Goal: Task Accomplishment & Management: Use online tool/utility

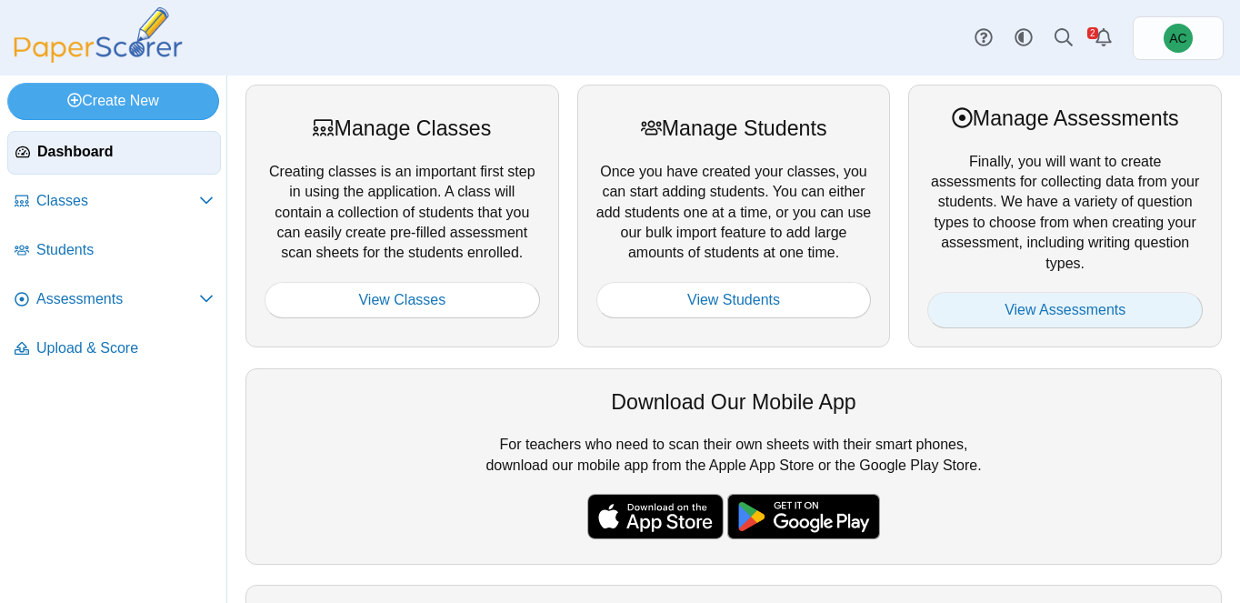
click at [1036, 325] on link "View Assessments" at bounding box center [1064, 310] width 275 height 36
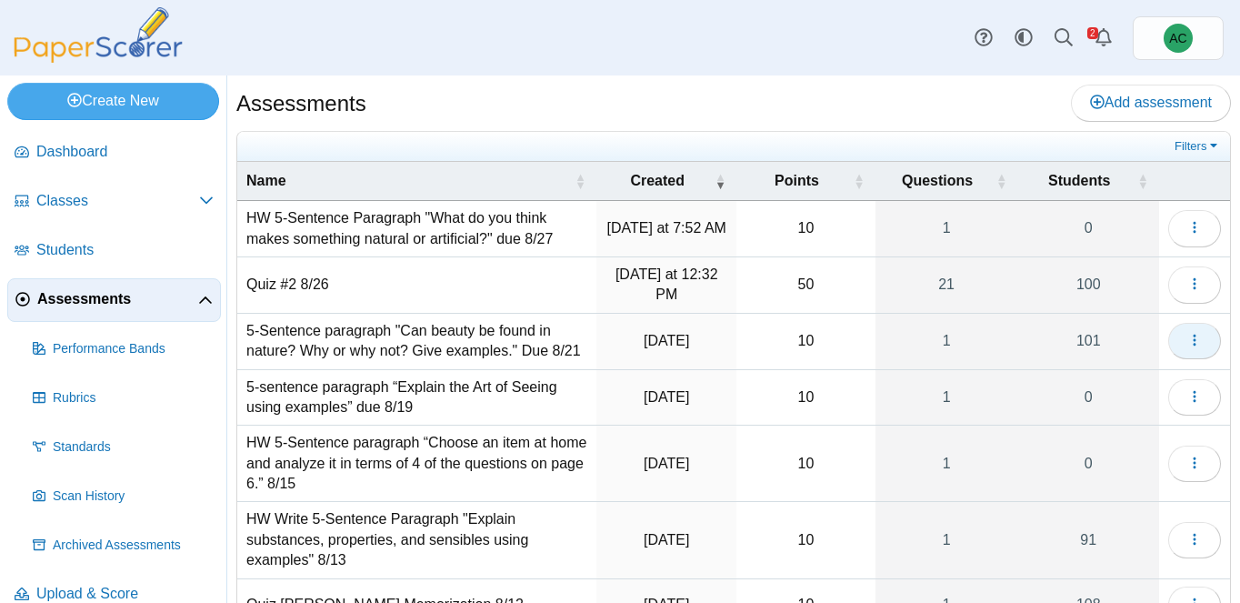
click at [1196, 340] on icon "button" at bounding box center [1194, 340] width 15 height 15
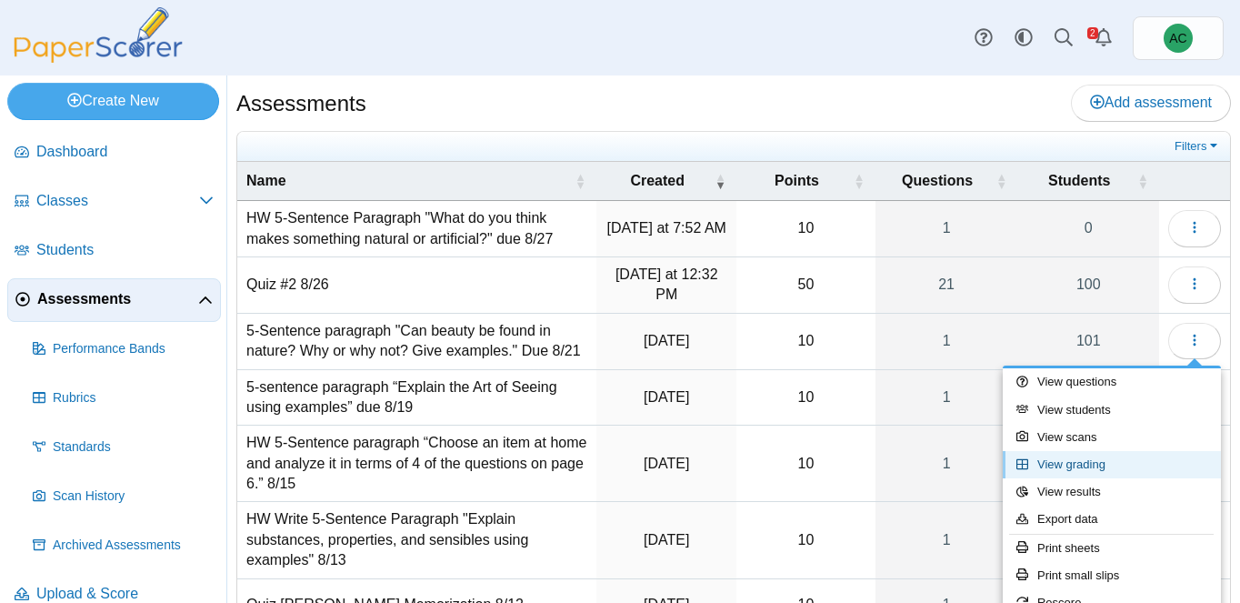
click at [1089, 465] on link "View grading" at bounding box center [1112, 464] width 218 height 27
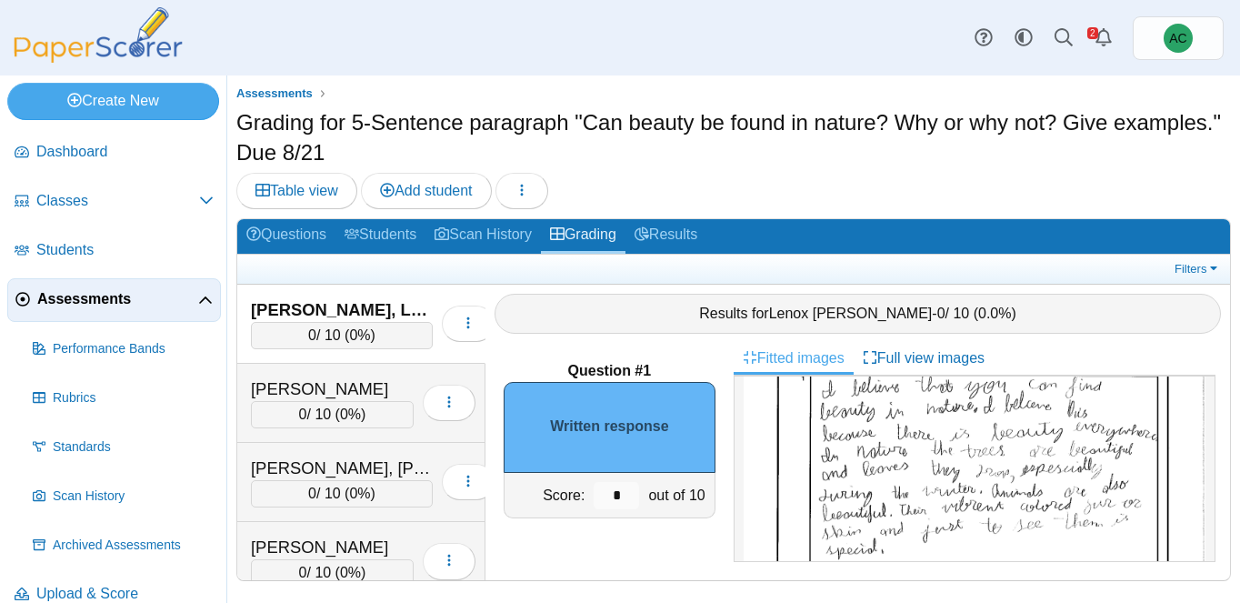
scroll to position [157, 0]
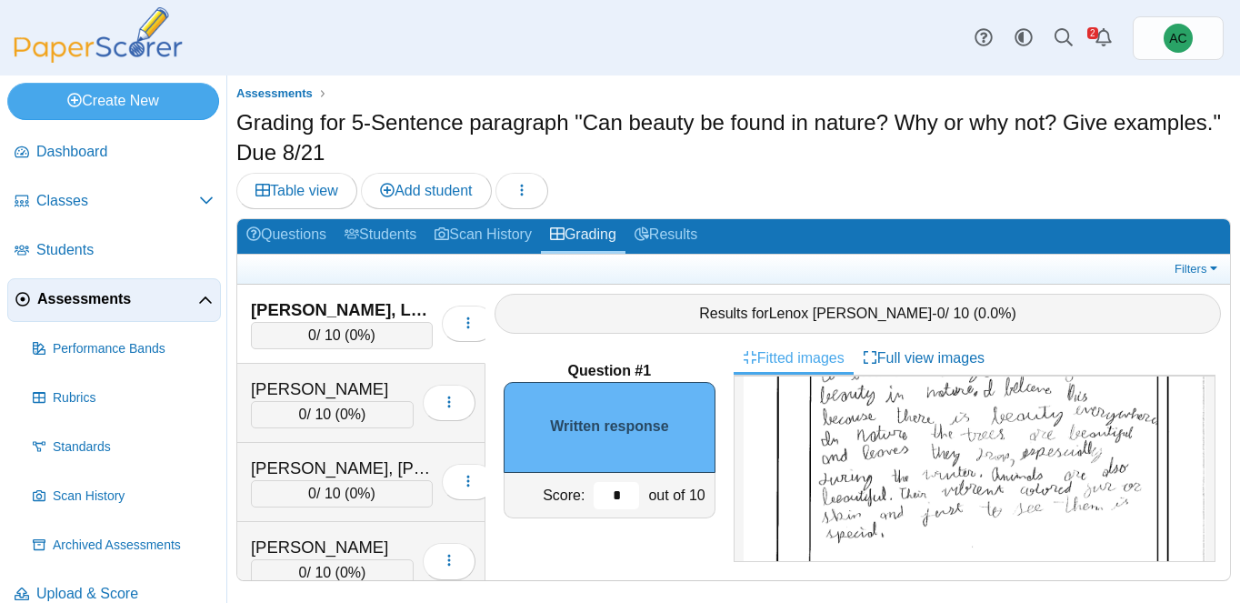
click at [624, 490] on input "*" at bounding box center [616, 495] width 45 height 27
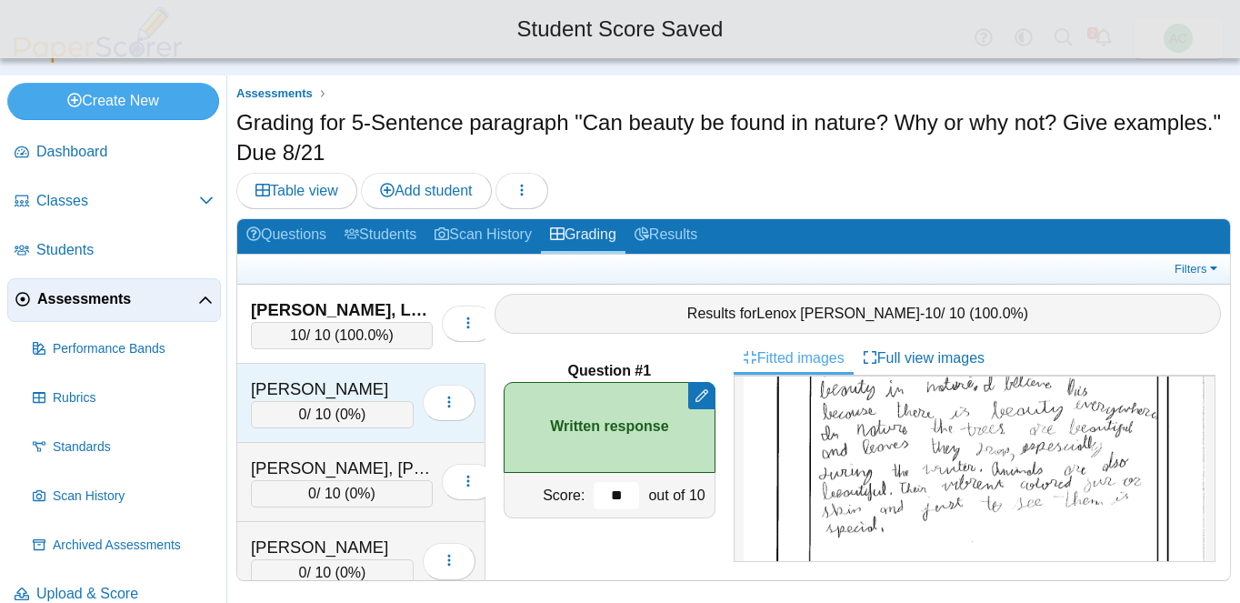
type input "**"
click at [325, 405] on div "0 / 10 ( 0% )" at bounding box center [332, 414] width 163 height 27
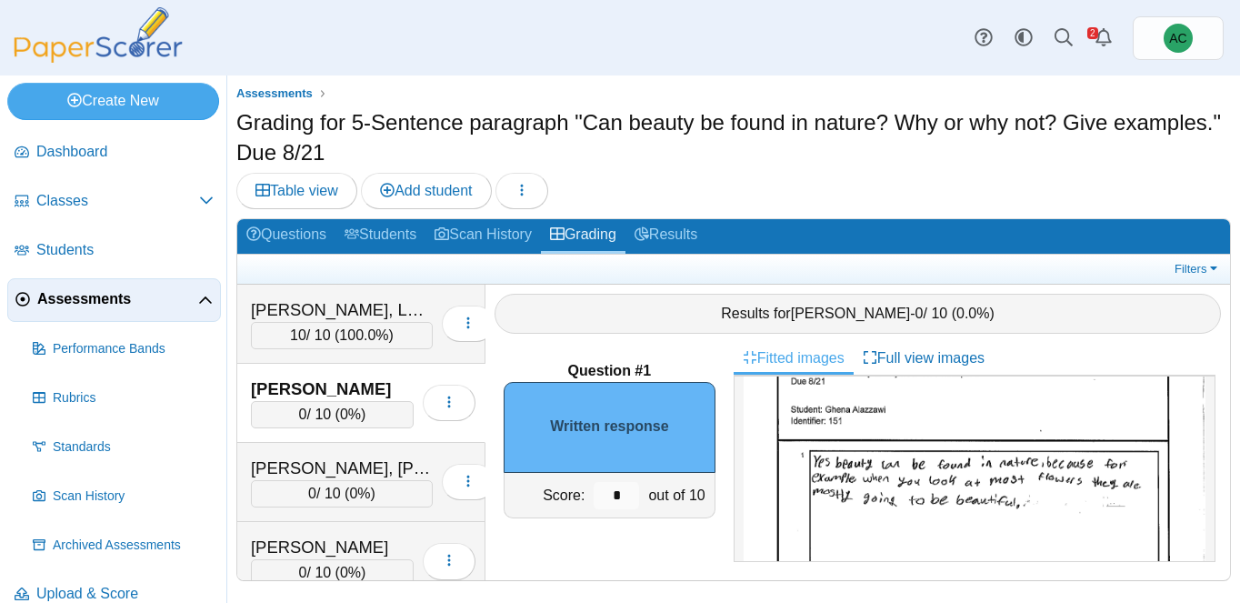
scroll to position [121, 0]
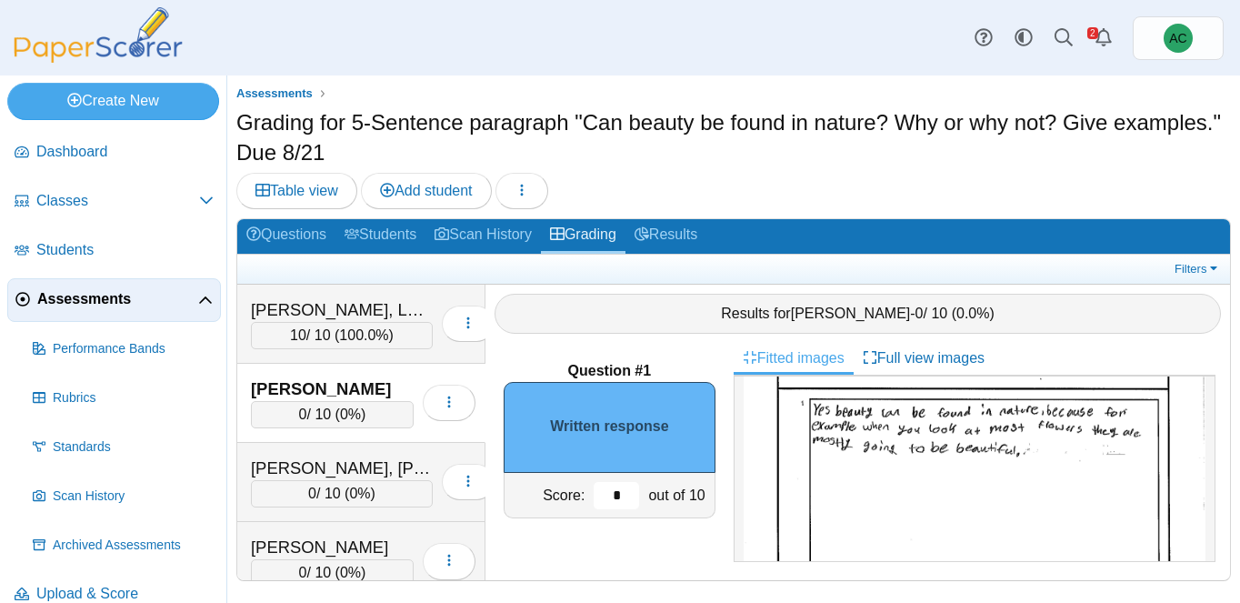
click at [622, 485] on input "*" at bounding box center [616, 495] width 45 height 27
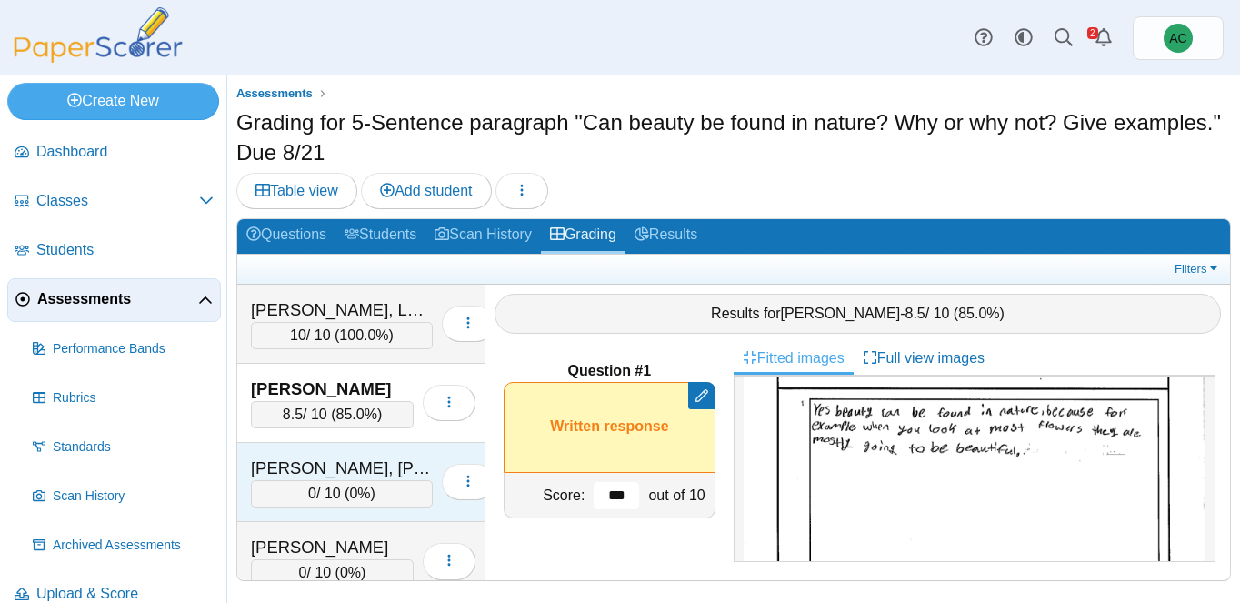
type input "***"
click at [348, 460] on div "Alex, Elizabeth Maria" at bounding box center [342, 468] width 182 height 24
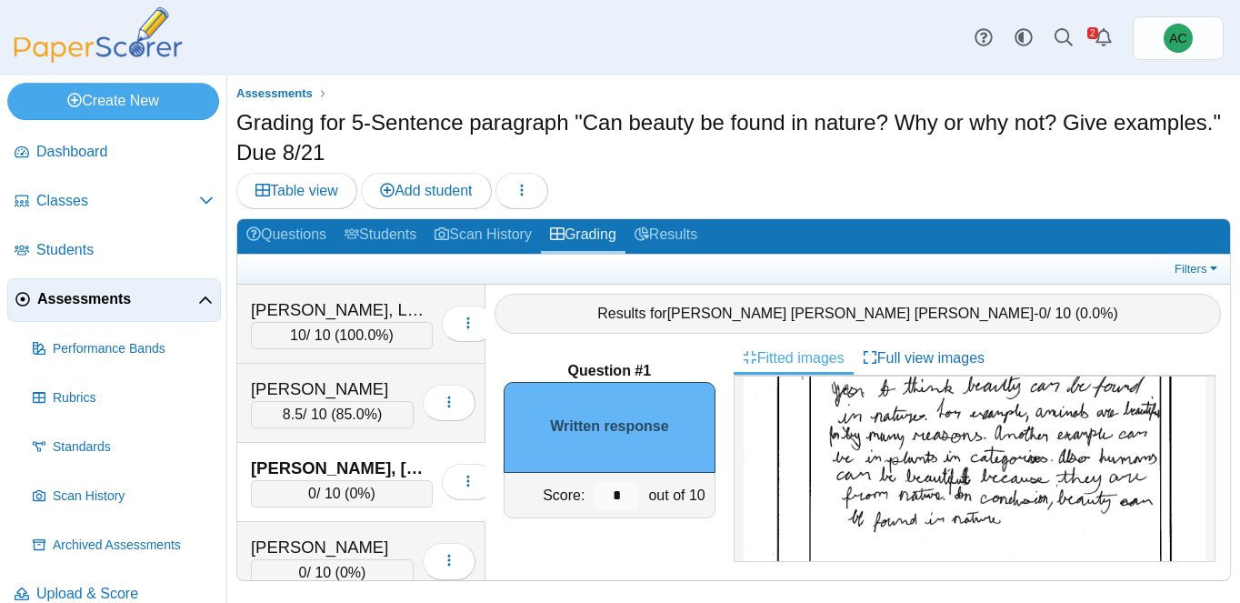
scroll to position [145, 0]
click at [629, 492] on input "*" at bounding box center [616, 495] width 45 height 27
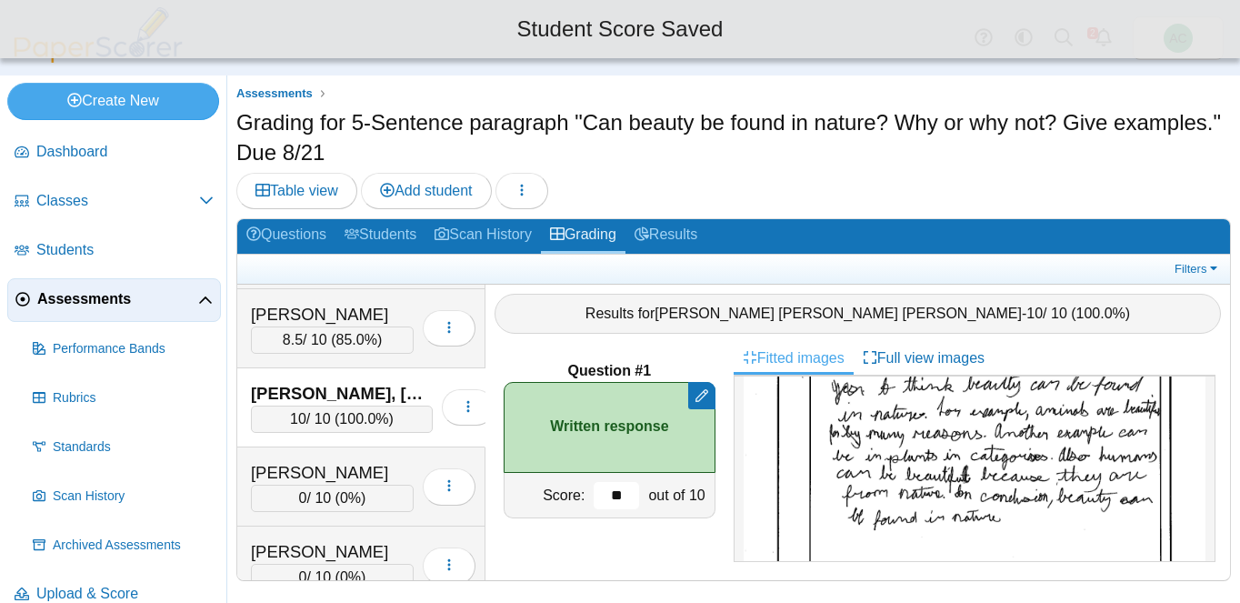
scroll to position [98, 0]
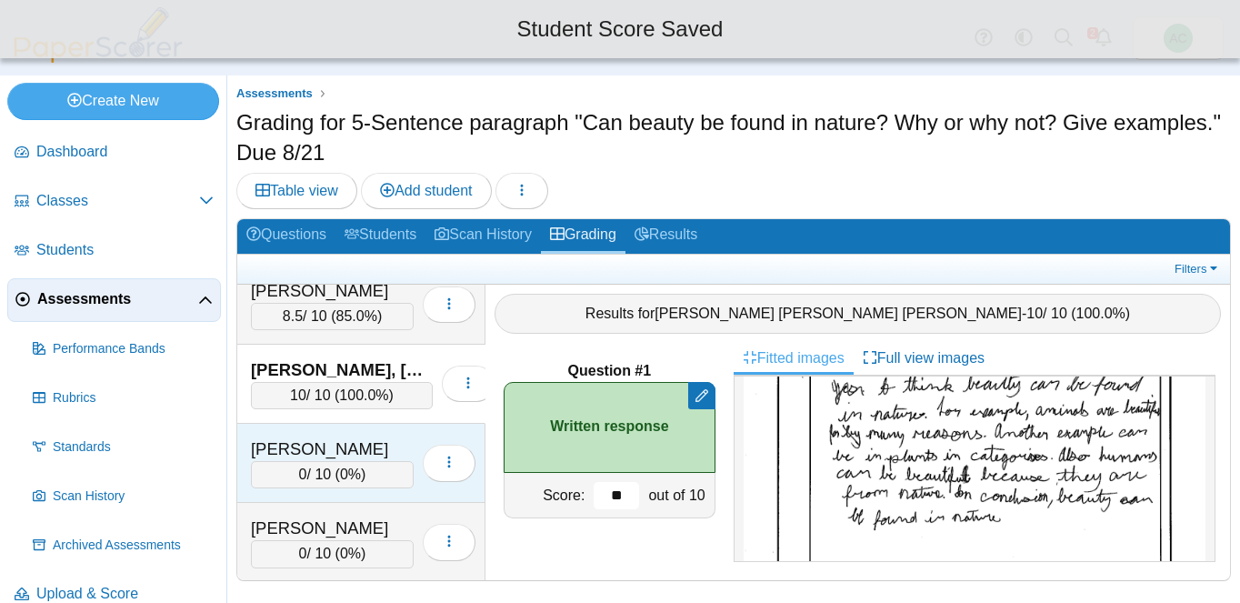
type input "**"
click at [337, 448] on div "Andersen, Blythe" at bounding box center [332, 449] width 163 height 24
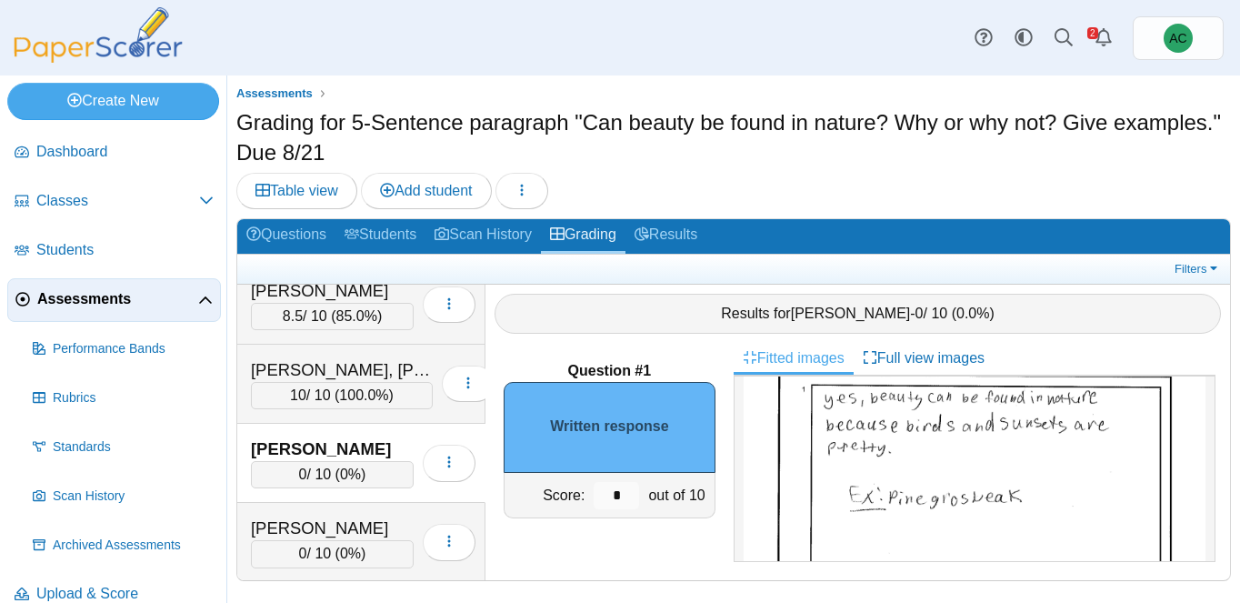
scroll to position [127, 0]
click at [625, 495] on input "*" at bounding box center [616, 495] width 45 height 27
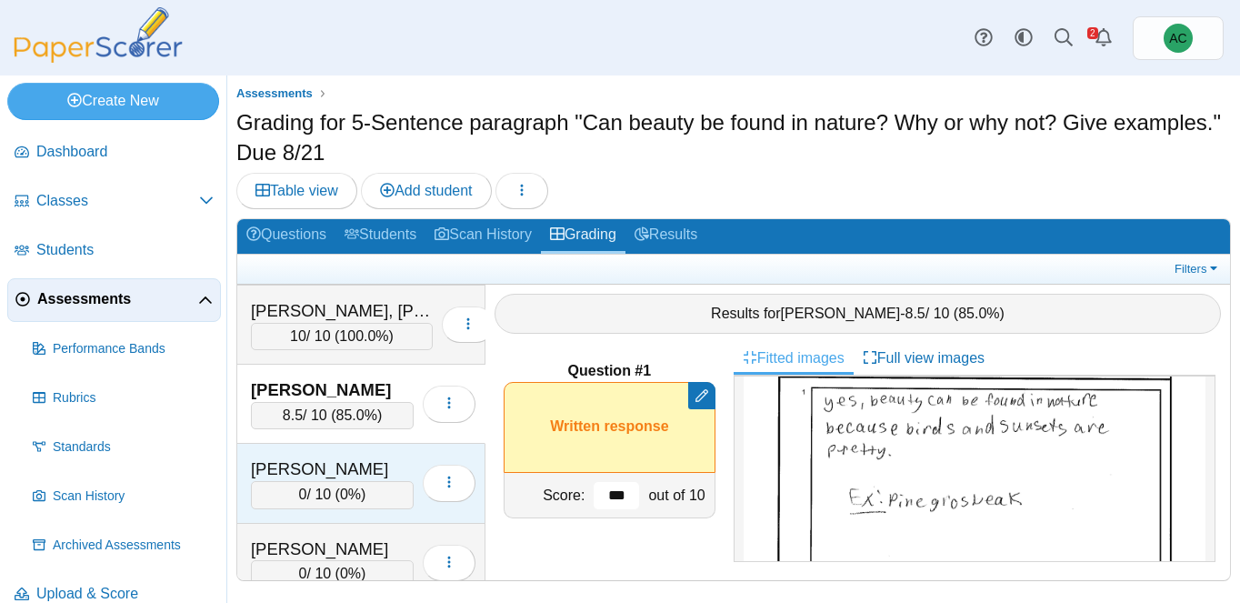
scroll to position [167, 0]
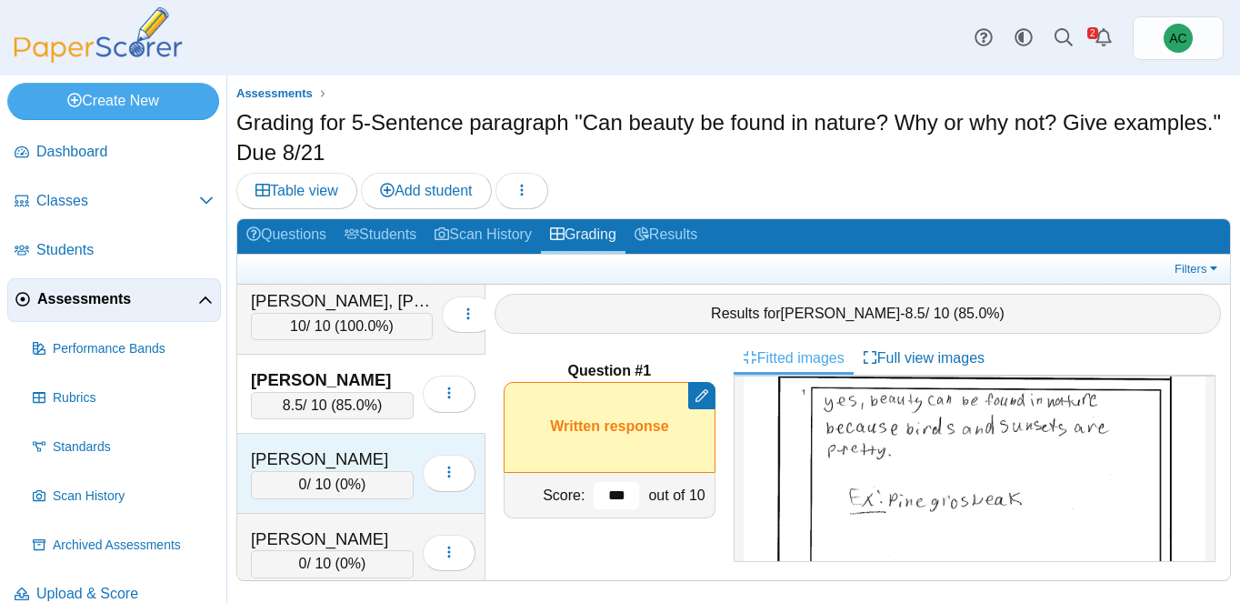
type input "***"
click at [322, 438] on div "Andersen, Hannah 0 / 10 ( 0% ) Loading…" at bounding box center [361, 473] width 248 height 79
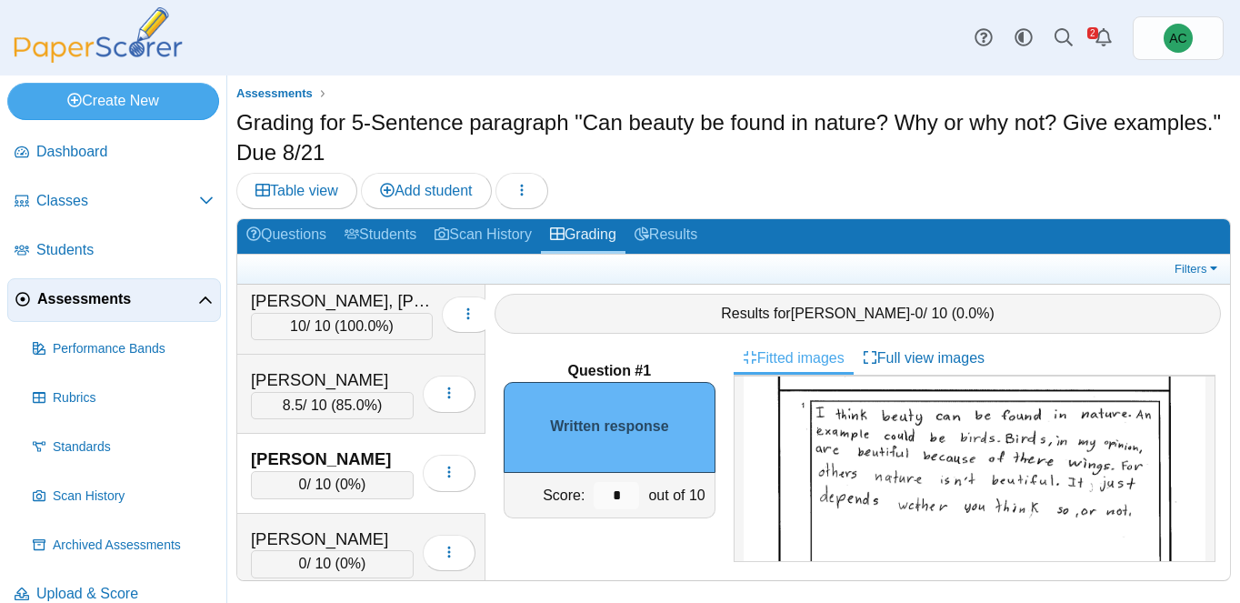
scroll to position [142, 0]
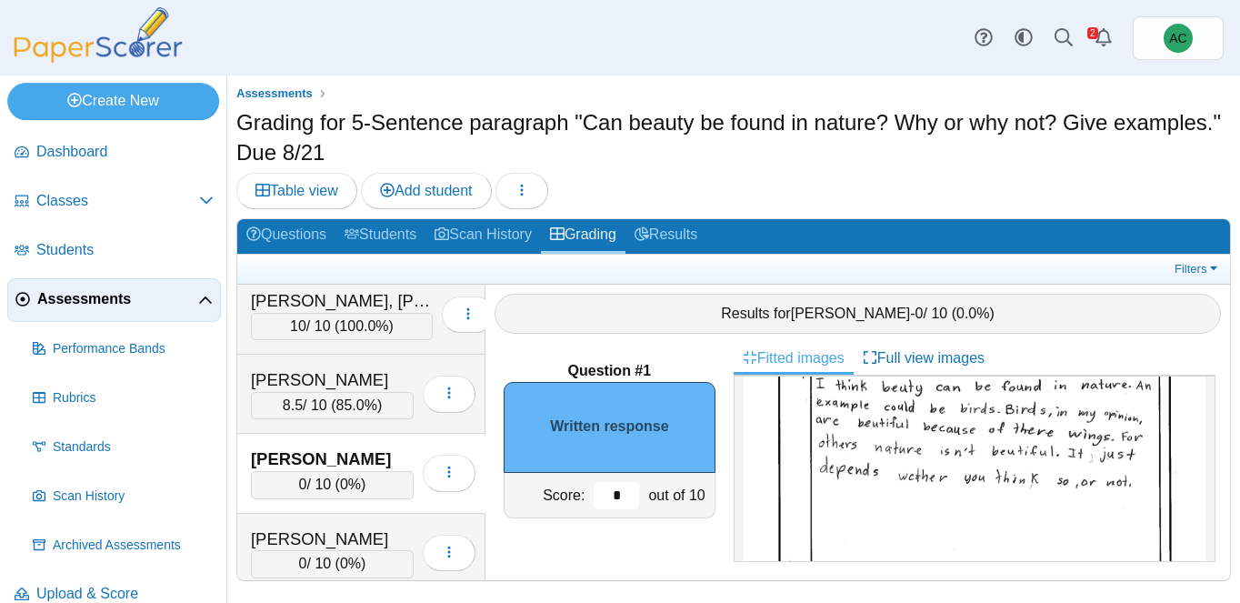
click at [629, 494] on input "*" at bounding box center [616, 495] width 45 height 27
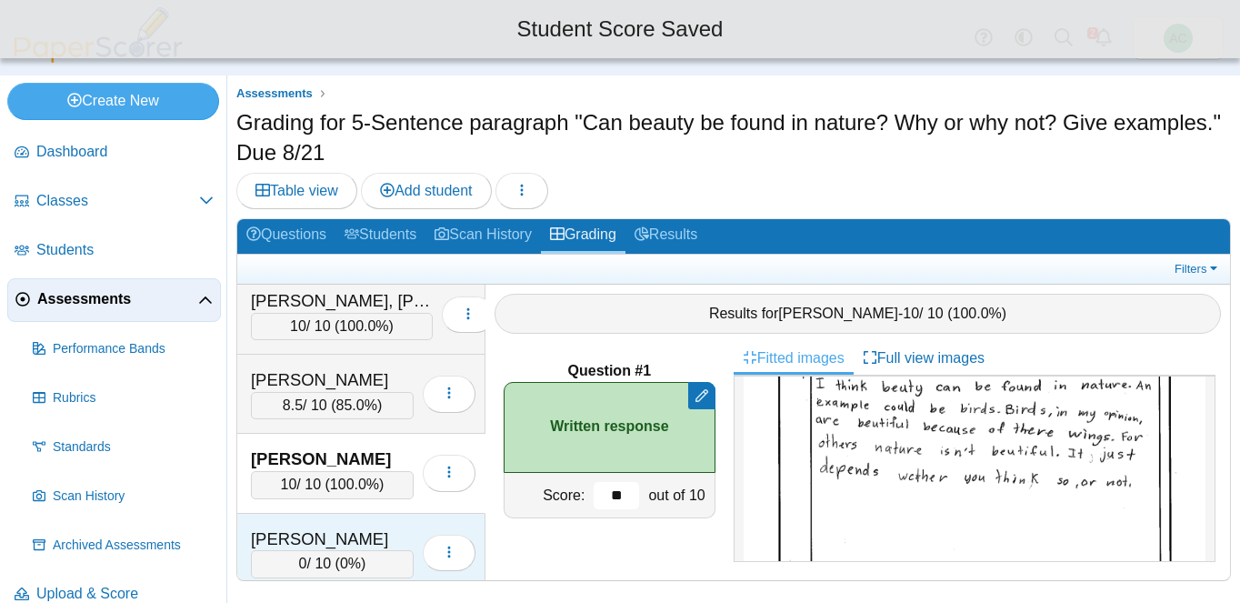
type input "**"
click at [304, 522] on div "Anderson, Ivy 0 / 10 ( 0% ) Loading…" at bounding box center [361, 553] width 248 height 79
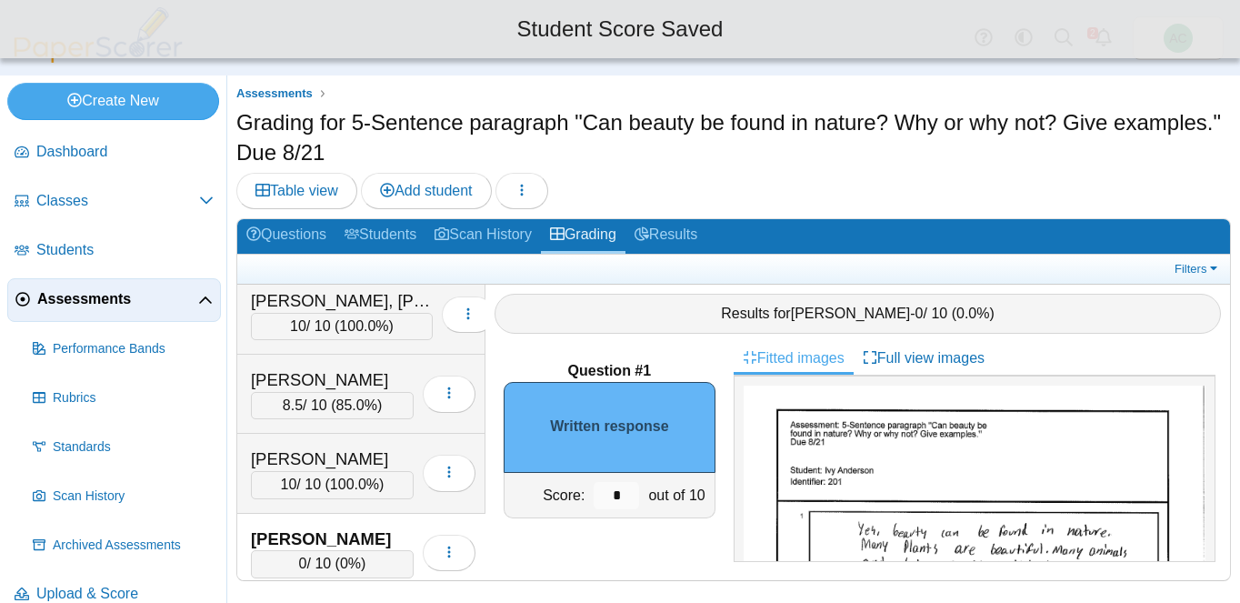
scroll to position [113, 0]
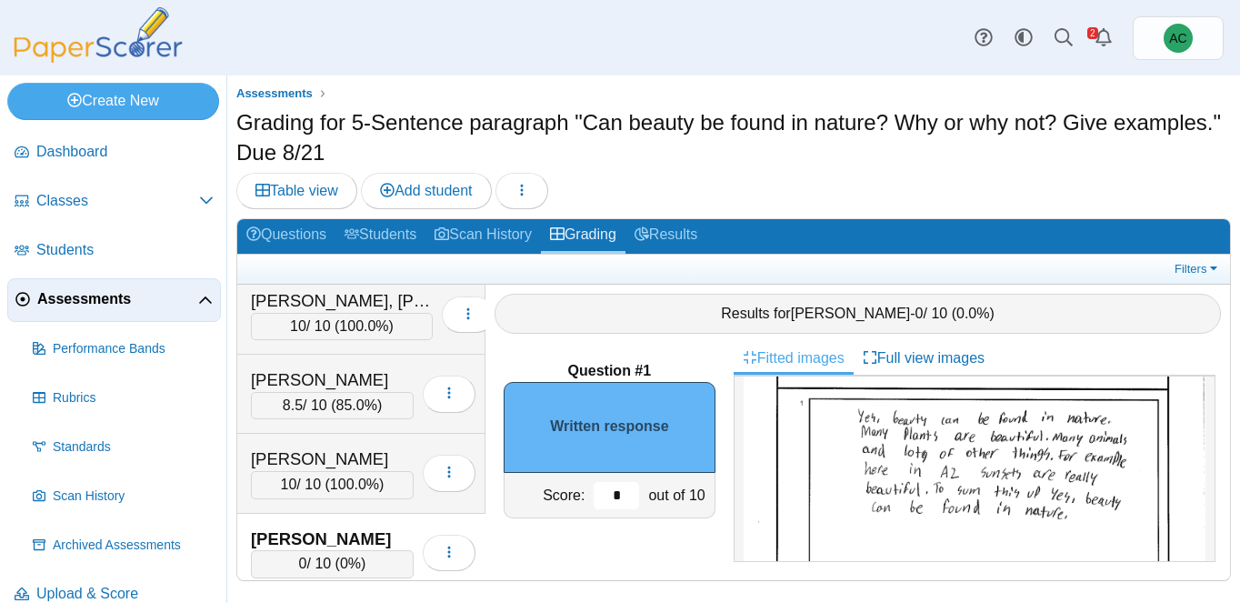
click at [618, 484] on input "*" at bounding box center [616, 495] width 45 height 27
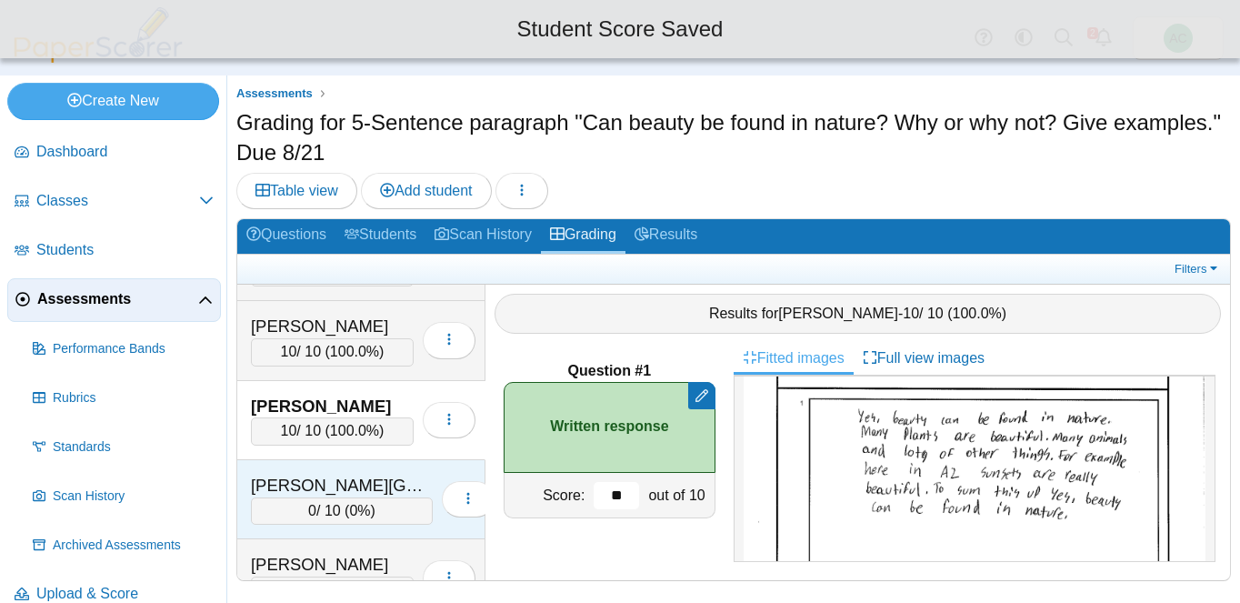
scroll to position [299, 0]
type input "**"
click at [331, 485] on div "Ardelean, Charlotte" at bounding box center [342, 487] width 182 height 24
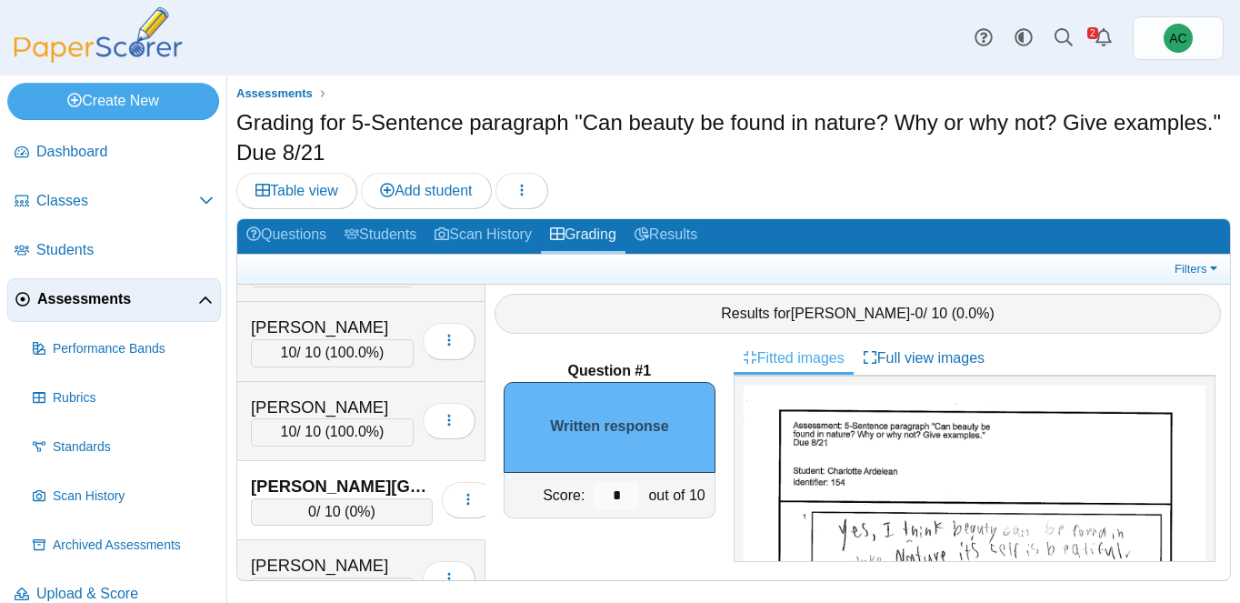
scroll to position [127, 0]
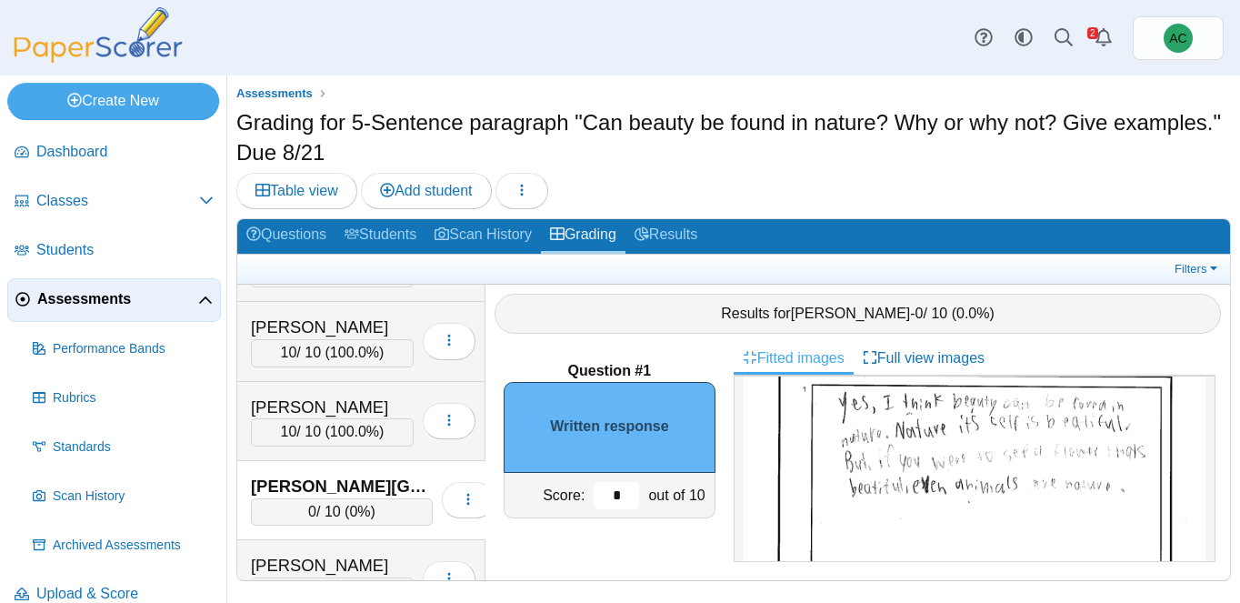
click at [630, 495] on input "*" at bounding box center [616, 495] width 45 height 27
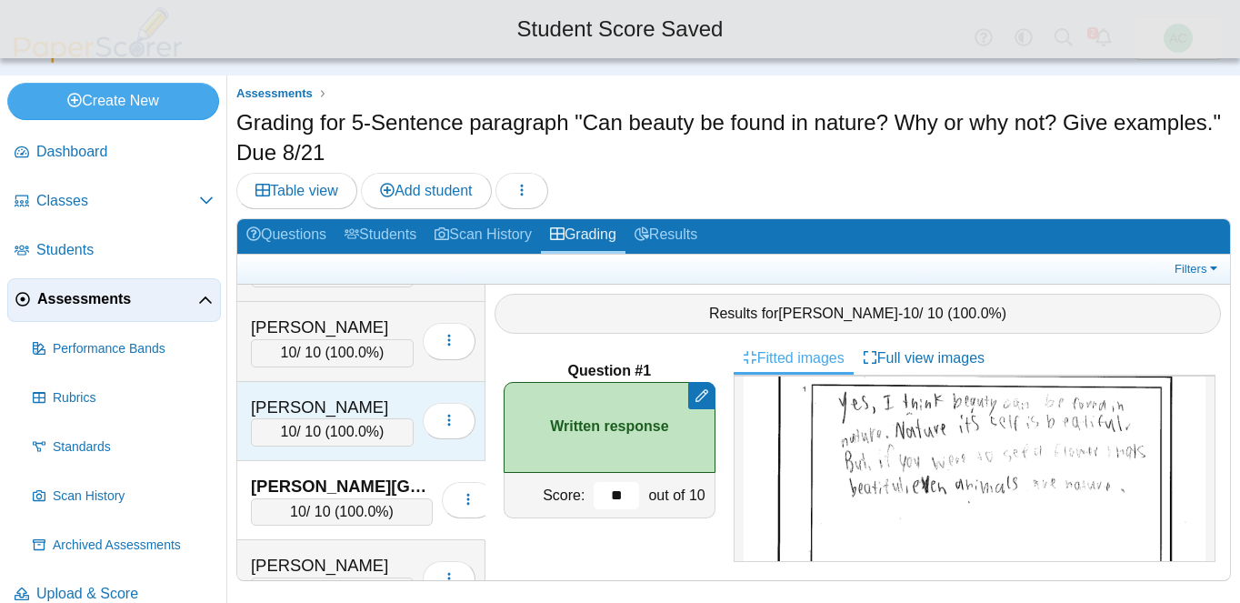
scroll to position [395, 0]
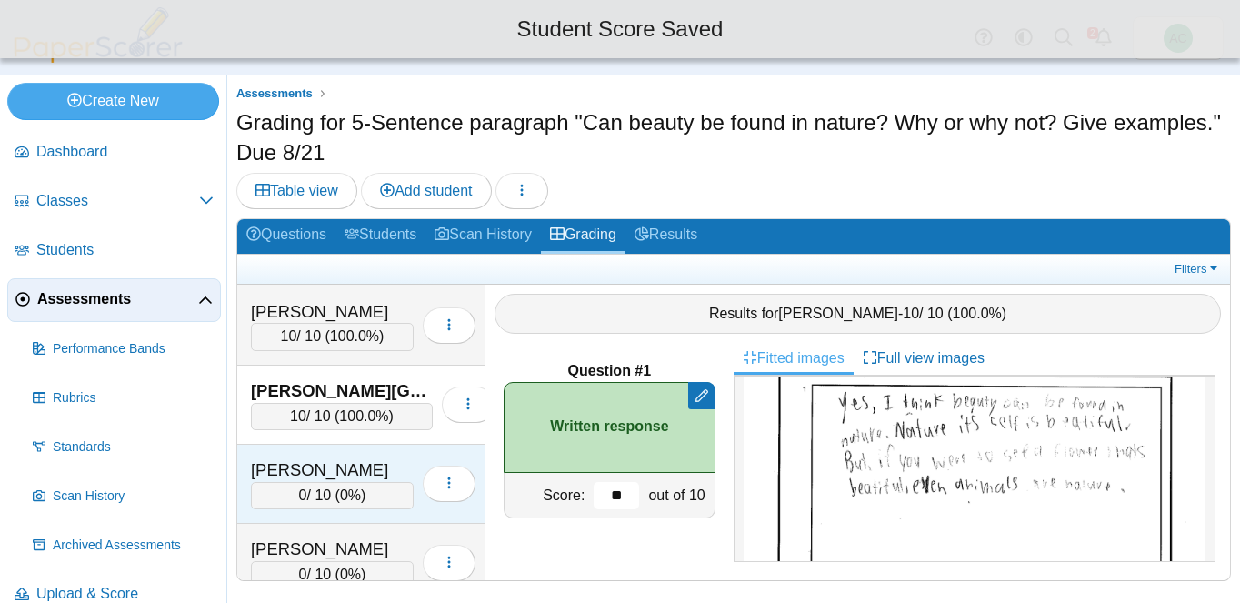
type input "**"
click at [343, 455] on div "Arnold, Adam 0 / 10 ( 0% ) Loading…" at bounding box center [361, 484] width 248 height 79
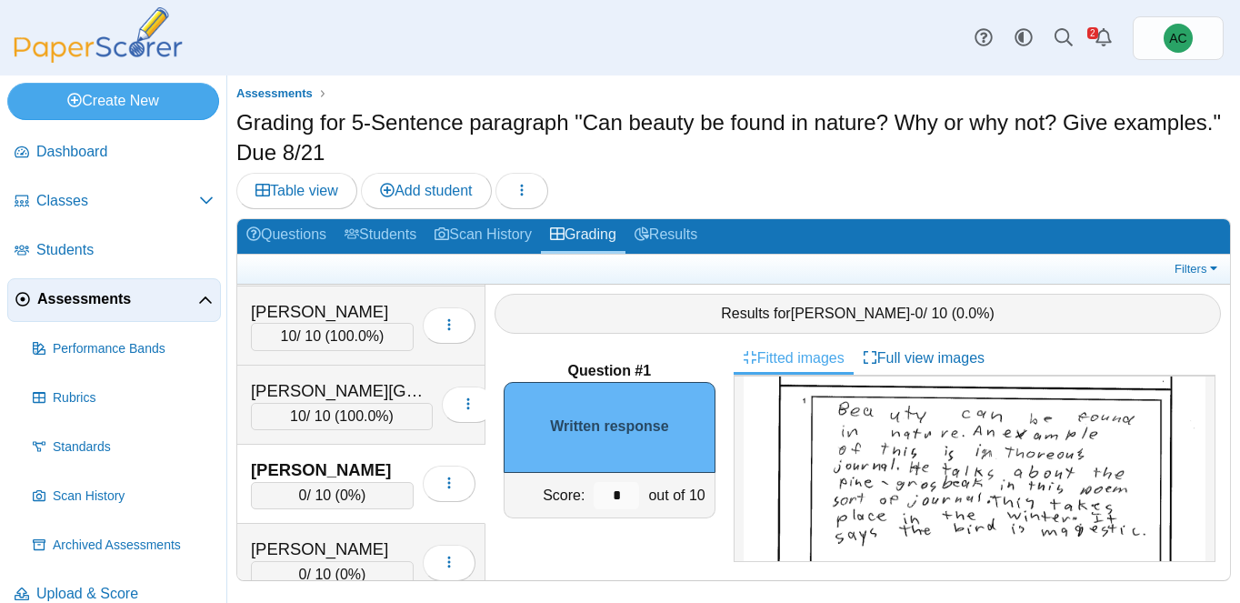
scroll to position [158, 0]
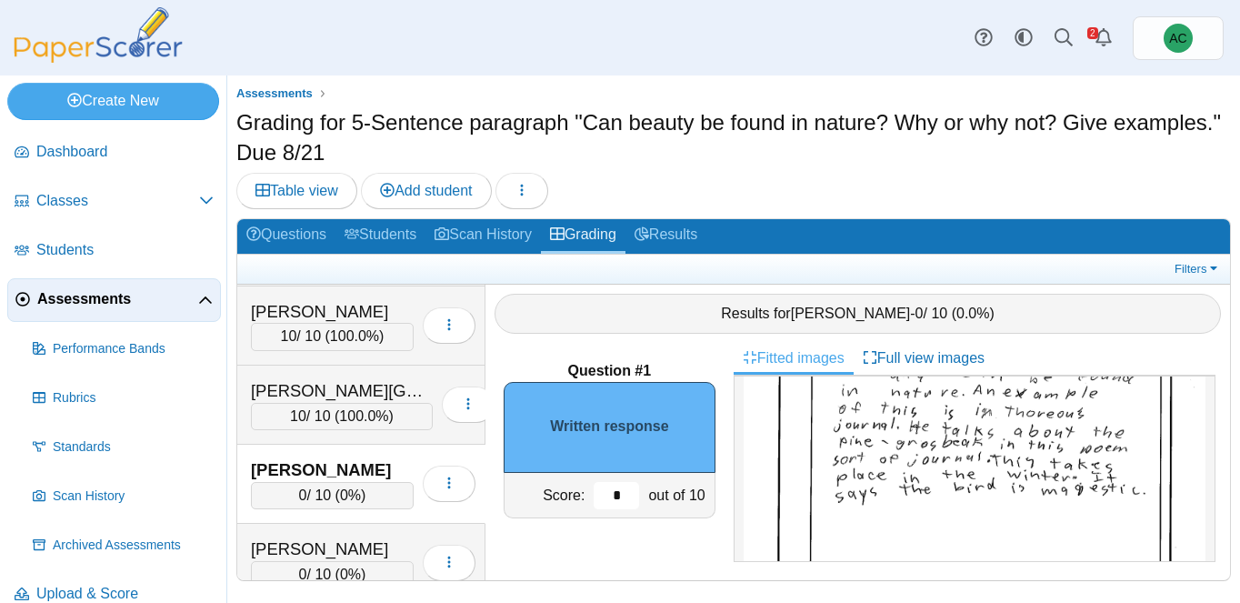
click at [621, 495] on input "*" at bounding box center [616, 495] width 45 height 27
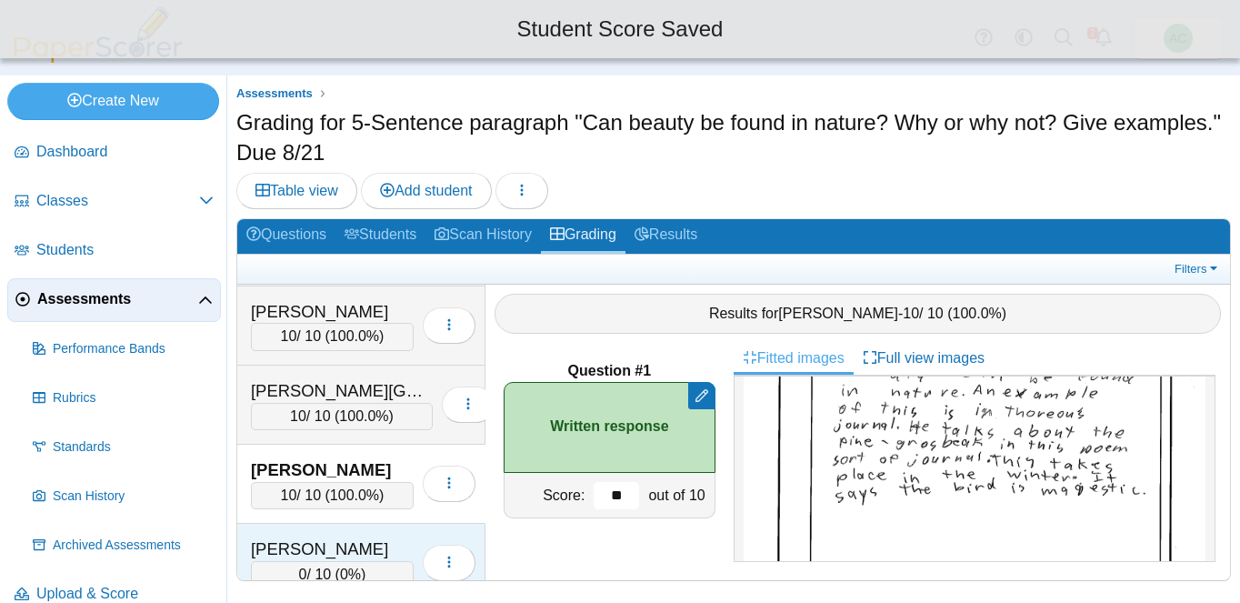
type input "**"
click at [295, 540] on div "Arnold, Kate" at bounding box center [332, 549] width 163 height 24
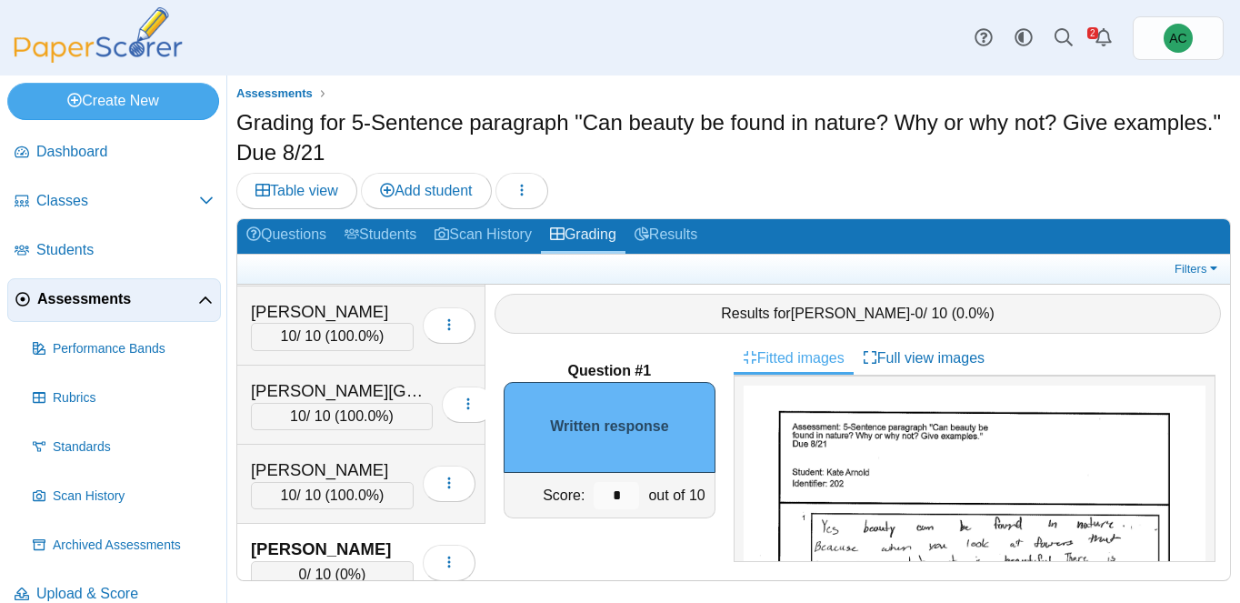
scroll to position [112, 0]
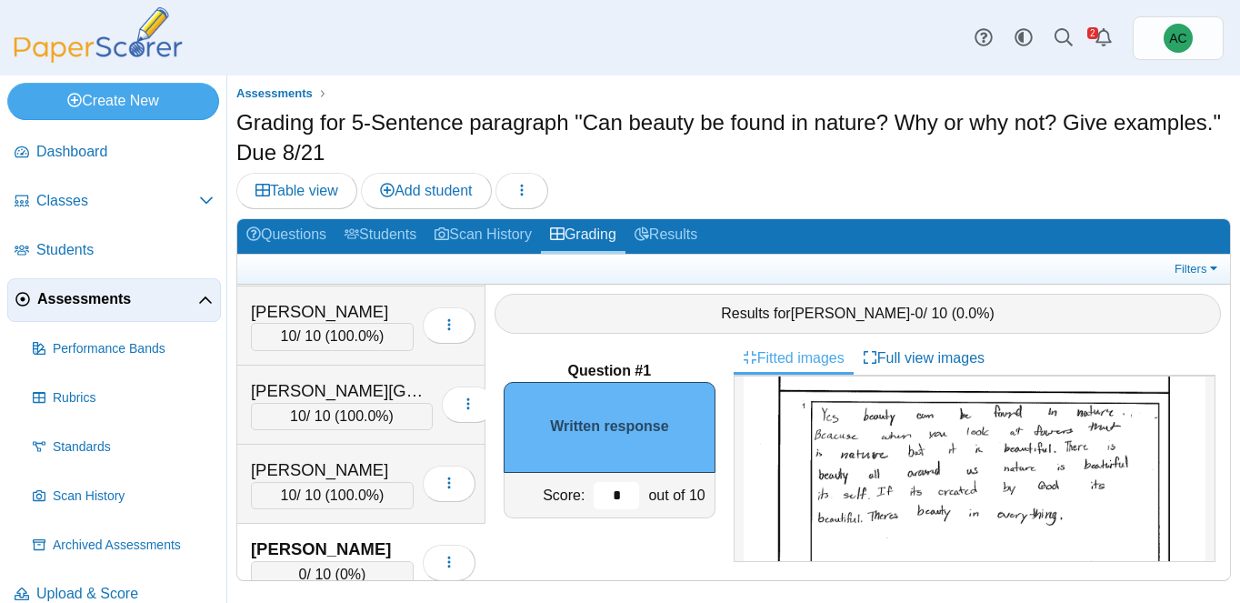
click at [624, 495] on input "*" at bounding box center [616, 495] width 45 height 27
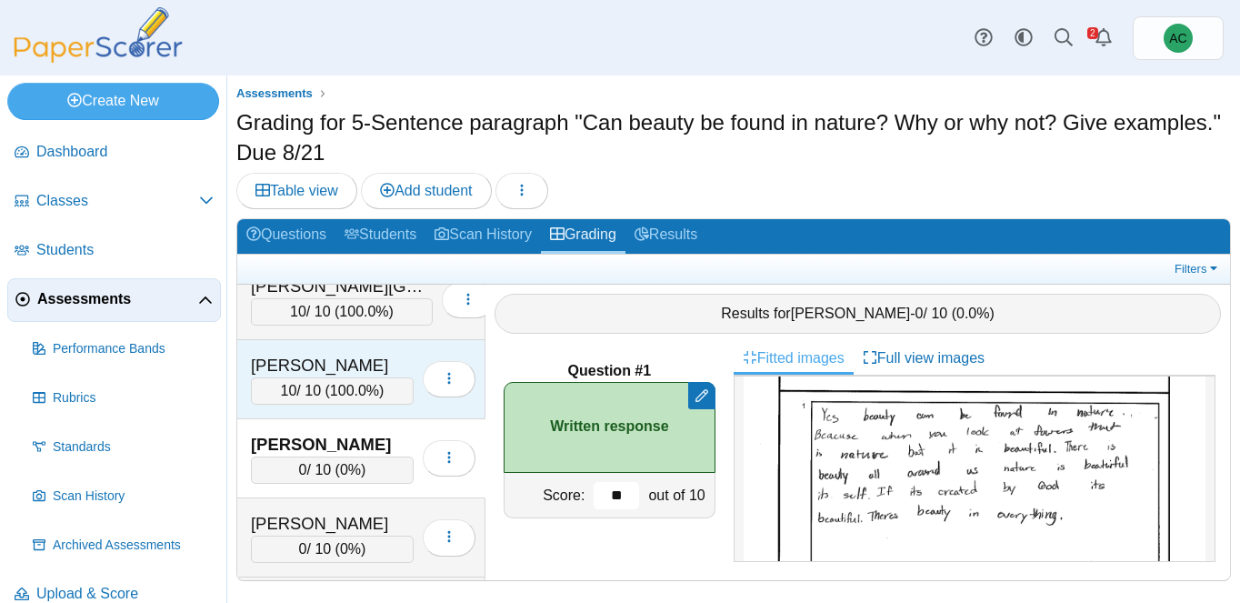
scroll to position [502, 0]
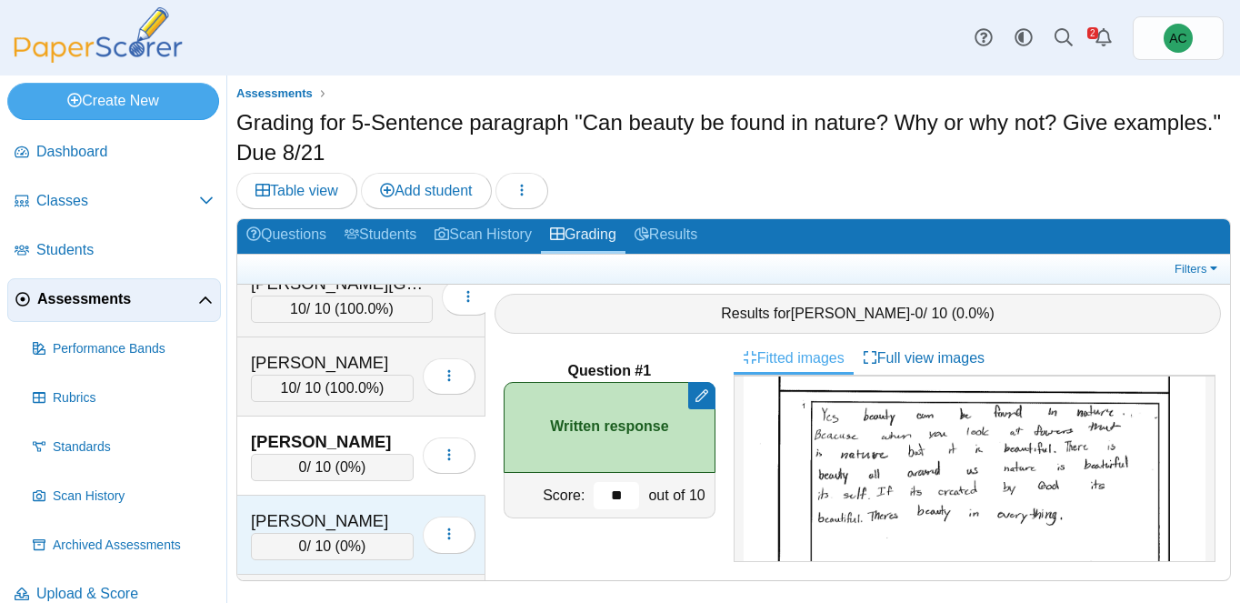
type input "**"
click at [345, 510] on div "Arunkumar, Tharan" at bounding box center [332, 521] width 163 height 24
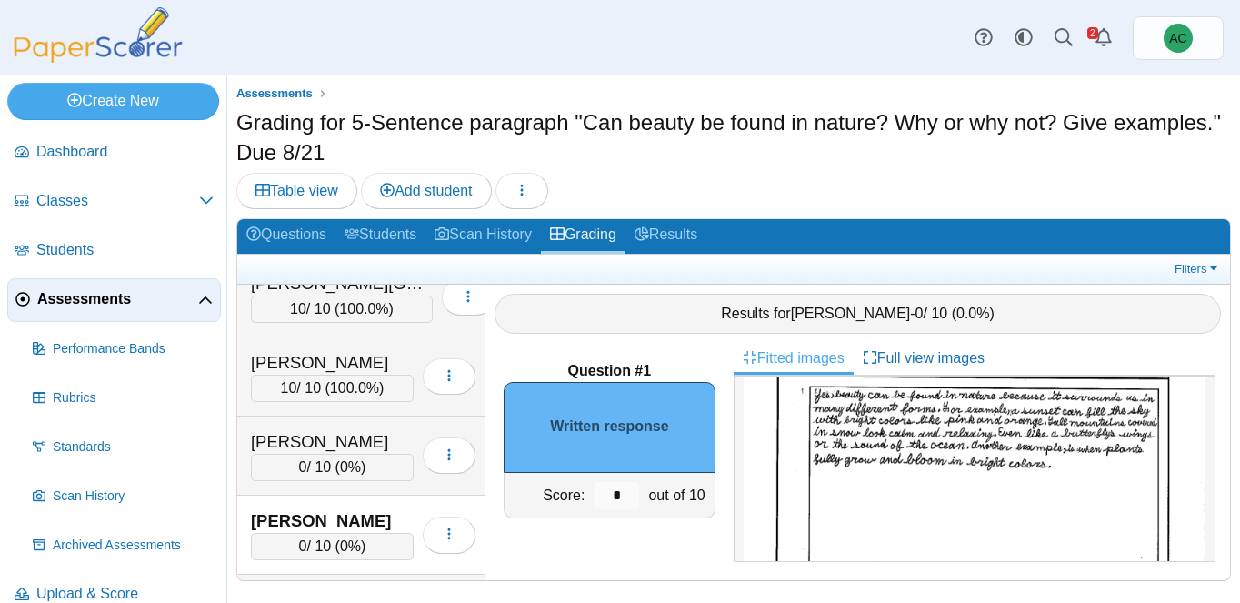
scroll to position [119, 0]
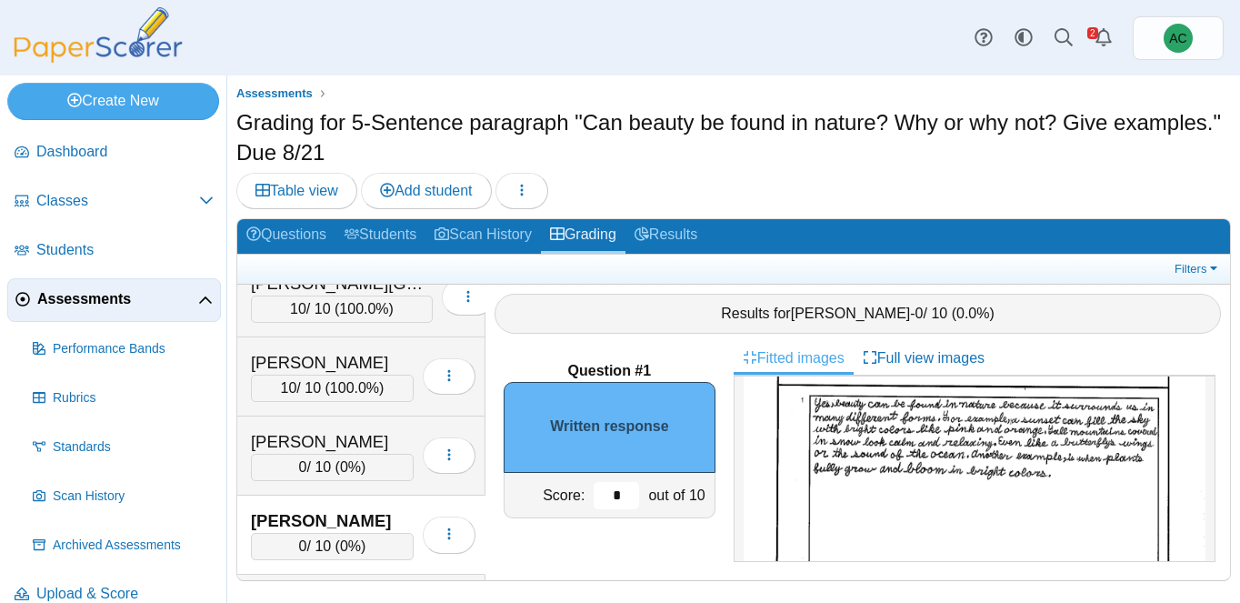
click at [624, 491] on input "*" at bounding box center [616, 495] width 45 height 27
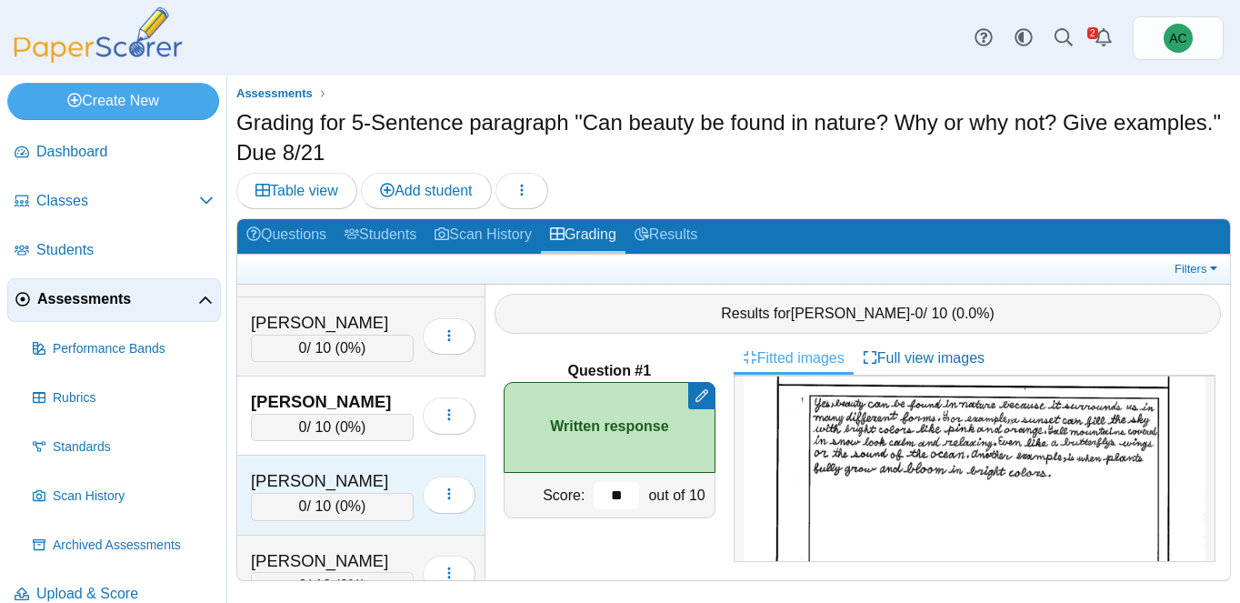
scroll to position [631, 0]
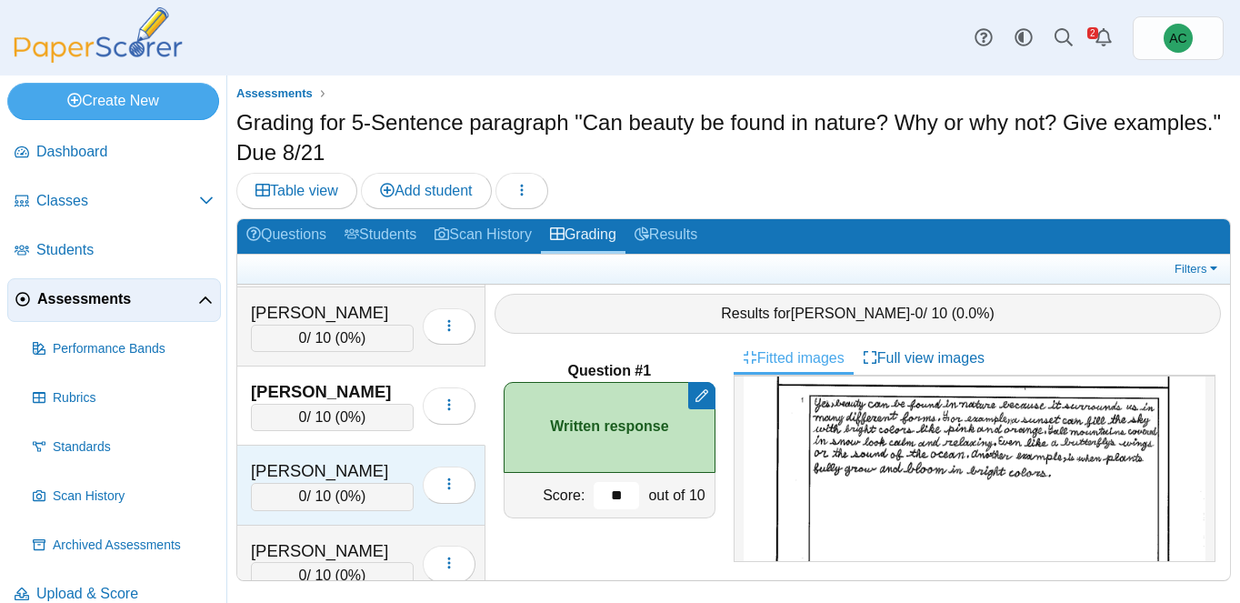
type input "**"
click at [339, 494] on div "0 / 10 ( 0% )" at bounding box center [332, 496] width 163 height 27
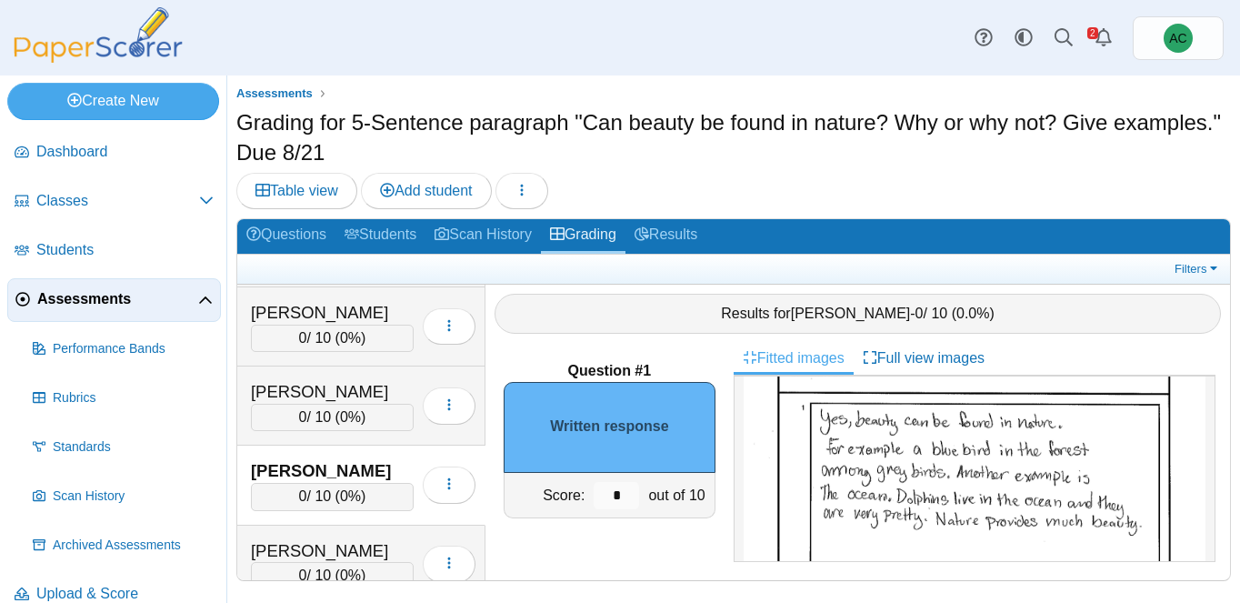
scroll to position [106, 0]
click at [622, 499] on input "*" at bounding box center [616, 495] width 45 height 27
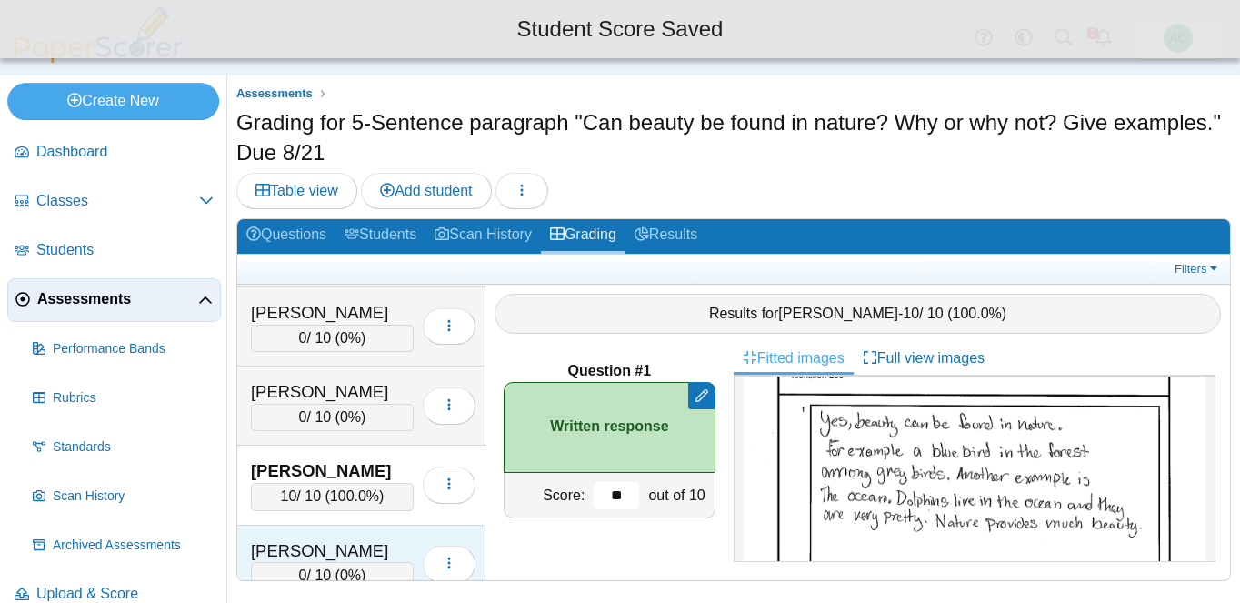
type input "**"
click at [291, 547] on div "Begley, Taylor" at bounding box center [332, 551] width 163 height 24
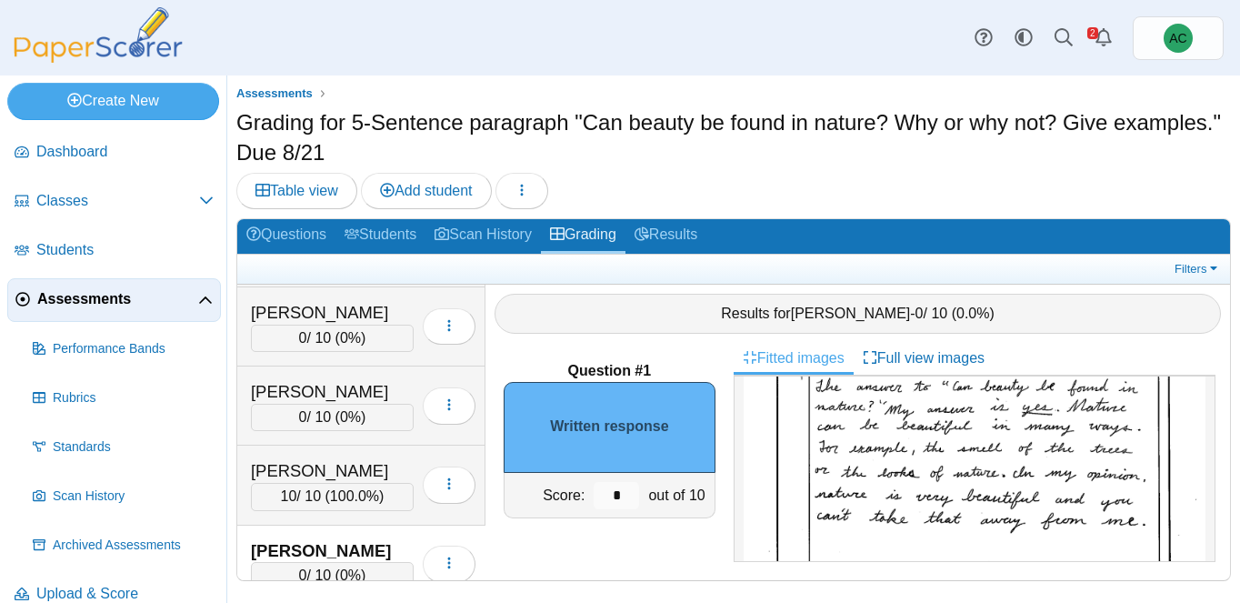
scroll to position [148, 0]
click at [621, 491] on input "*" at bounding box center [616, 495] width 45 height 27
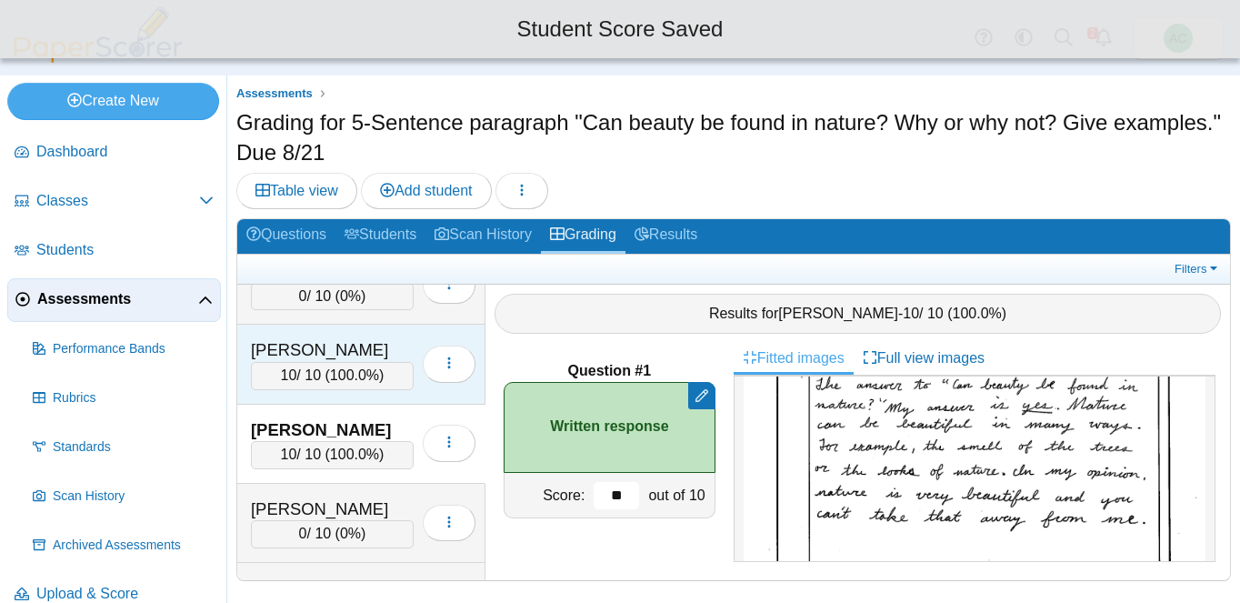
scroll to position [769, 0]
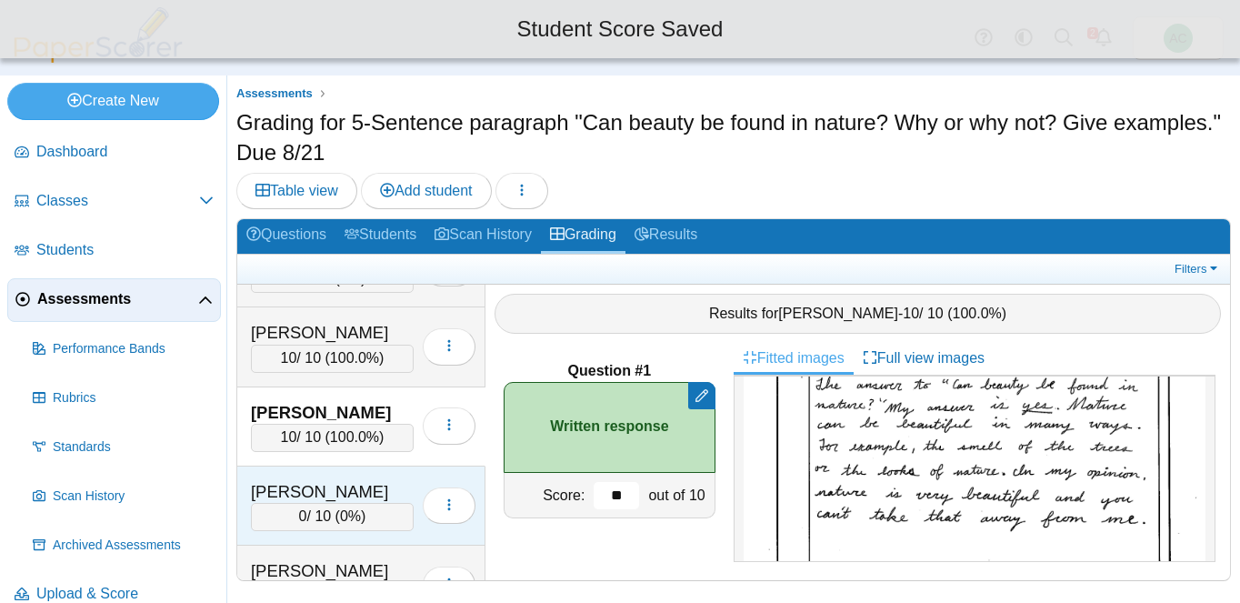
type input "**"
click at [316, 481] on div "Benham, Violet" at bounding box center [332, 492] width 163 height 24
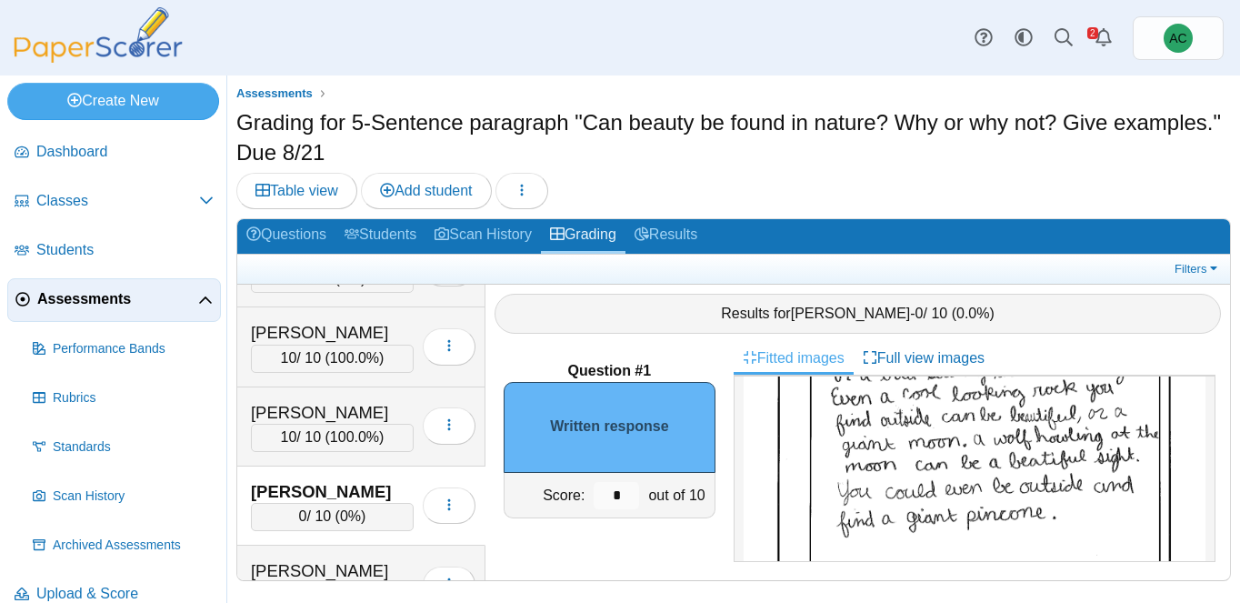
scroll to position [197, 0]
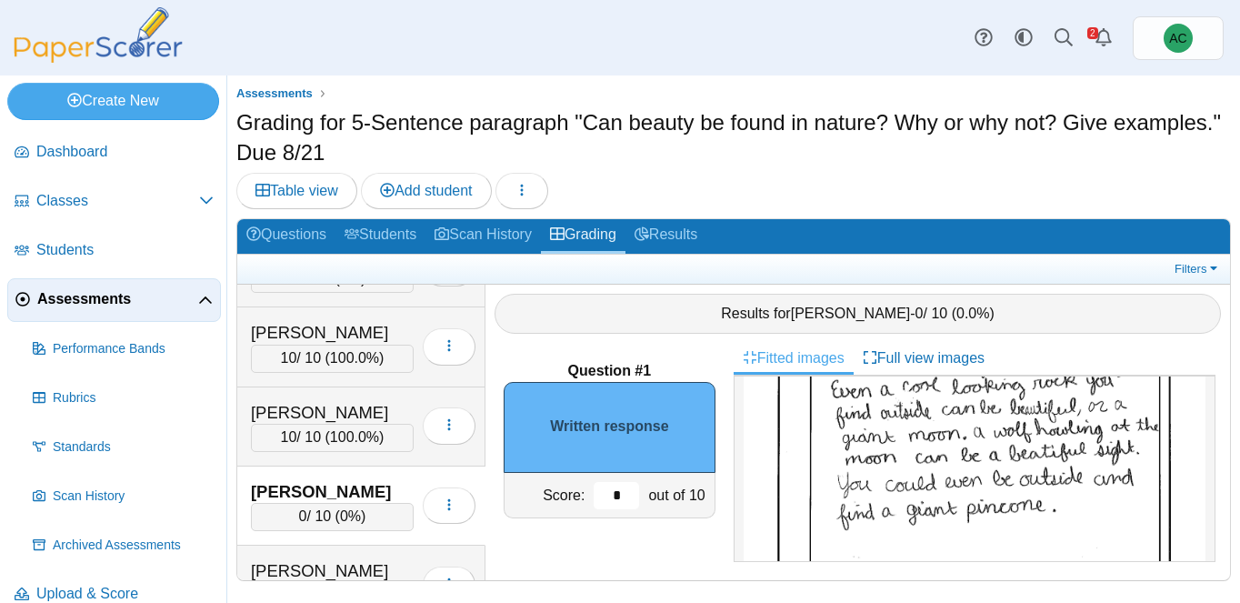
click at [621, 491] on input "*" at bounding box center [616, 495] width 45 height 27
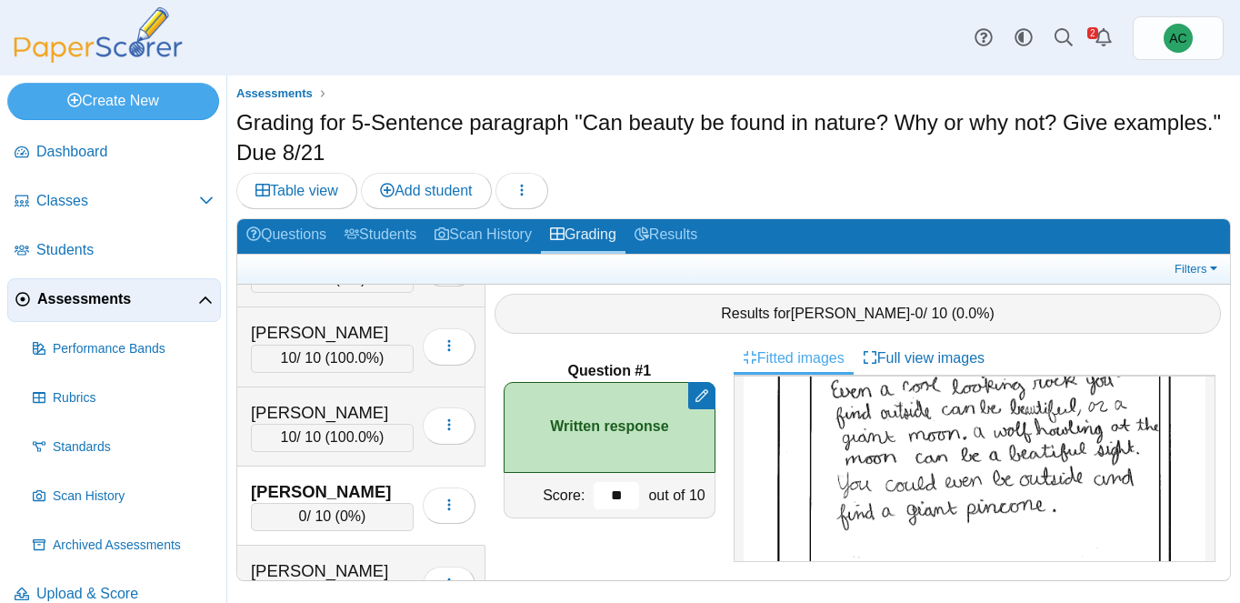
scroll to position [830, 0]
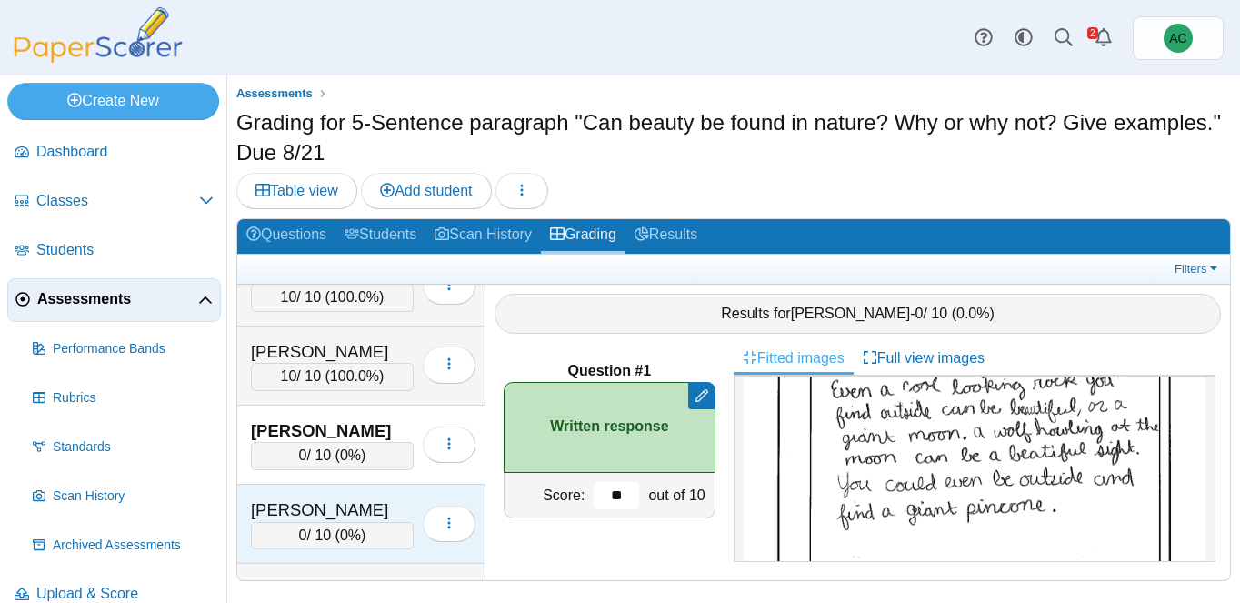
type input "**"
click at [336, 511] on div "Beyschau, Adelynn" at bounding box center [332, 510] width 163 height 24
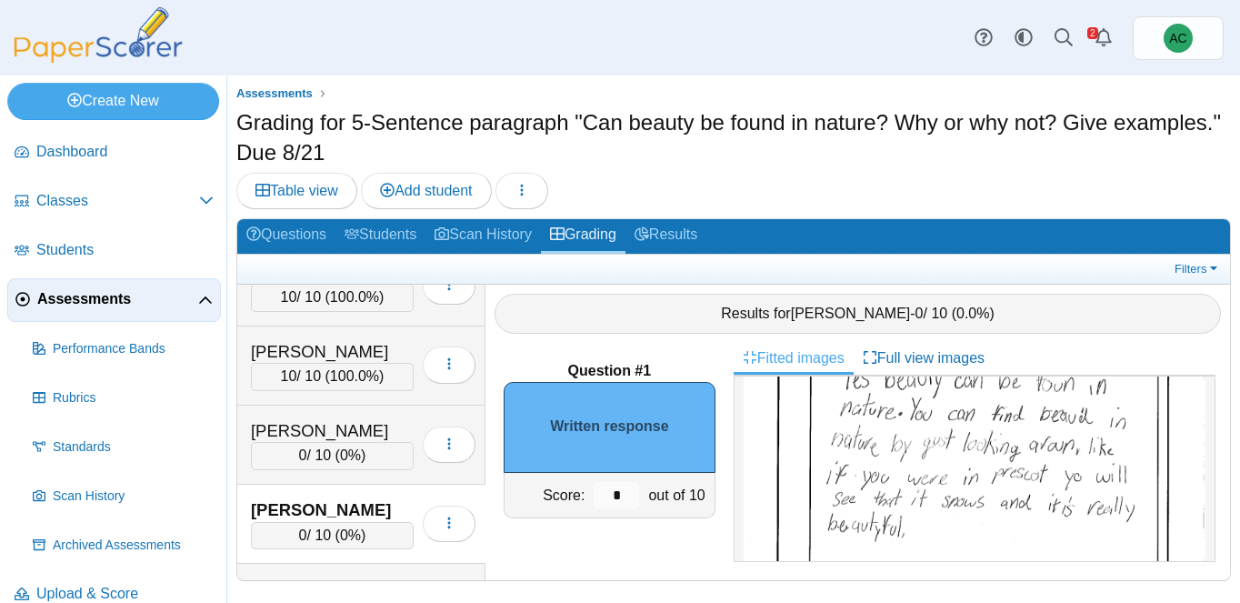
scroll to position [158, 0]
click at [617, 495] on input "*" at bounding box center [616, 495] width 45 height 27
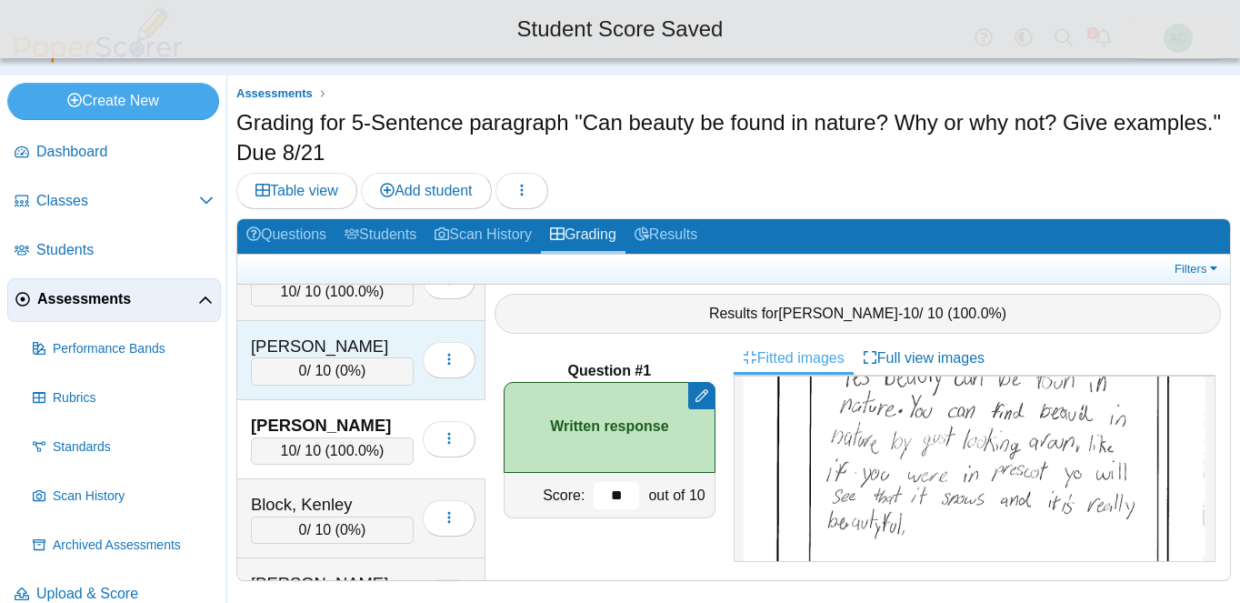
scroll to position [937, 0]
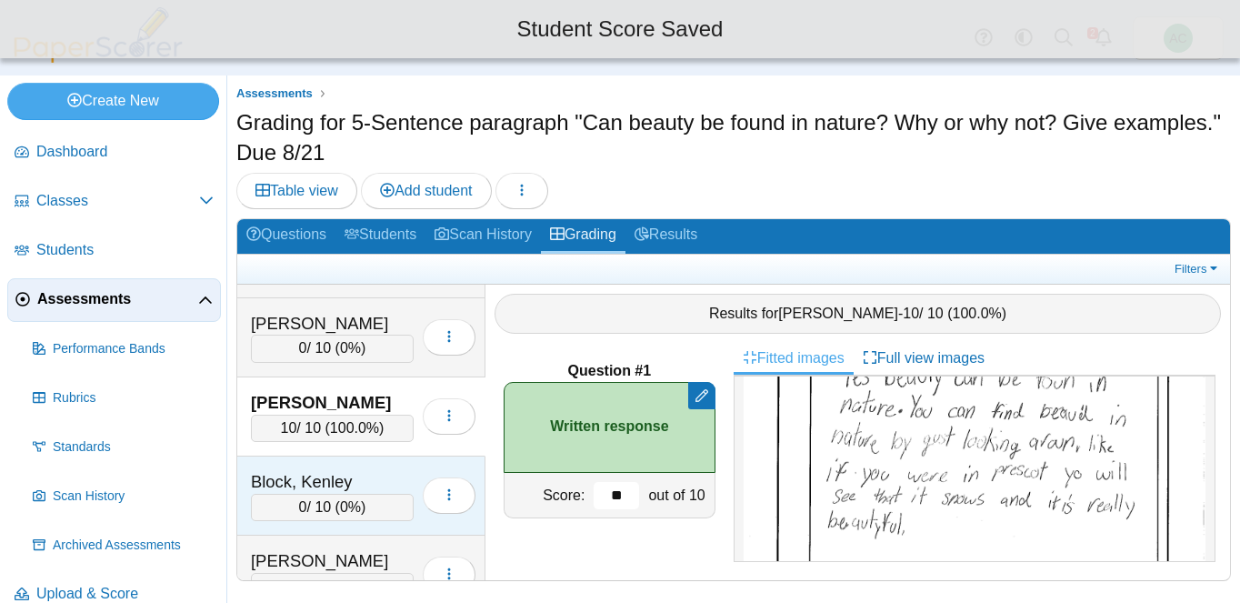
type input "**"
click at [326, 470] on div "Block, Kenley" at bounding box center [332, 482] width 163 height 24
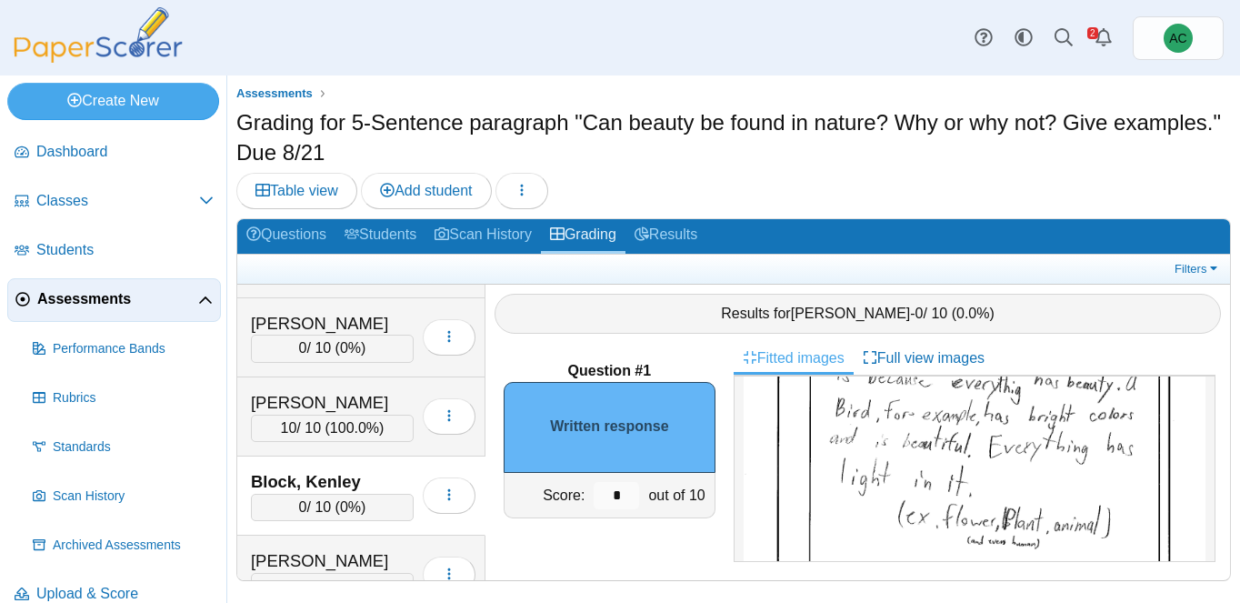
scroll to position [308, 0]
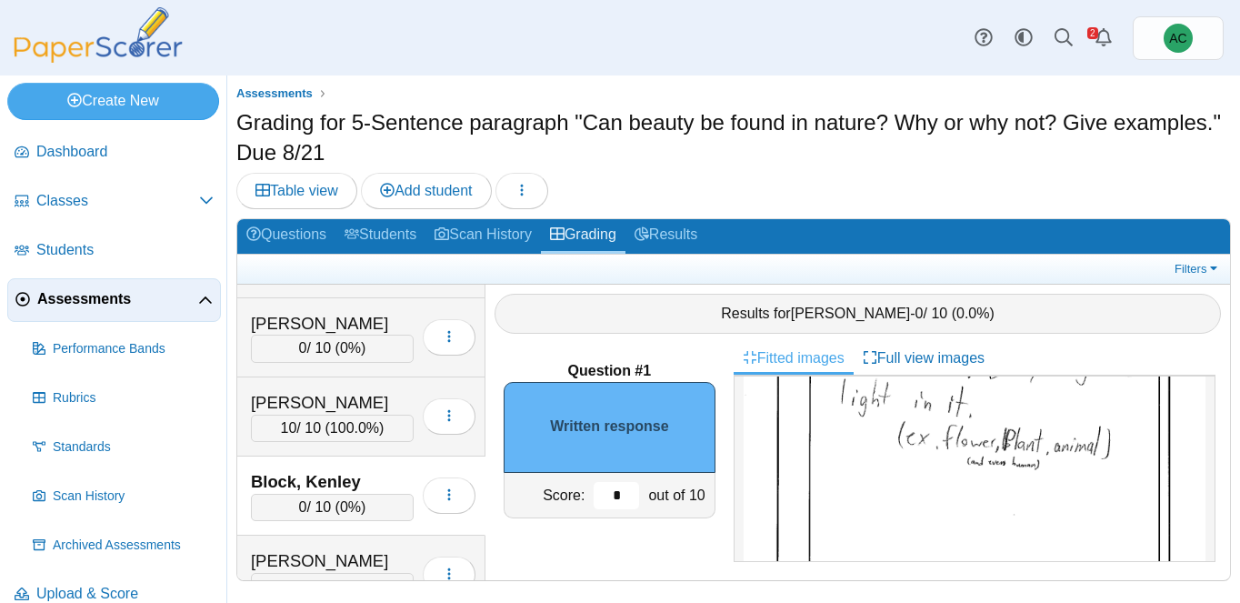
click at [633, 490] on input "*" at bounding box center [616, 495] width 45 height 27
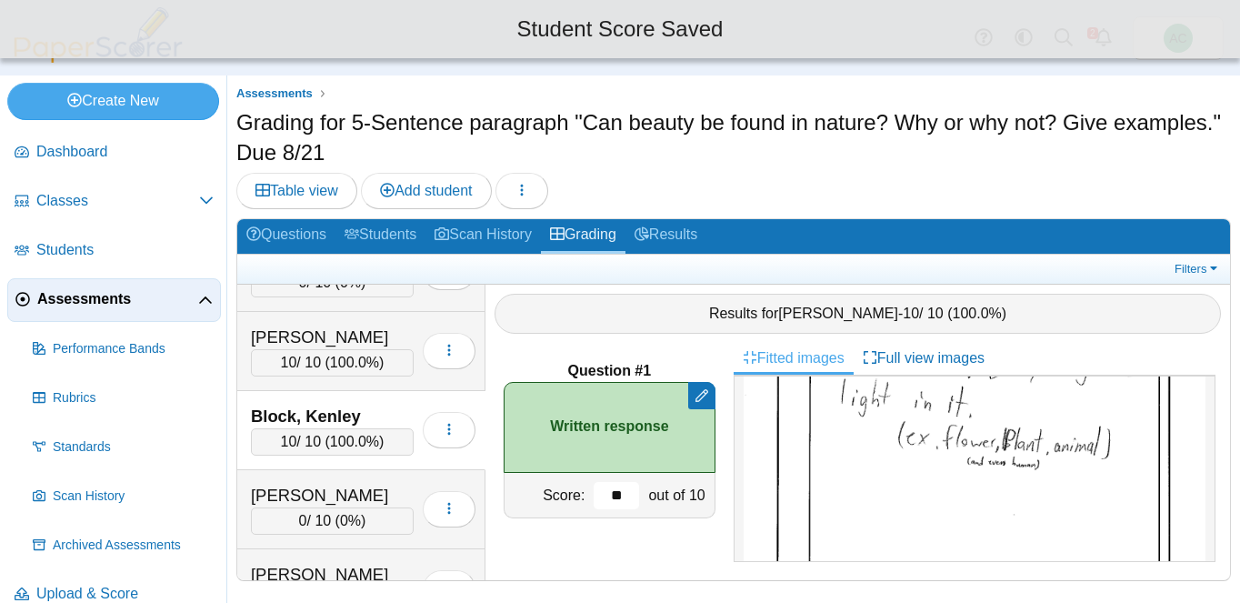
scroll to position [1019, 0]
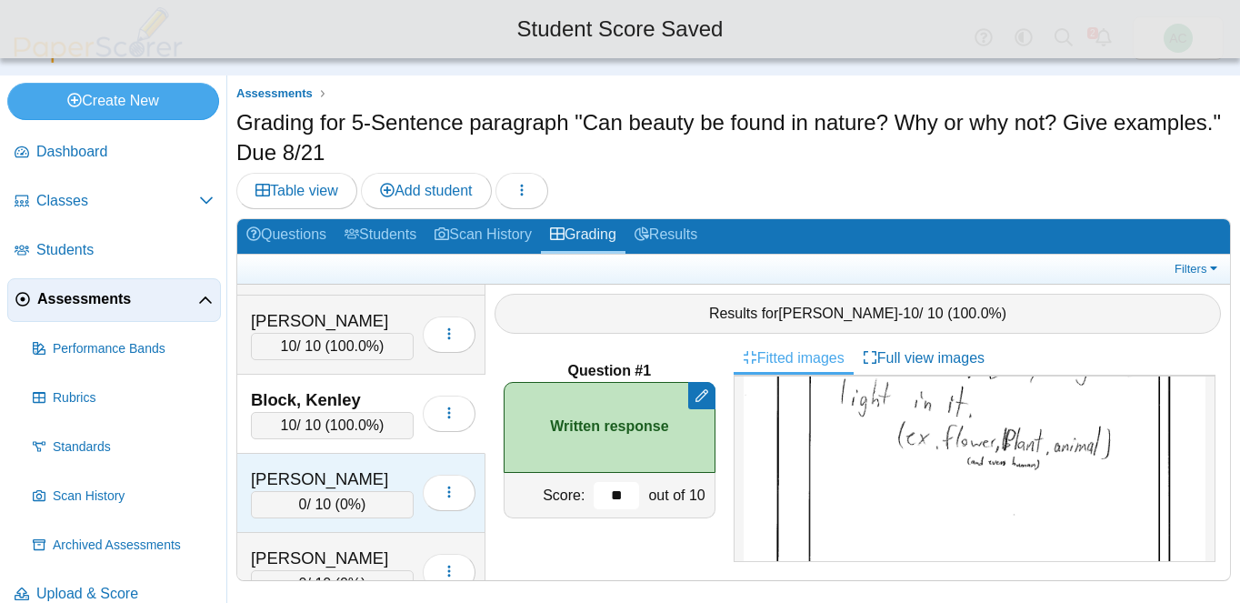
type input "**"
click at [276, 471] on div "Bowers, Lorelei" at bounding box center [332, 479] width 163 height 24
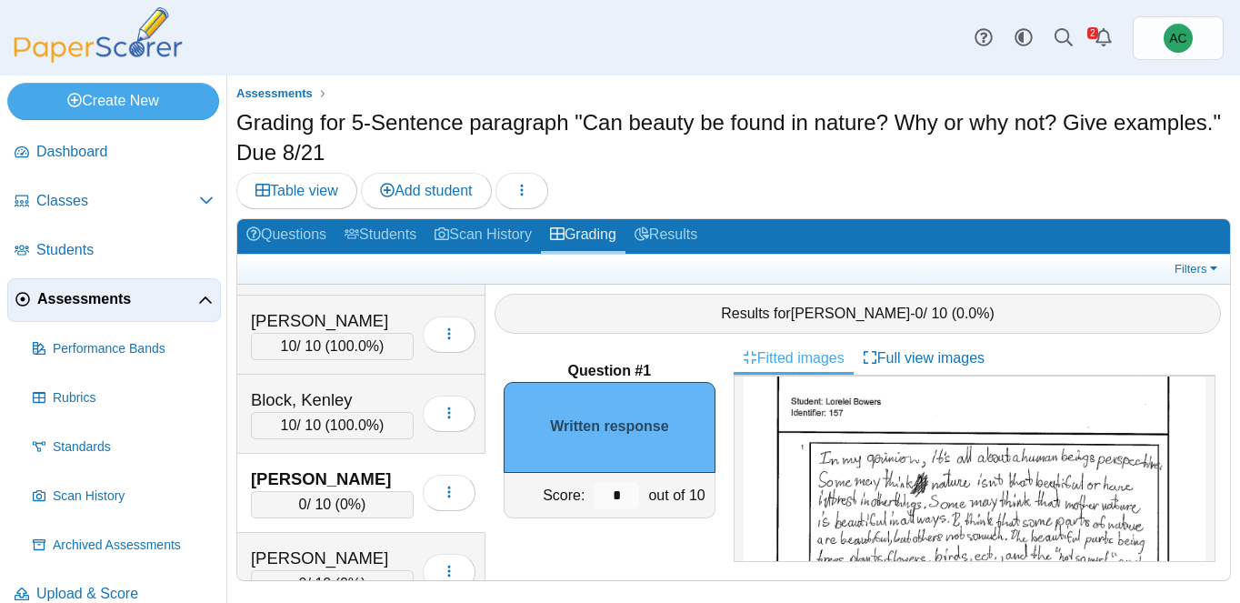
scroll to position [184, 0]
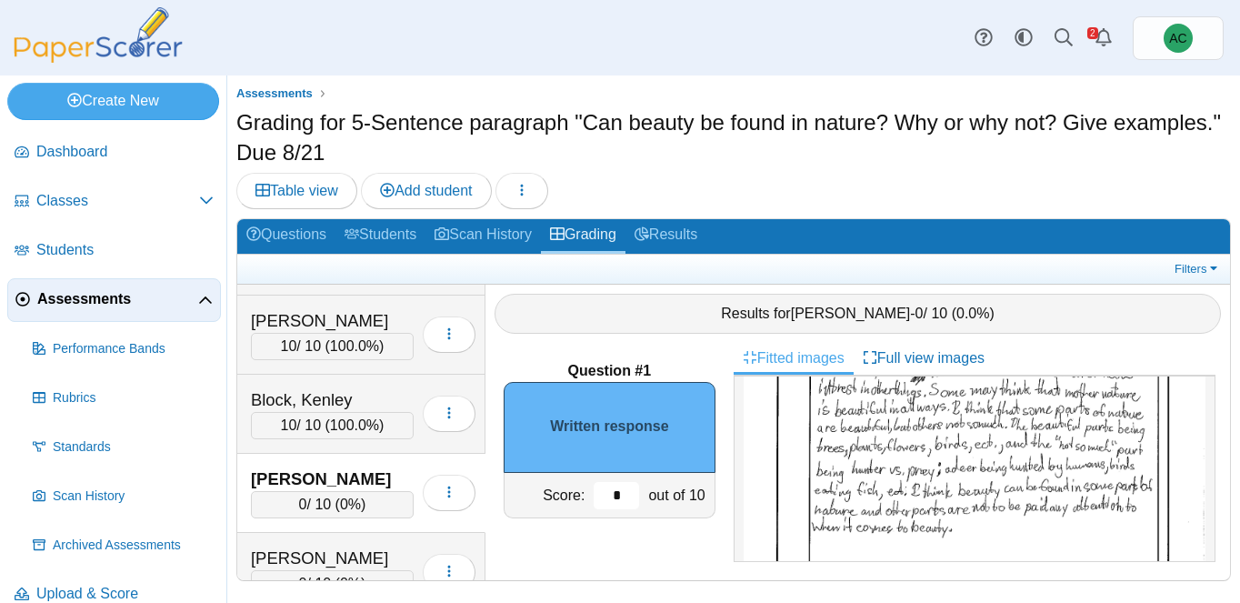
click at [631, 483] on input "*" at bounding box center [616, 495] width 45 height 27
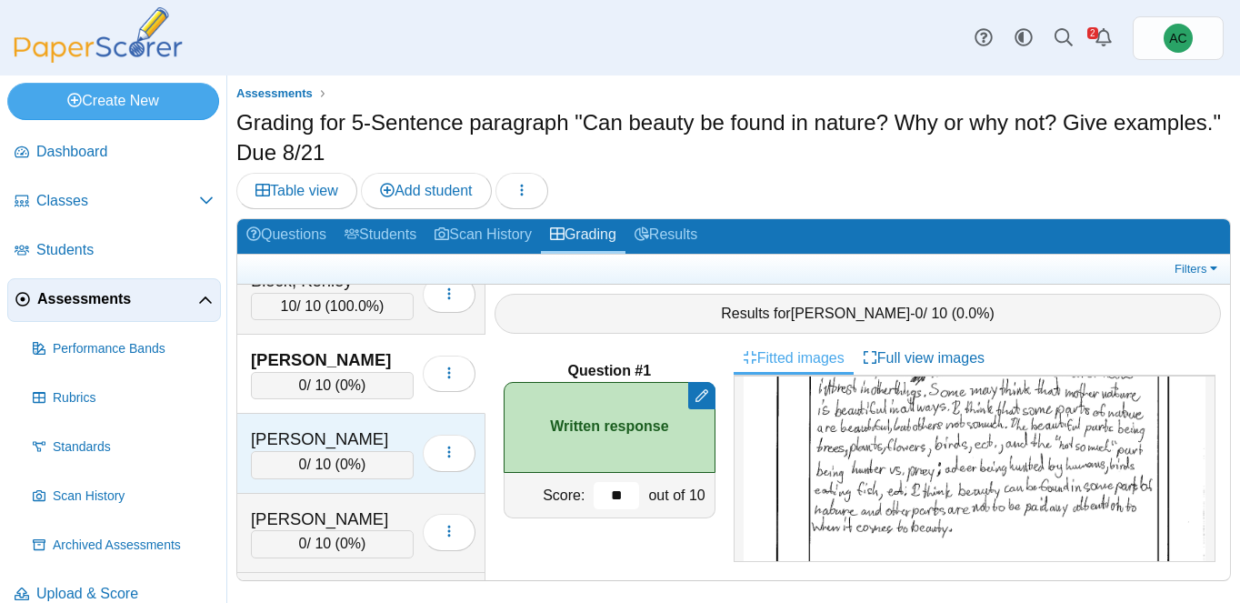
scroll to position [1152, 0]
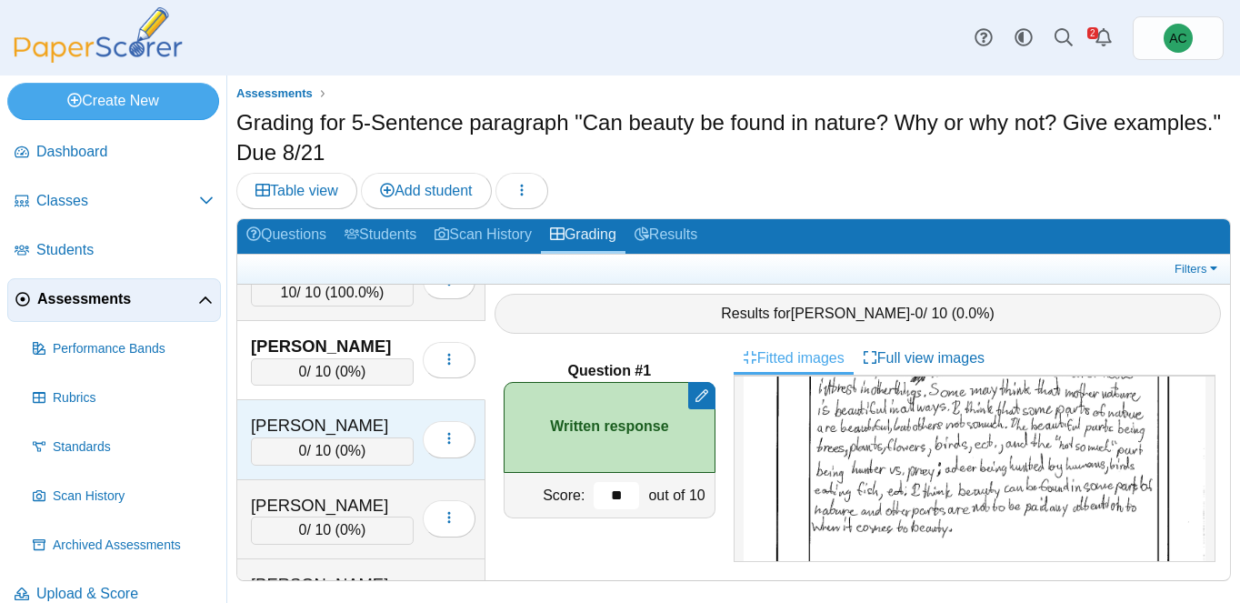
type input "**"
click at [320, 470] on div "Brooker, Kinsley 0 / 10 ( 0% ) Loading…" at bounding box center [361, 439] width 248 height 79
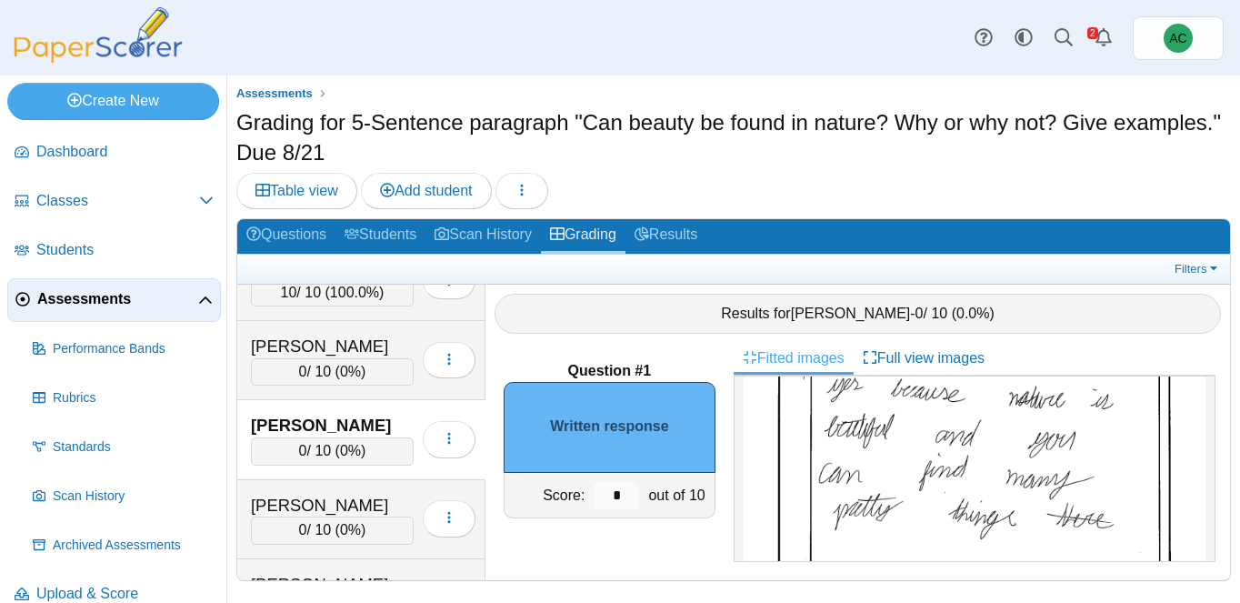
scroll to position [148, 0]
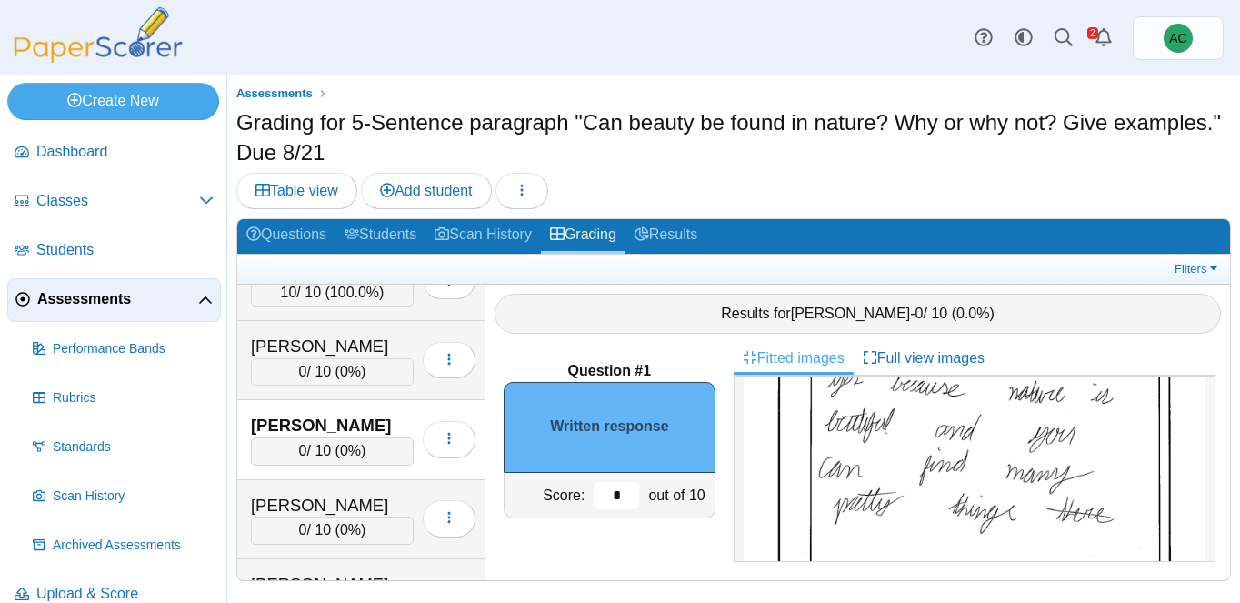
click at [620, 494] on input "*" at bounding box center [616, 495] width 45 height 27
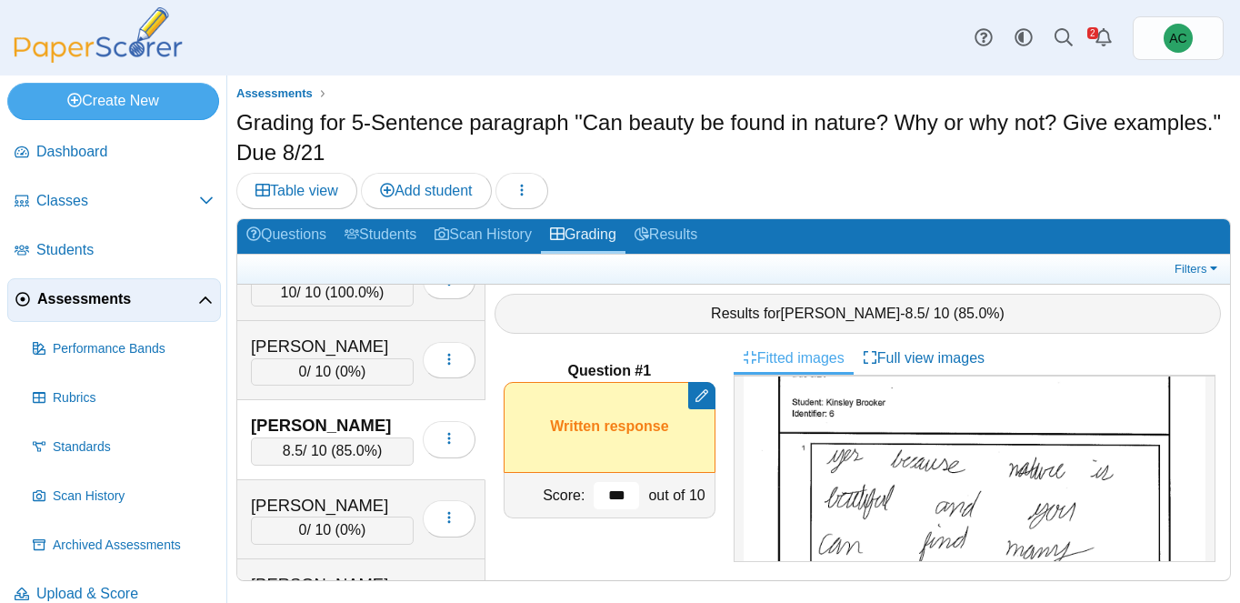
scroll to position [131, 0]
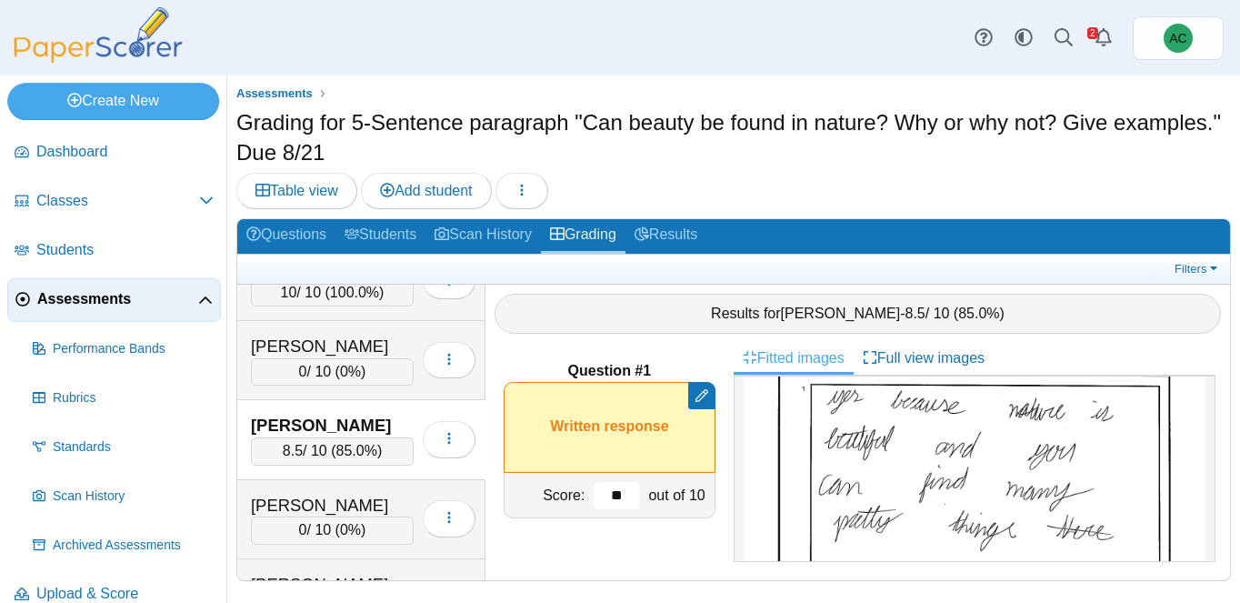
type input "*"
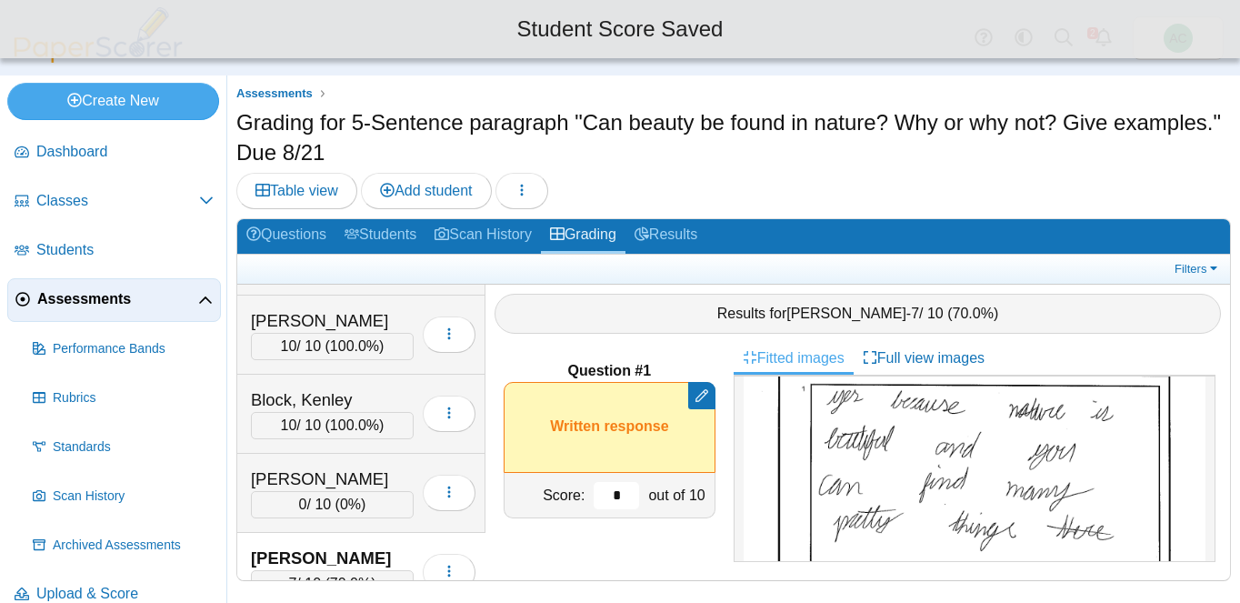
scroll to position [1006, 0]
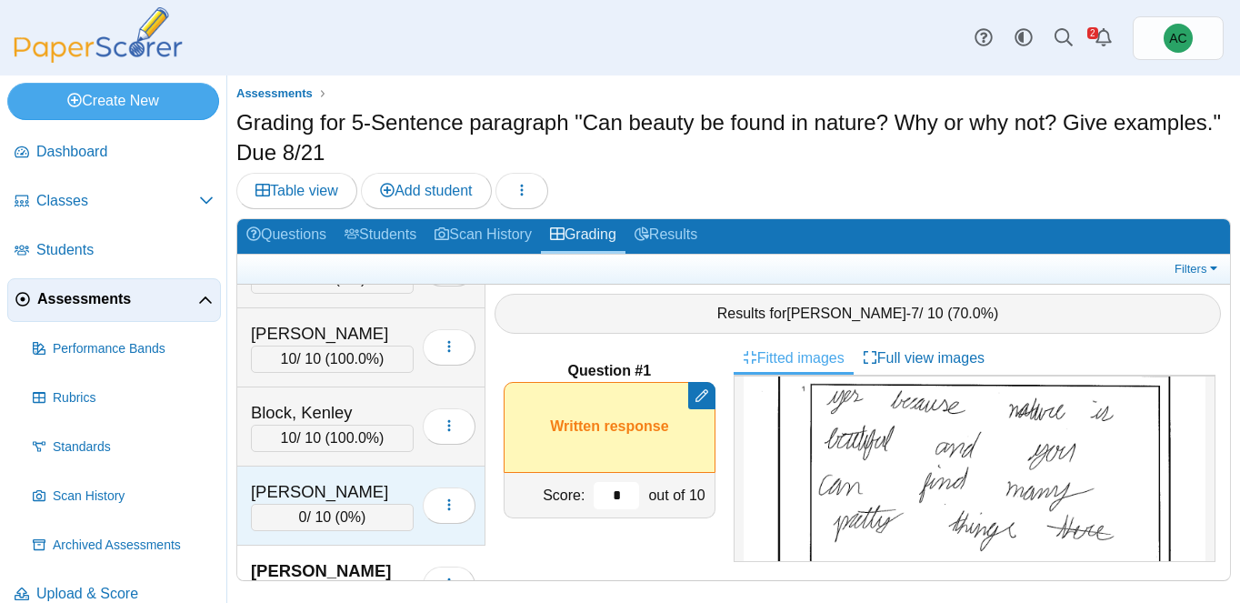
type input "*"
click at [339, 466] on div "Bowers, Lorelei 0 / 10 ( 0% ) Loading…" at bounding box center [361, 505] width 248 height 79
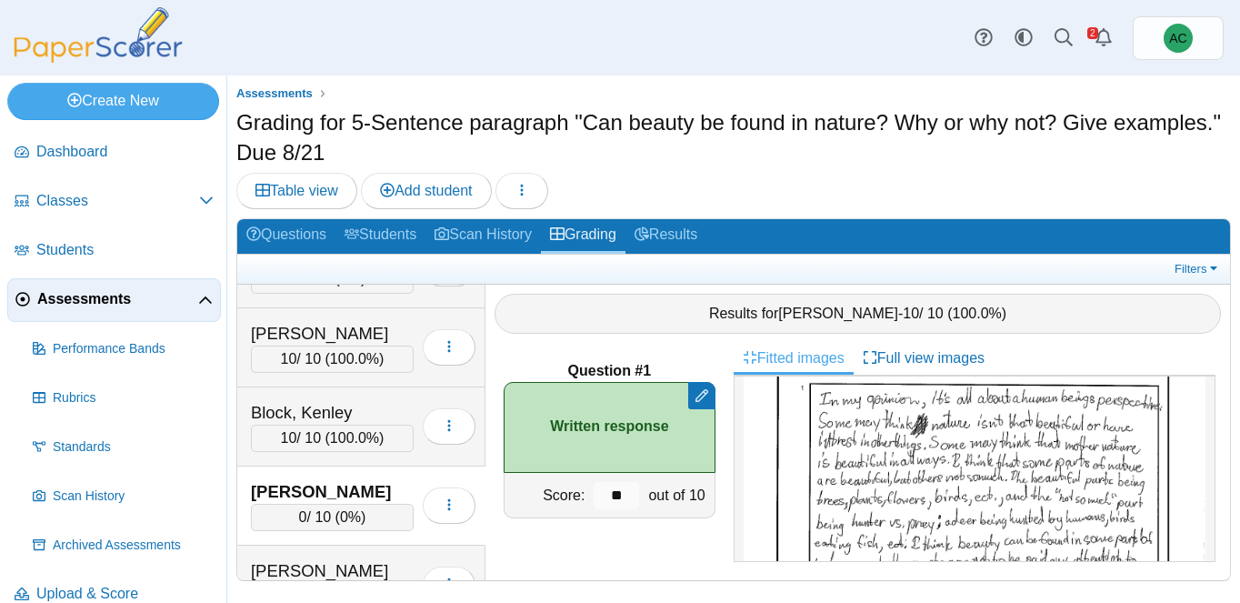
scroll to position [0, 0]
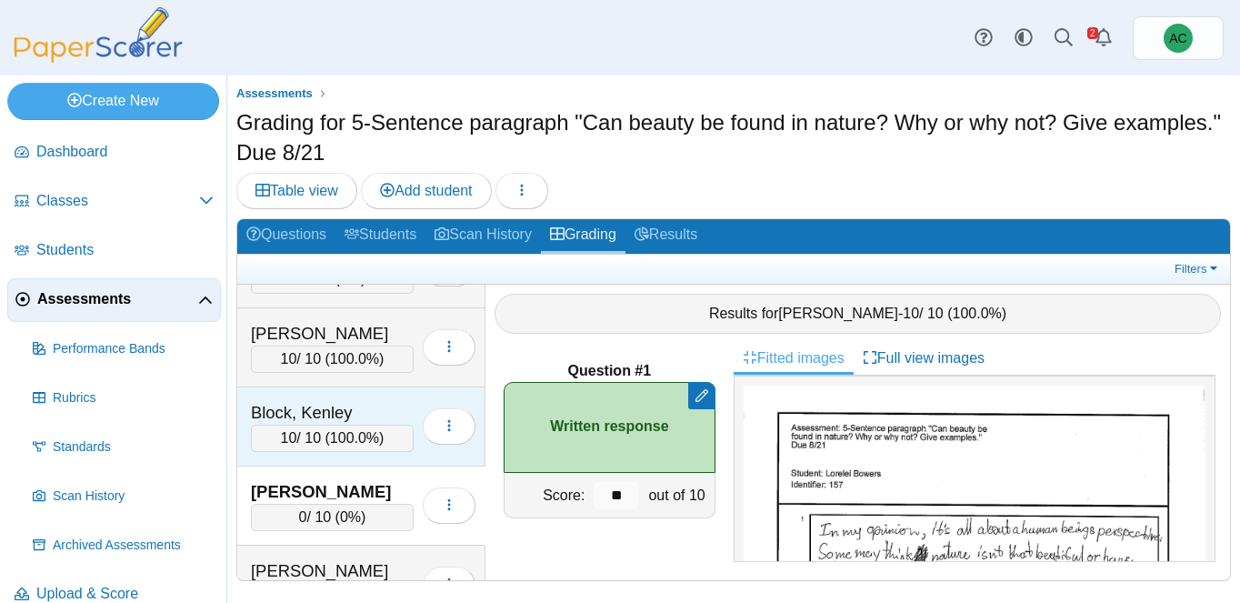
click at [330, 432] on div "10 / 10 ( 100.0% )" at bounding box center [332, 438] width 163 height 27
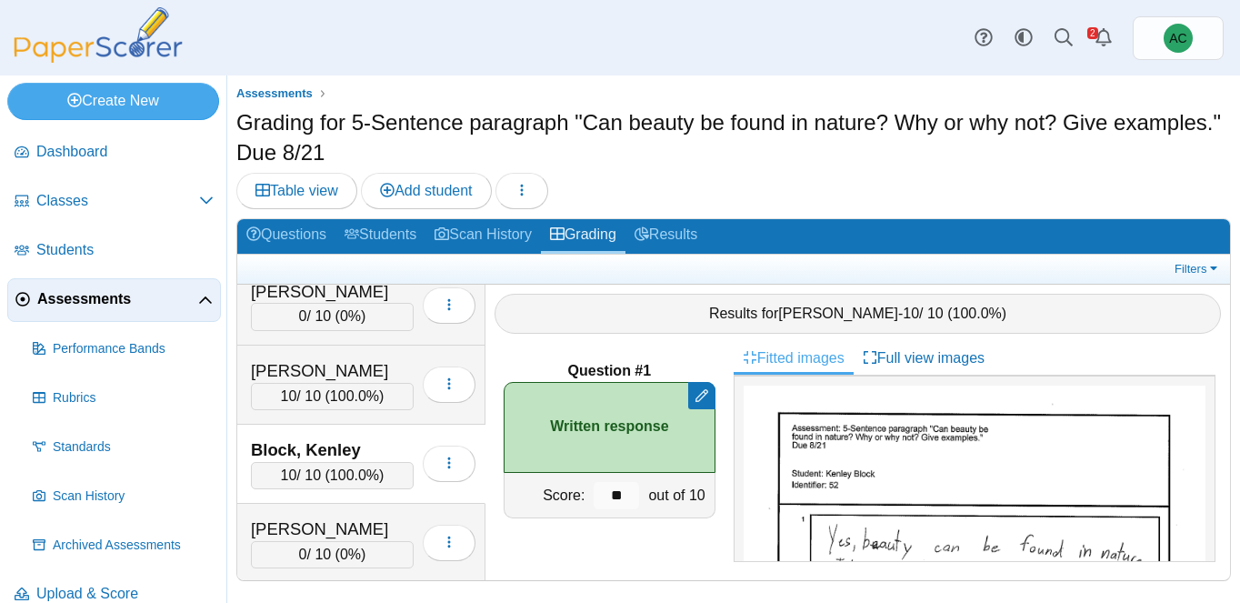
scroll to position [959, 0]
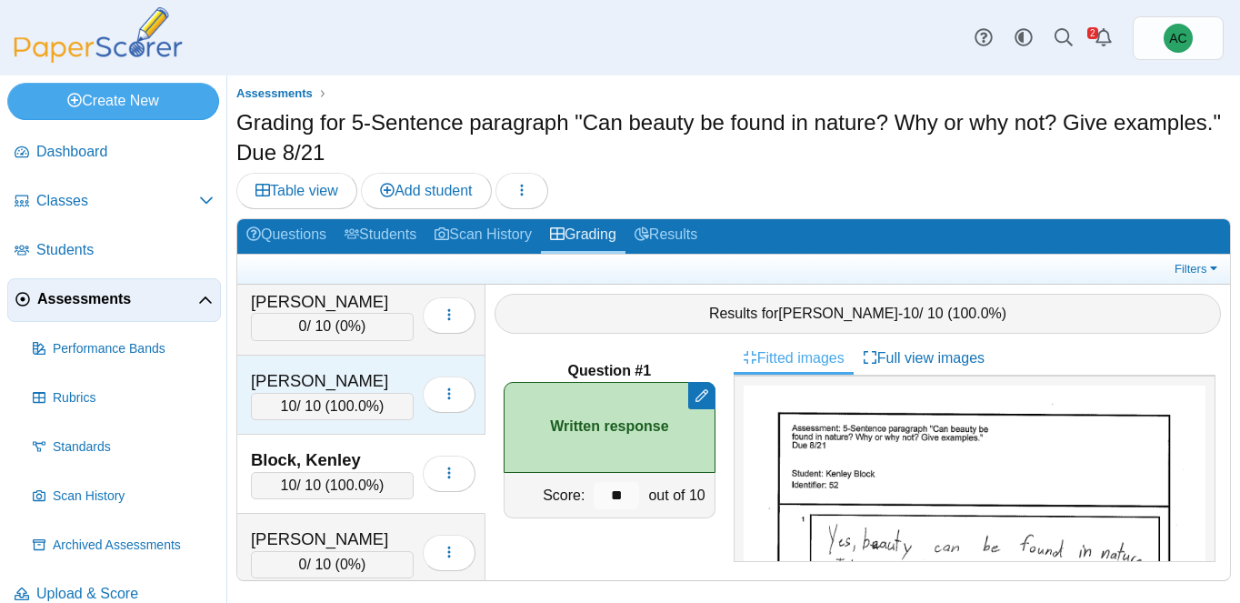
click at [288, 379] on div "Beyschau, Adelynn" at bounding box center [332, 381] width 163 height 24
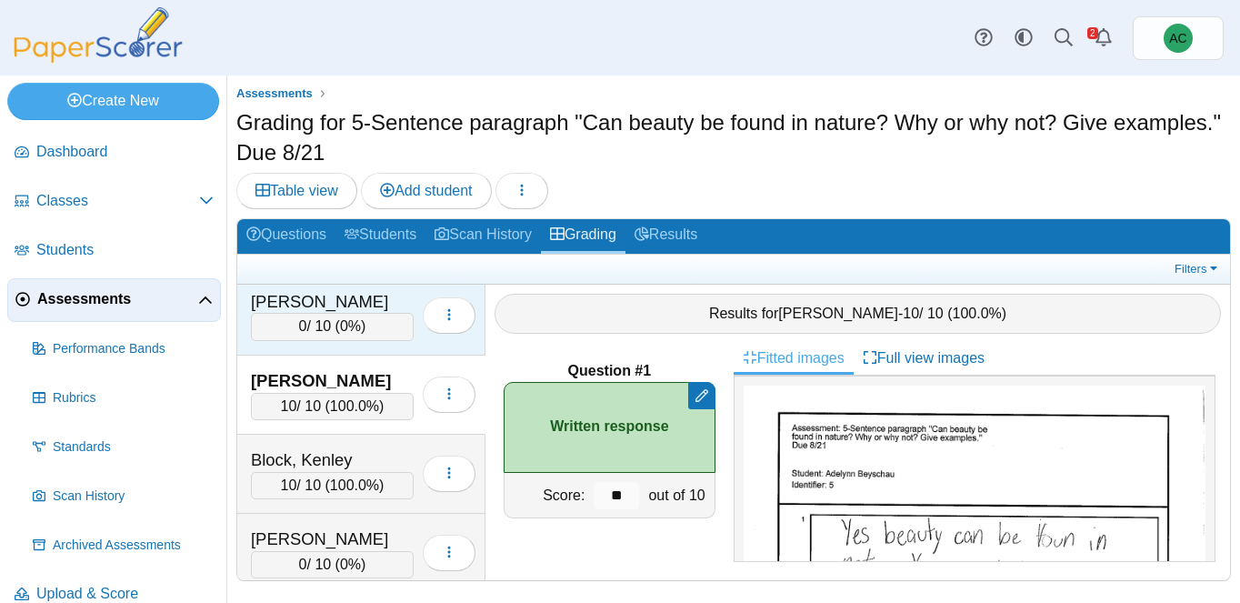
click at [321, 315] on div "0 / 10 ( 0% )" at bounding box center [332, 326] width 163 height 27
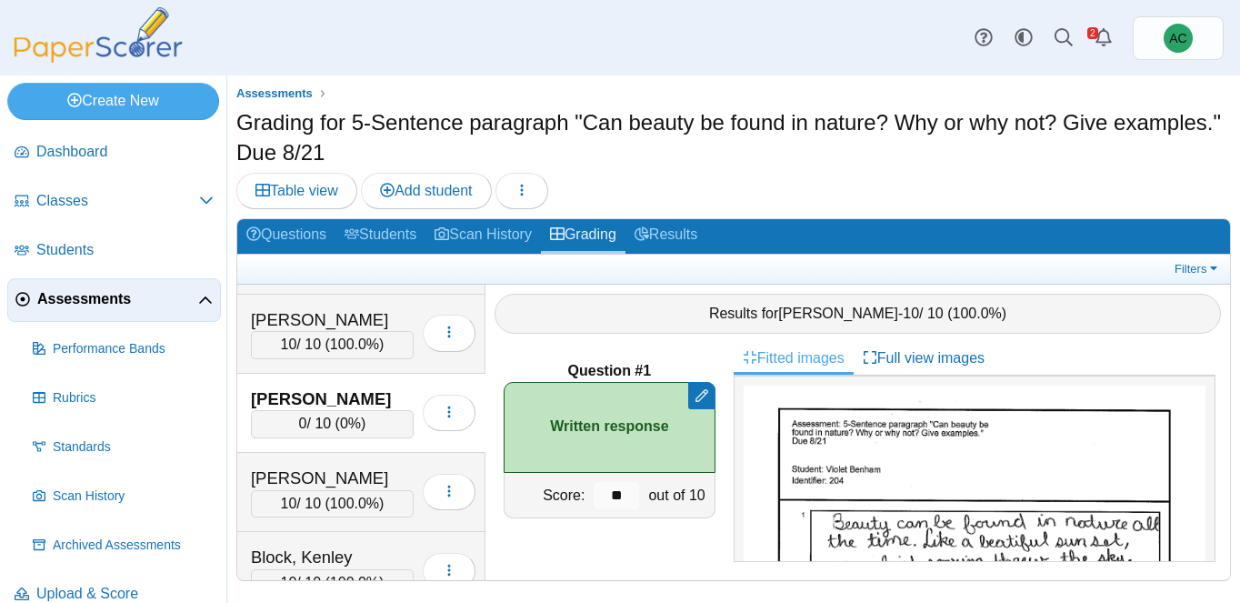
scroll to position [860, 0]
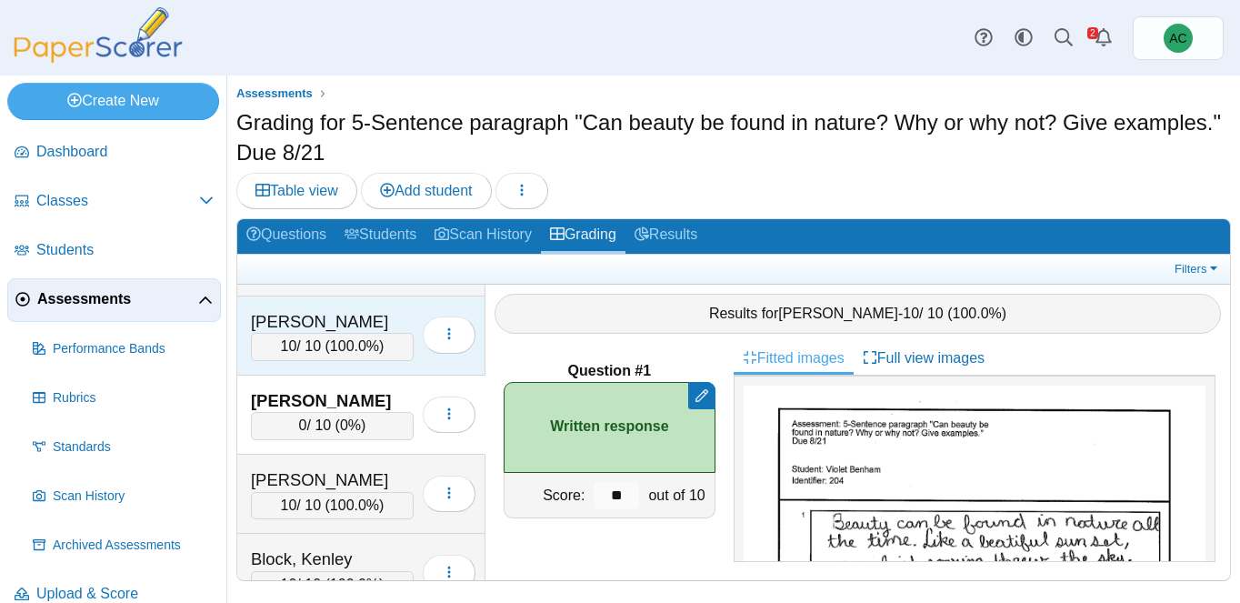
click at [313, 333] on div "10 / 10 ( 100.0% )" at bounding box center [332, 346] width 163 height 27
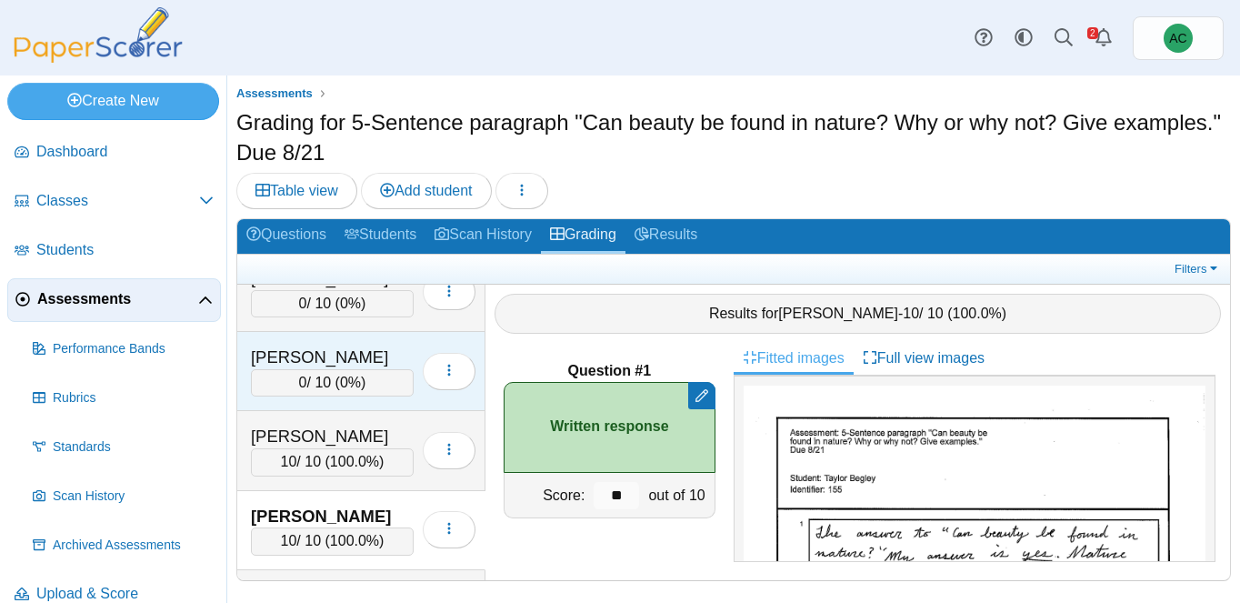
scroll to position [665, 0]
click at [303, 366] on div "Arunkumar, Tharan" at bounding box center [332, 358] width 163 height 24
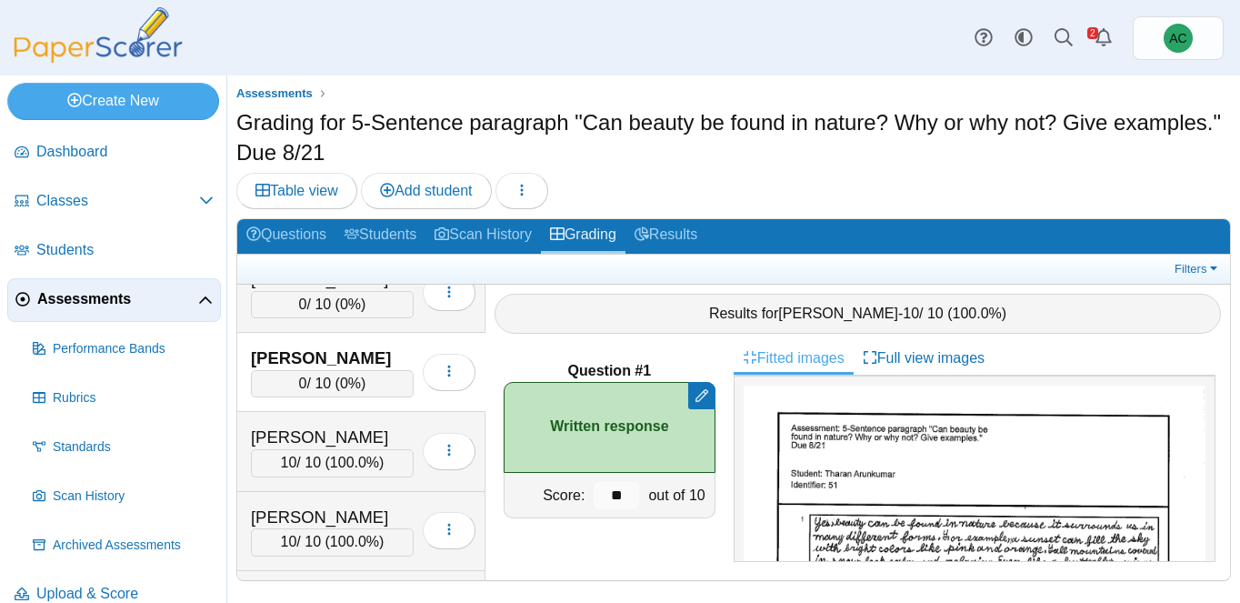
scroll to position [560, 0]
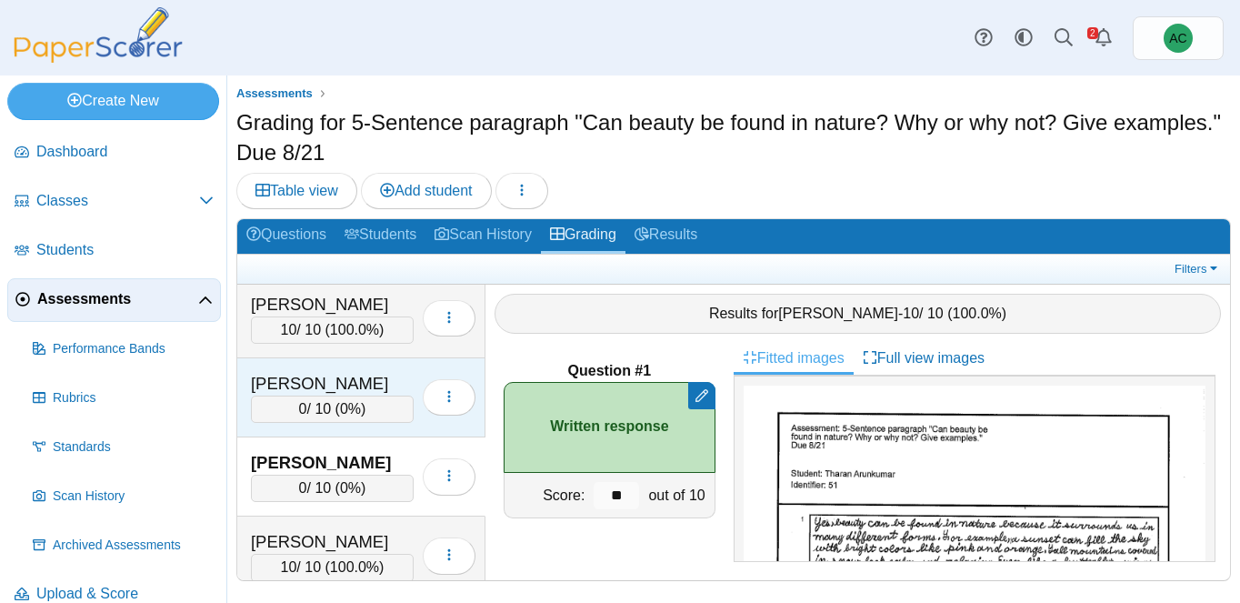
click at [306, 376] on div "Arnold, Kate" at bounding box center [332, 384] width 163 height 24
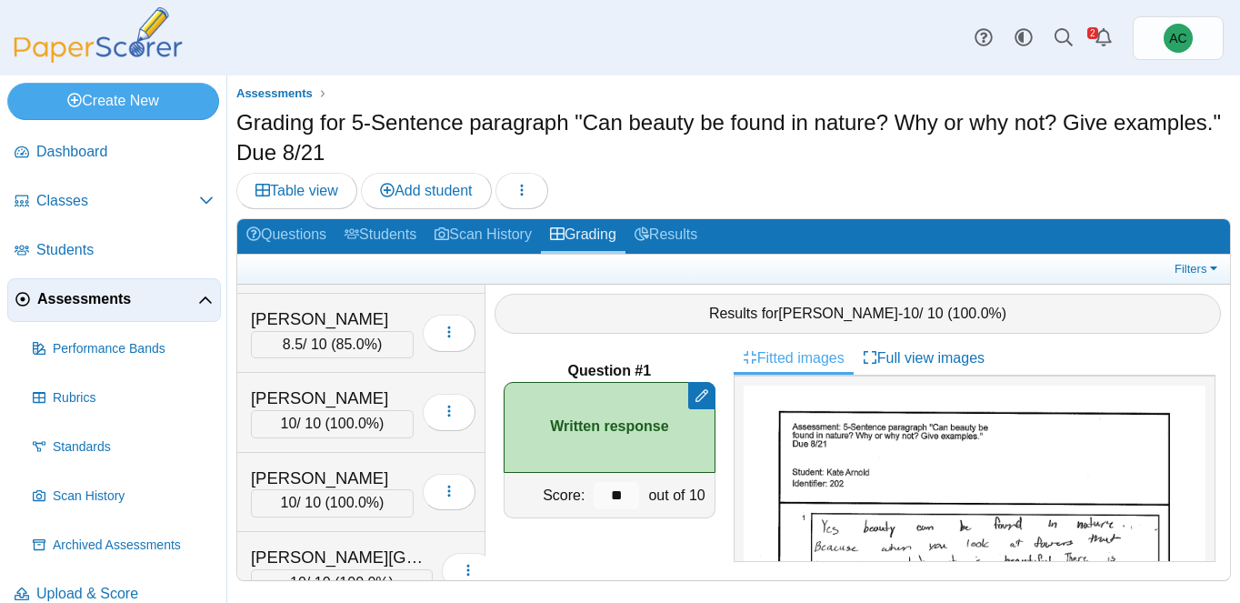
scroll to position [179, 0]
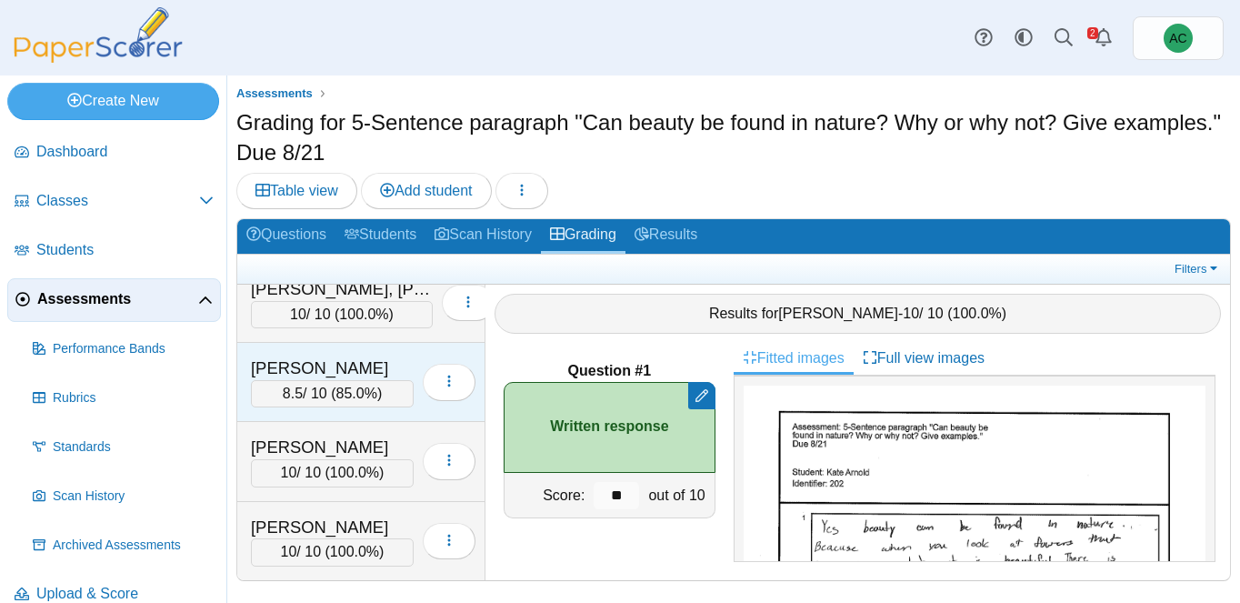
click at [299, 365] on div "Andersen, Blythe" at bounding box center [332, 368] width 163 height 24
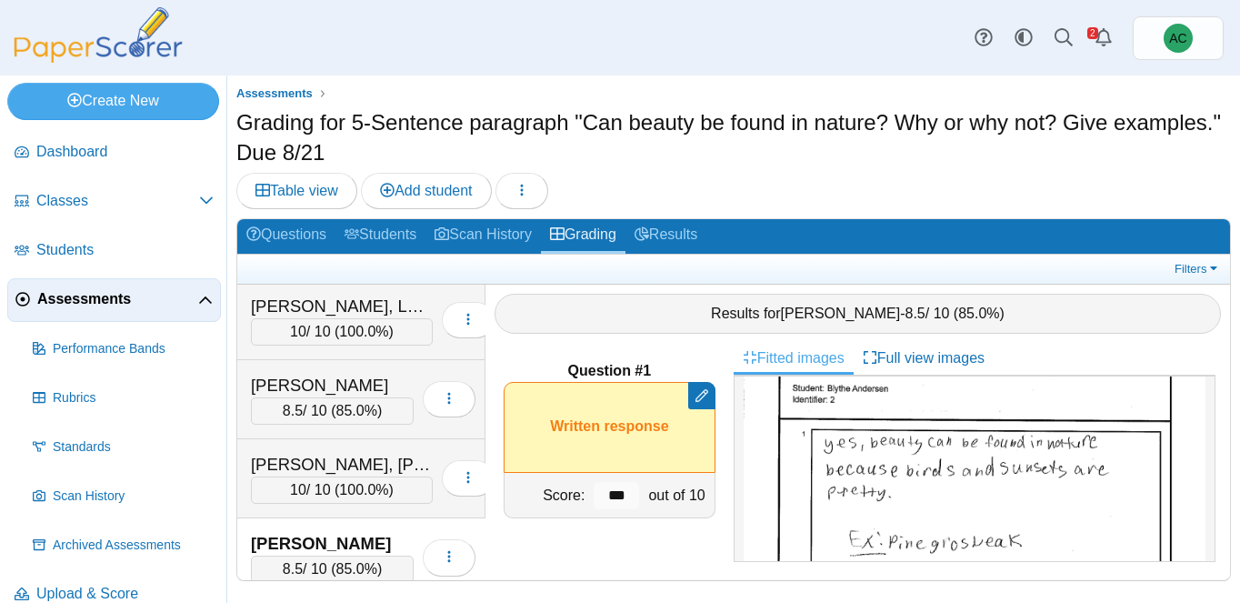
scroll to position [0, 0]
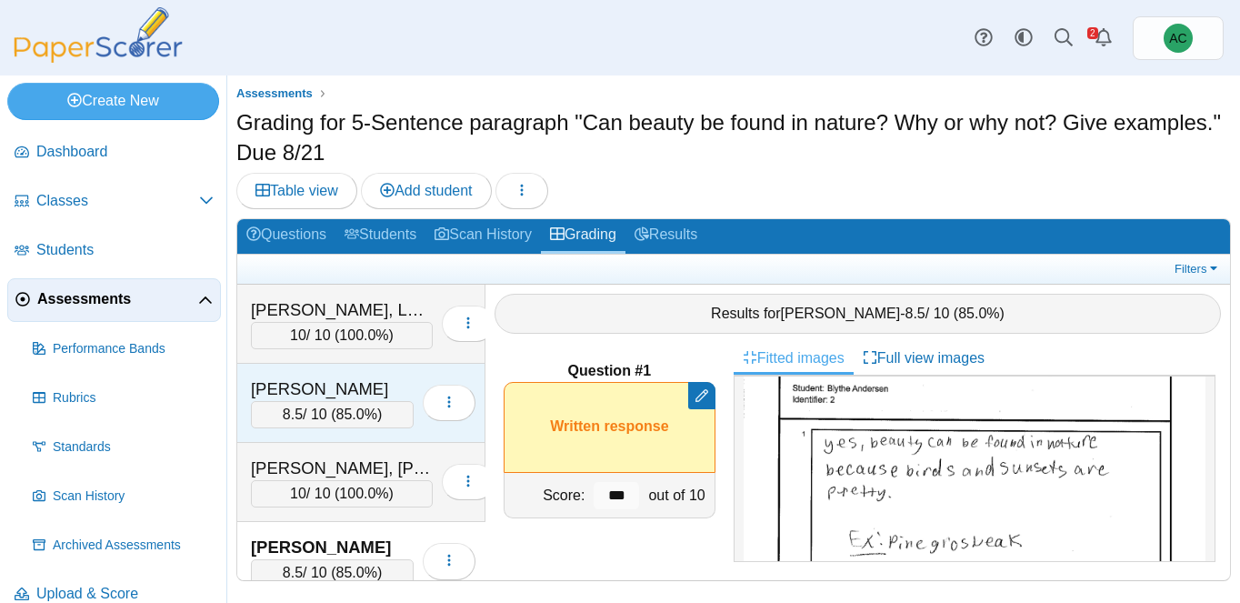
click at [312, 402] on div "8.5 / 10 ( 85.0% )" at bounding box center [332, 414] width 163 height 27
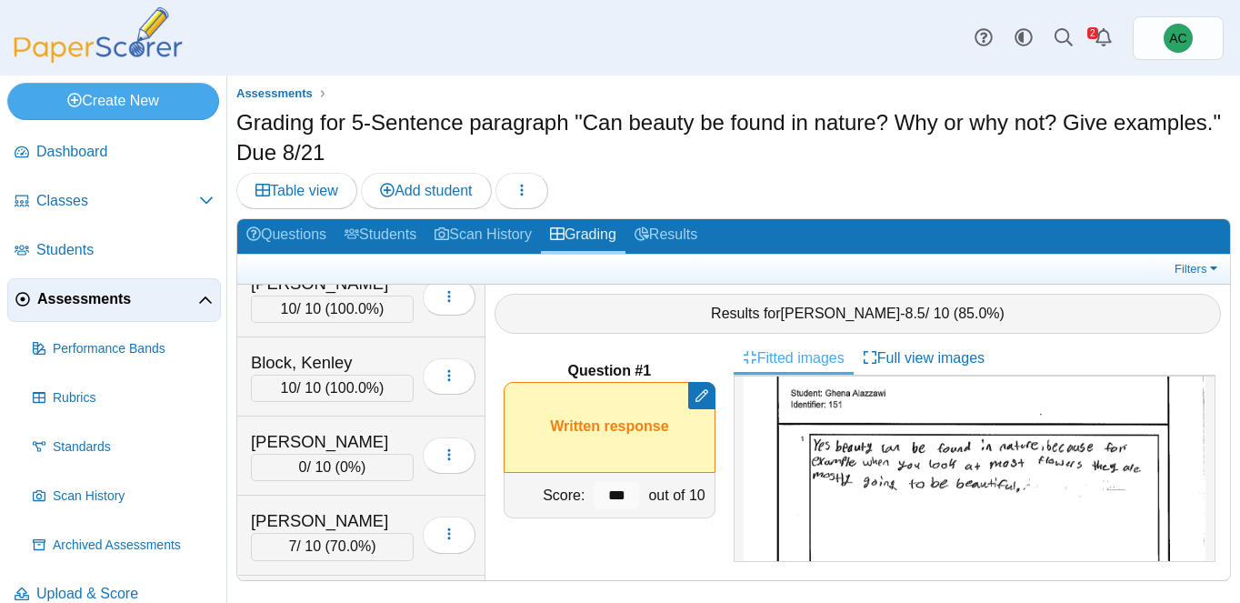
scroll to position [1059, 0]
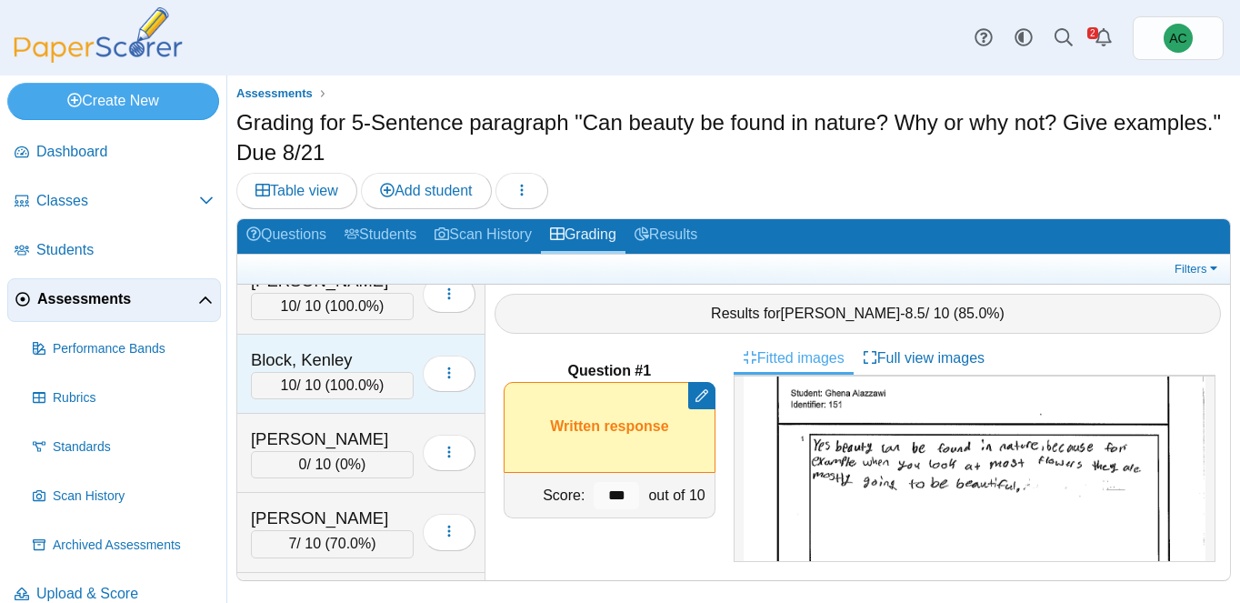
click at [321, 355] on div "Block, Kenley" at bounding box center [332, 360] width 163 height 24
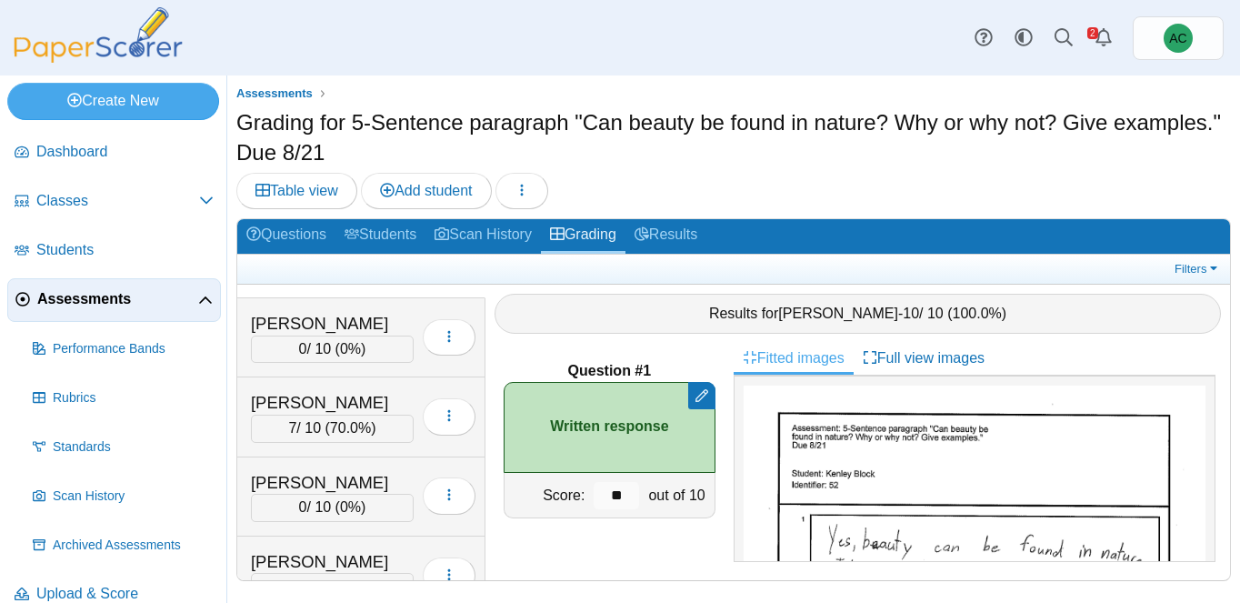
scroll to position [1178, 0]
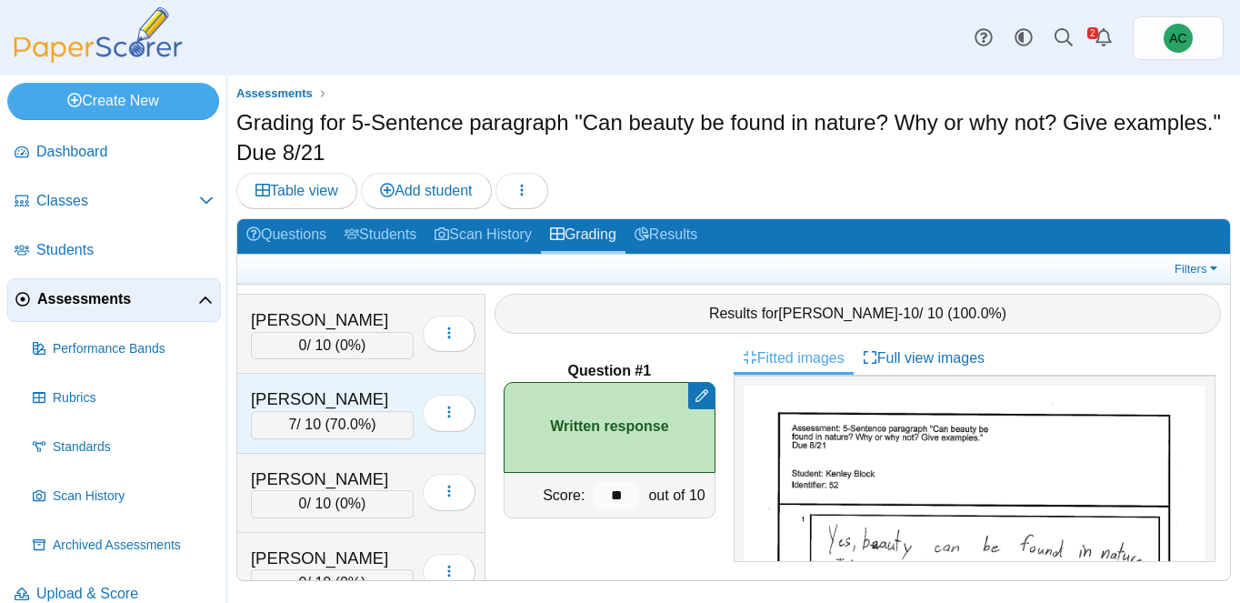
click at [315, 405] on div "Brooker, Kinsley" at bounding box center [332, 399] width 163 height 24
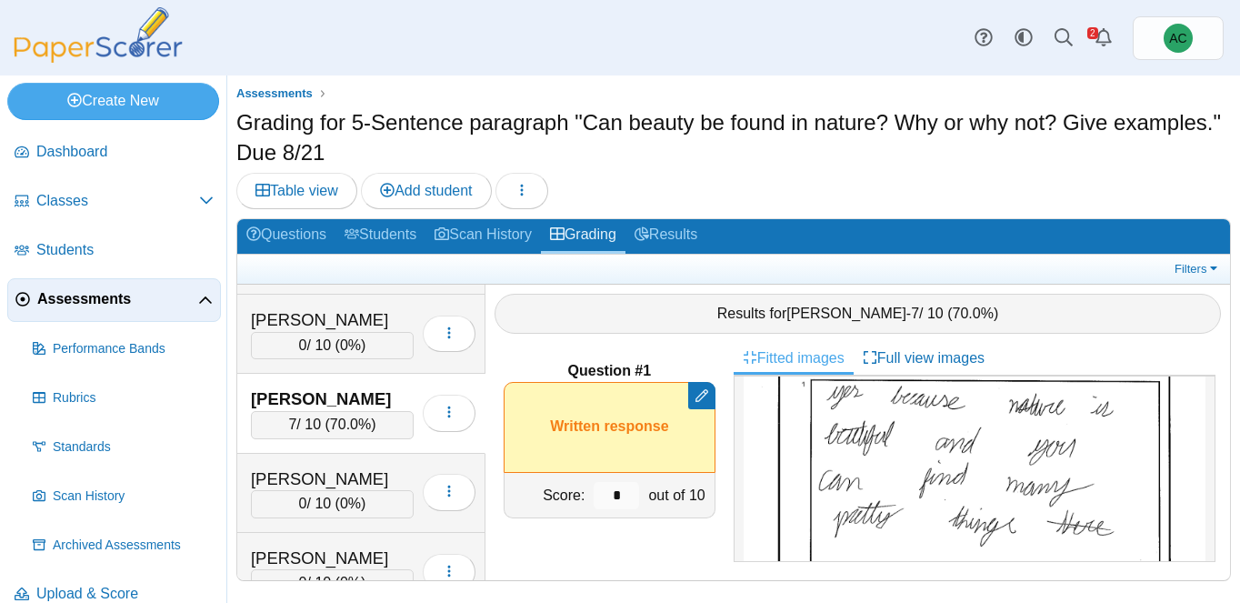
scroll to position [182, 0]
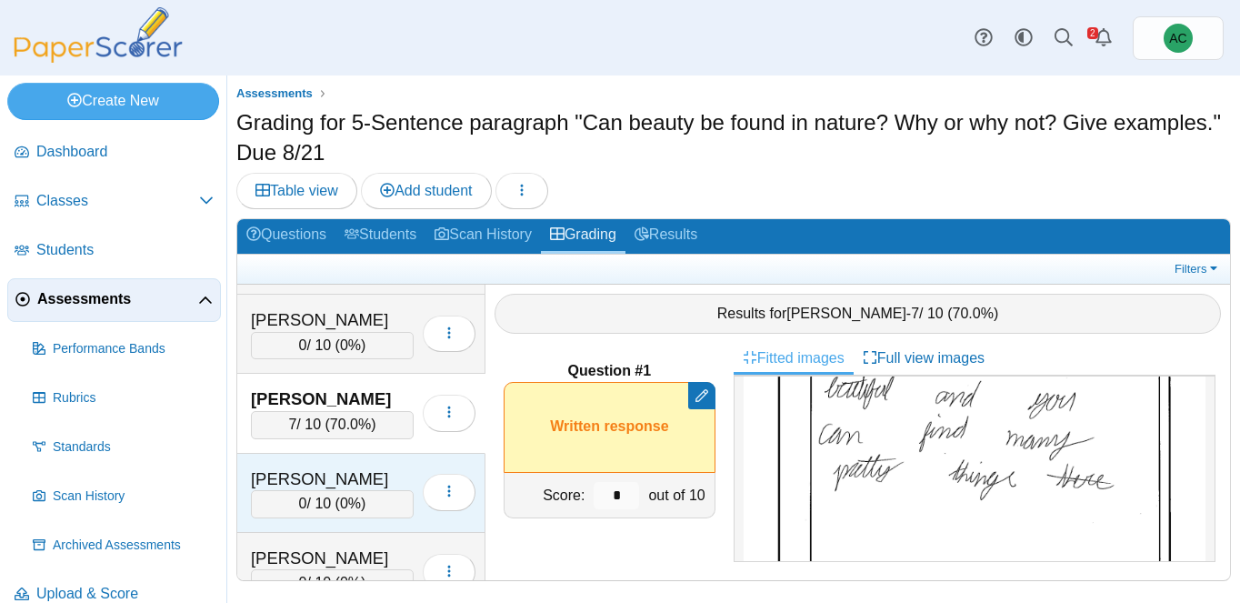
click at [368, 461] on div "Burge, Elias 0 / 10 ( 0% ) Loading…" at bounding box center [361, 493] width 248 height 79
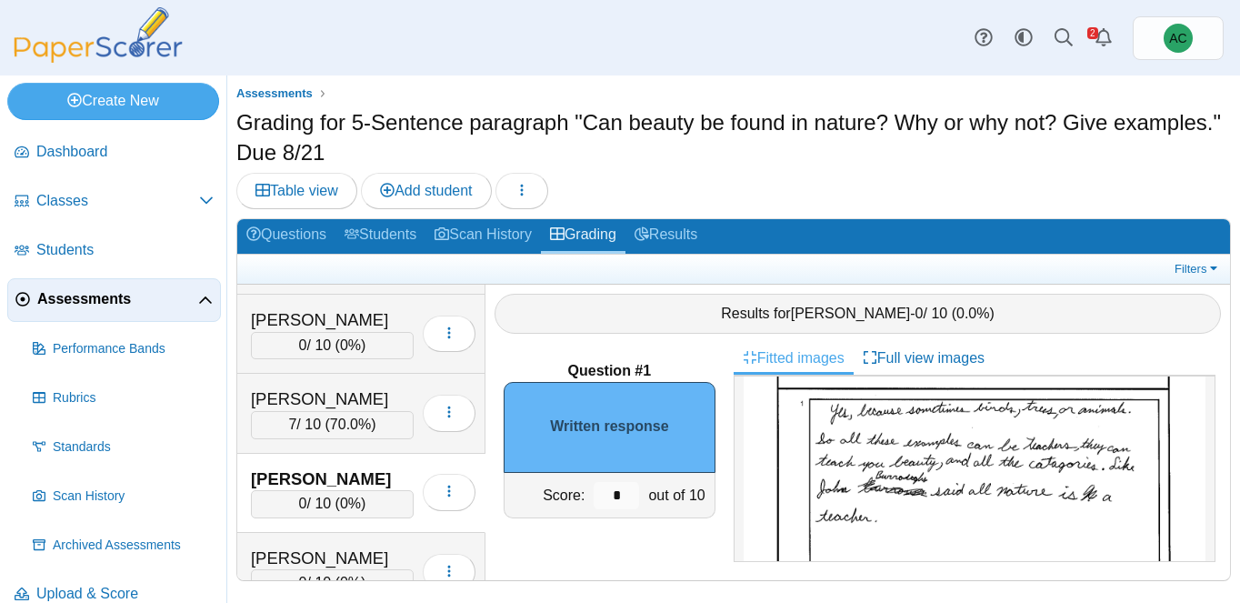
scroll to position [126, 0]
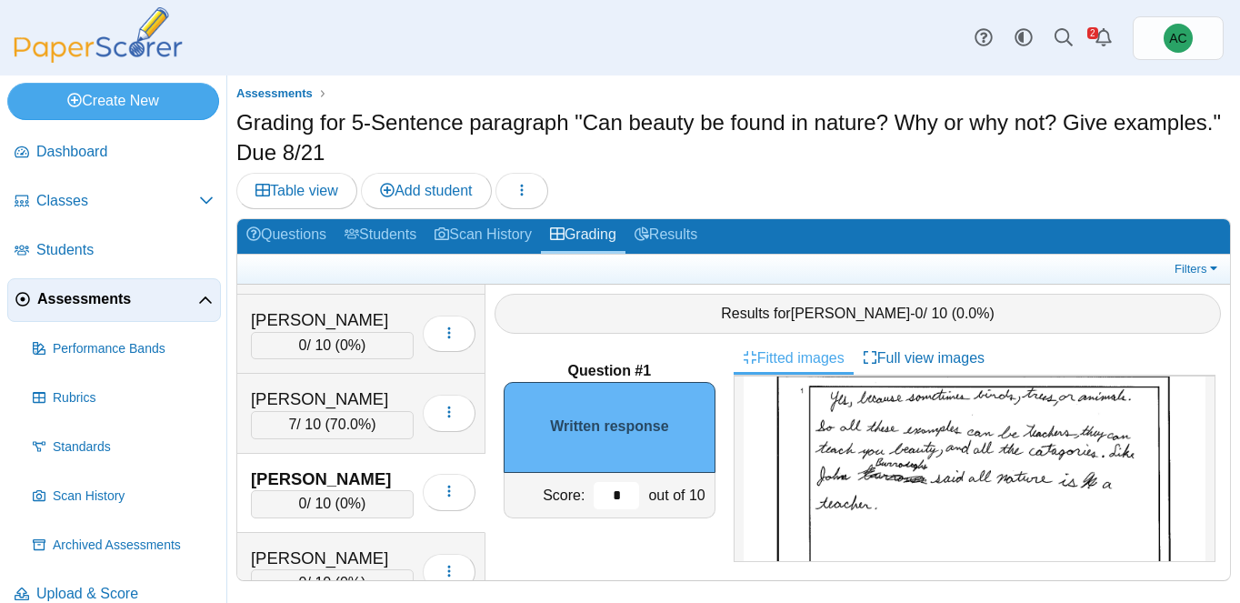
click at [620, 499] on input "*" at bounding box center [616, 495] width 45 height 27
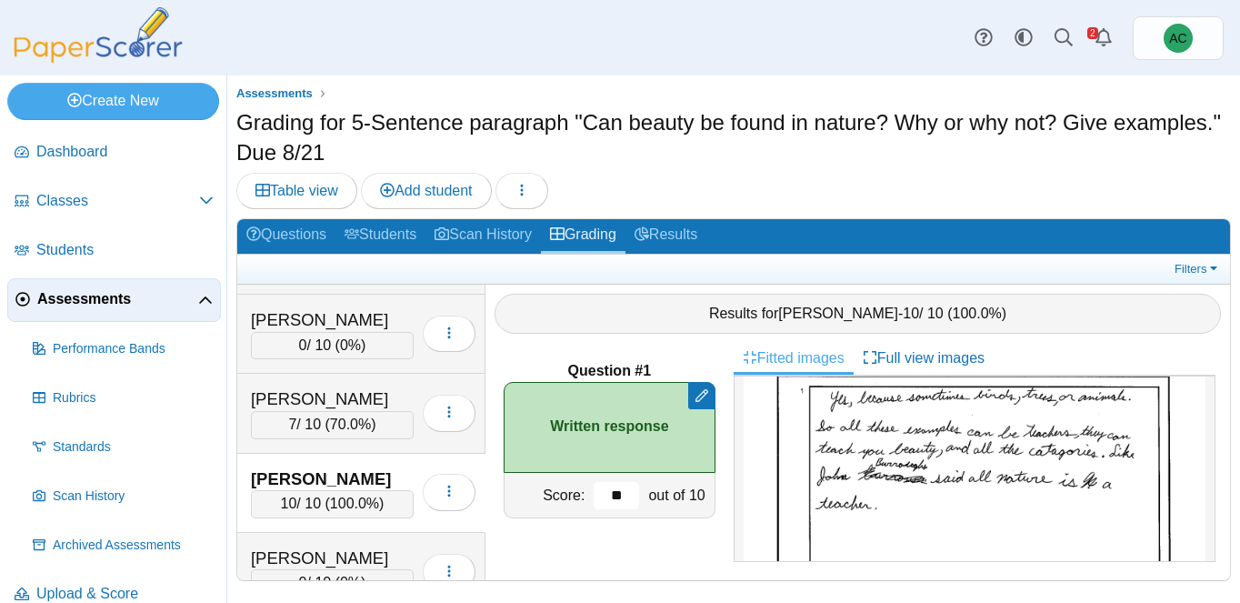
scroll to position [1245, 0]
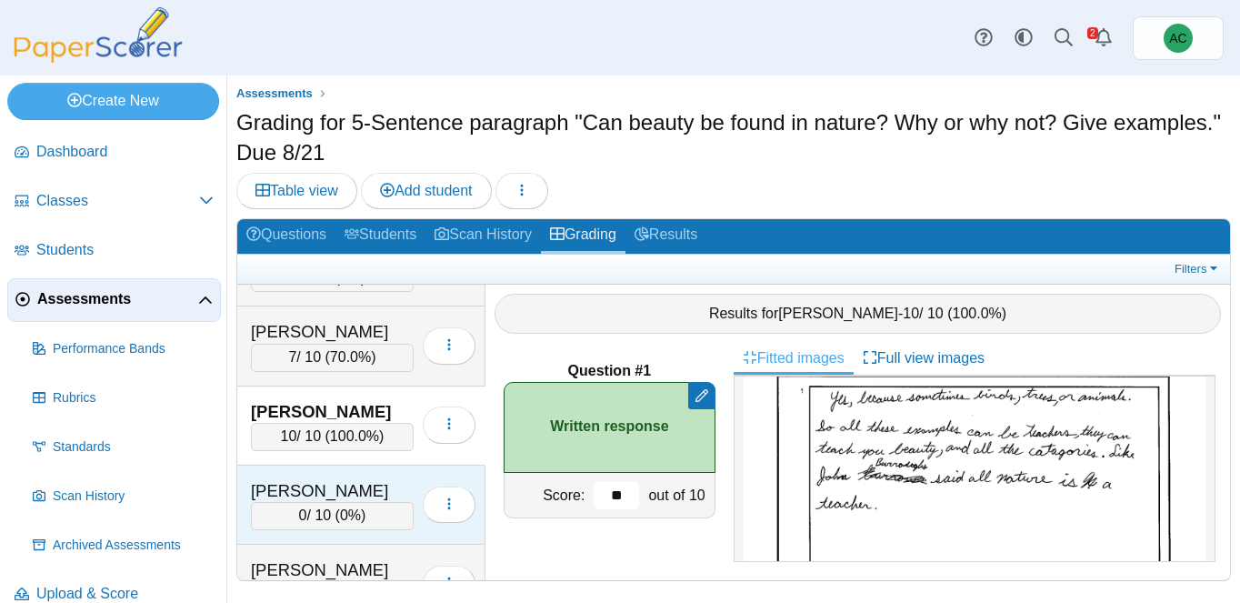
type input "**"
click at [309, 488] on div "Burton, Avery" at bounding box center [332, 491] width 163 height 24
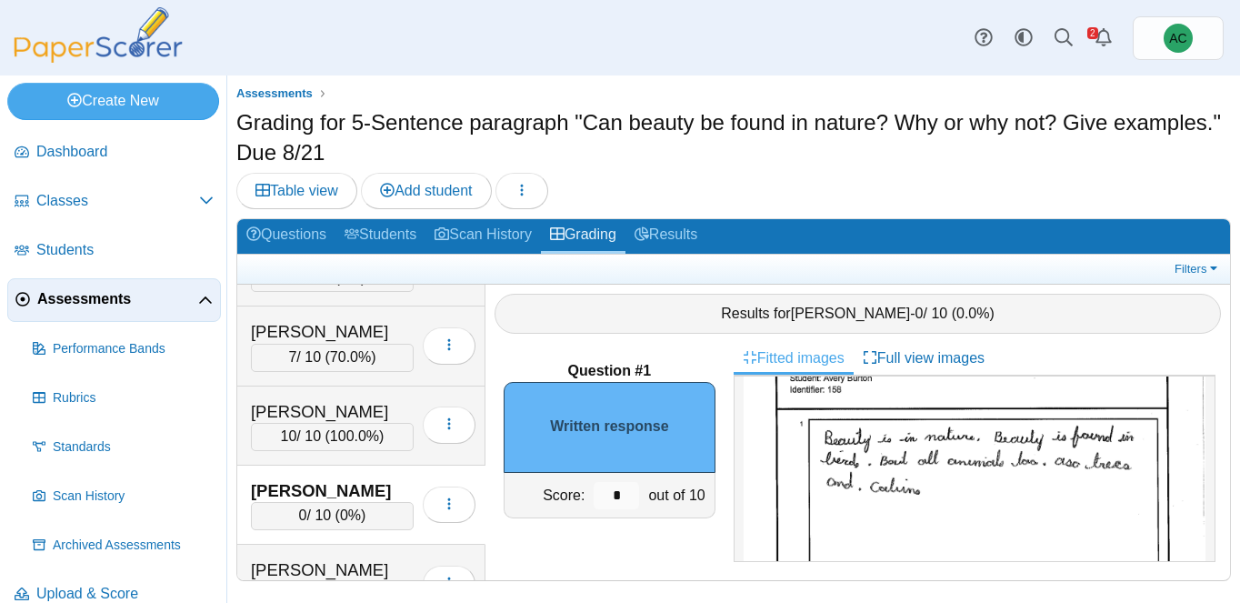
scroll to position [98, 0]
click at [616, 501] on input "*" at bounding box center [616, 495] width 45 height 27
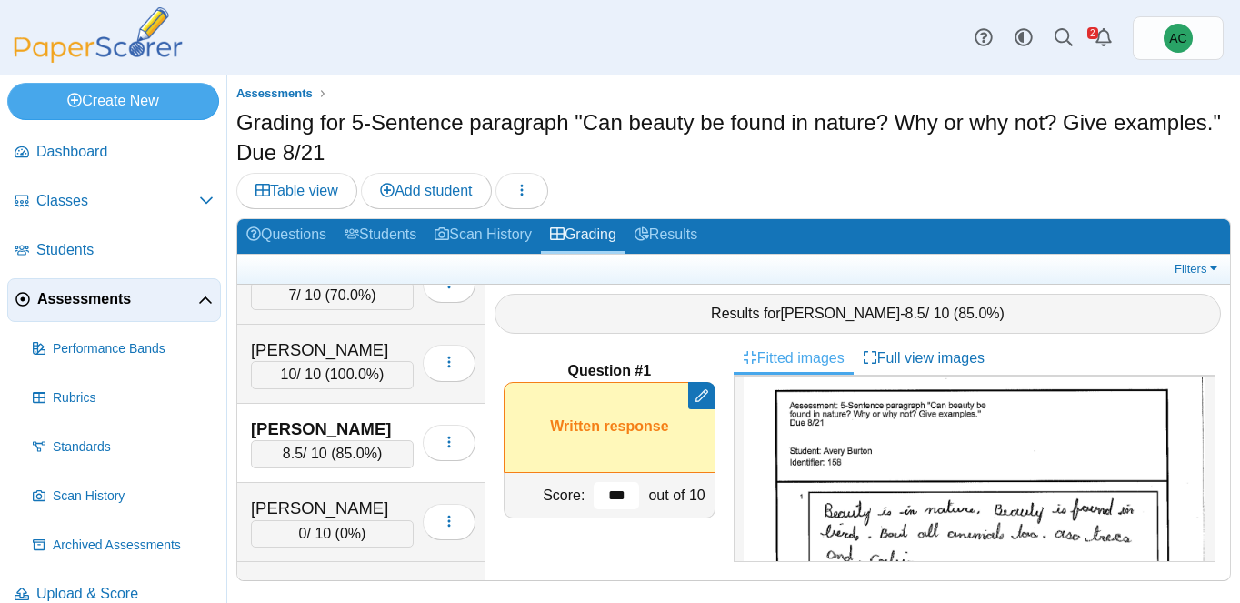
scroll to position [22, 0]
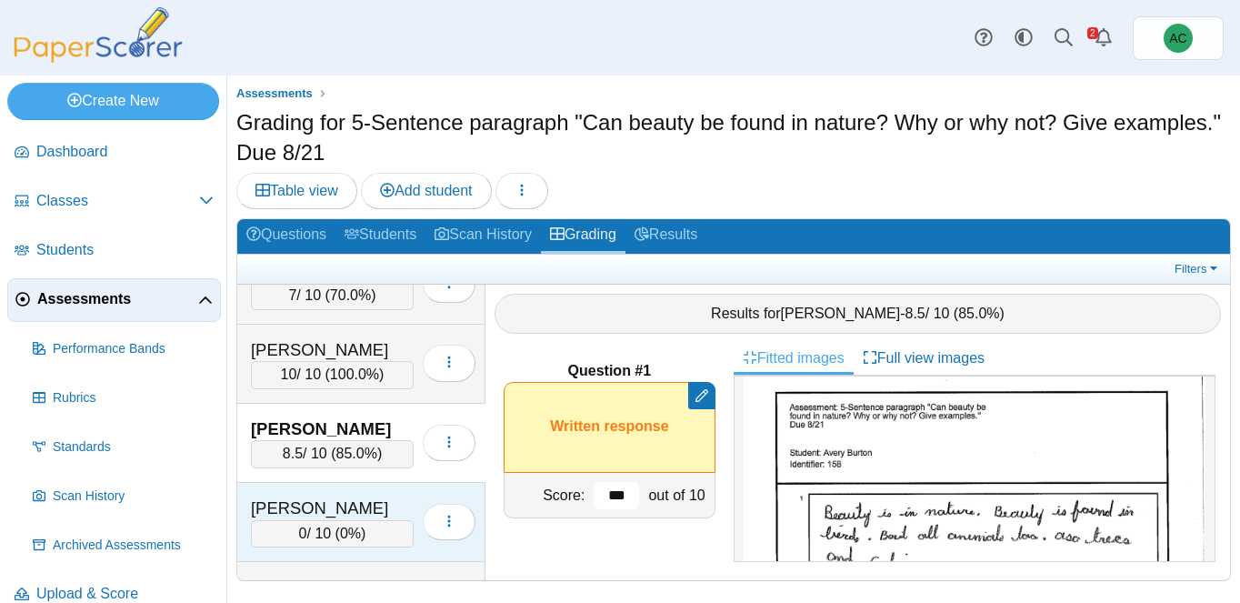
type input "***"
click at [325, 504] on div "Carnal, Nora" at bounding box center [332, 508] width 163 height 24
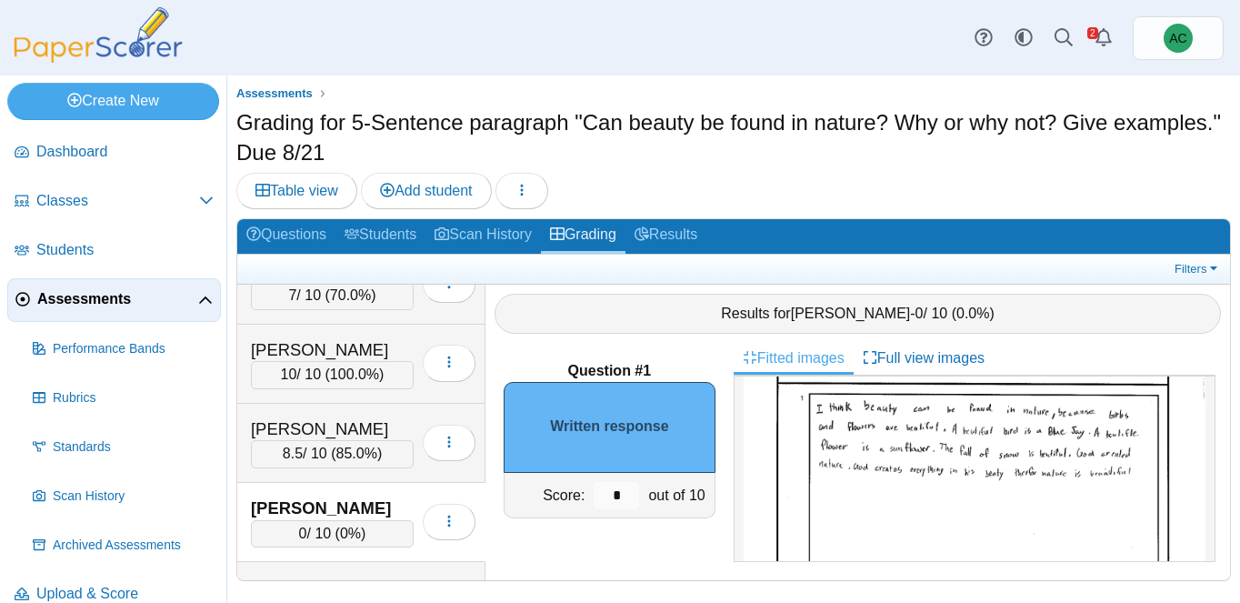
scroll to position [123, 0]
click at [627, 493] on input "*" at bounding box center [616, 495] width 45 height 27
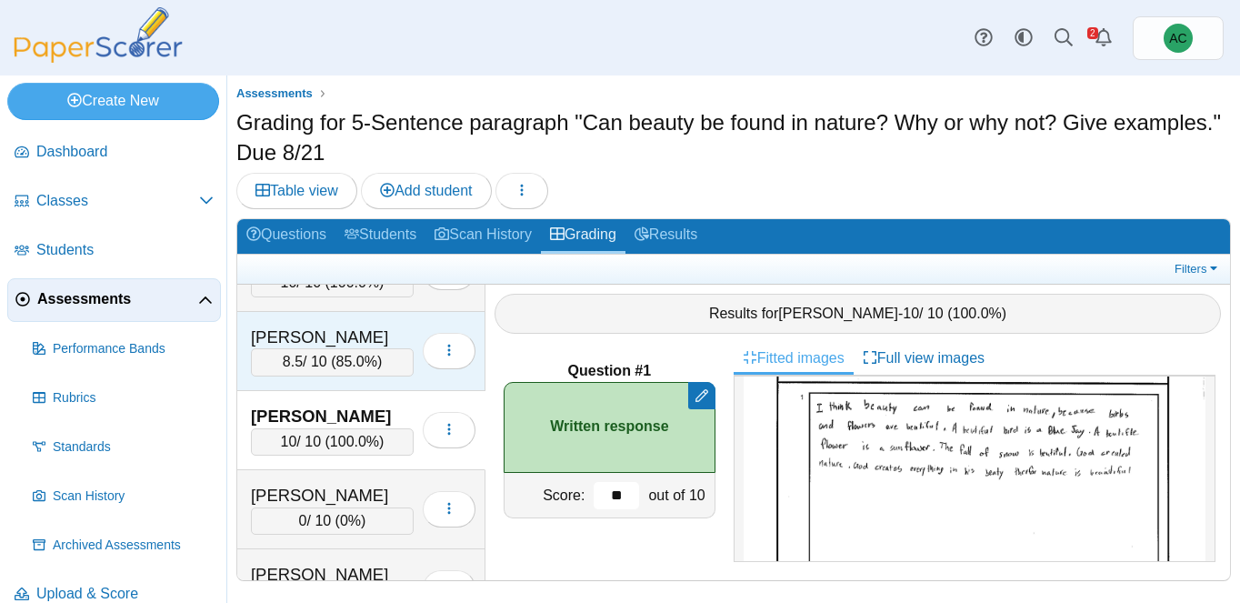
scroll to position [1414, 0]
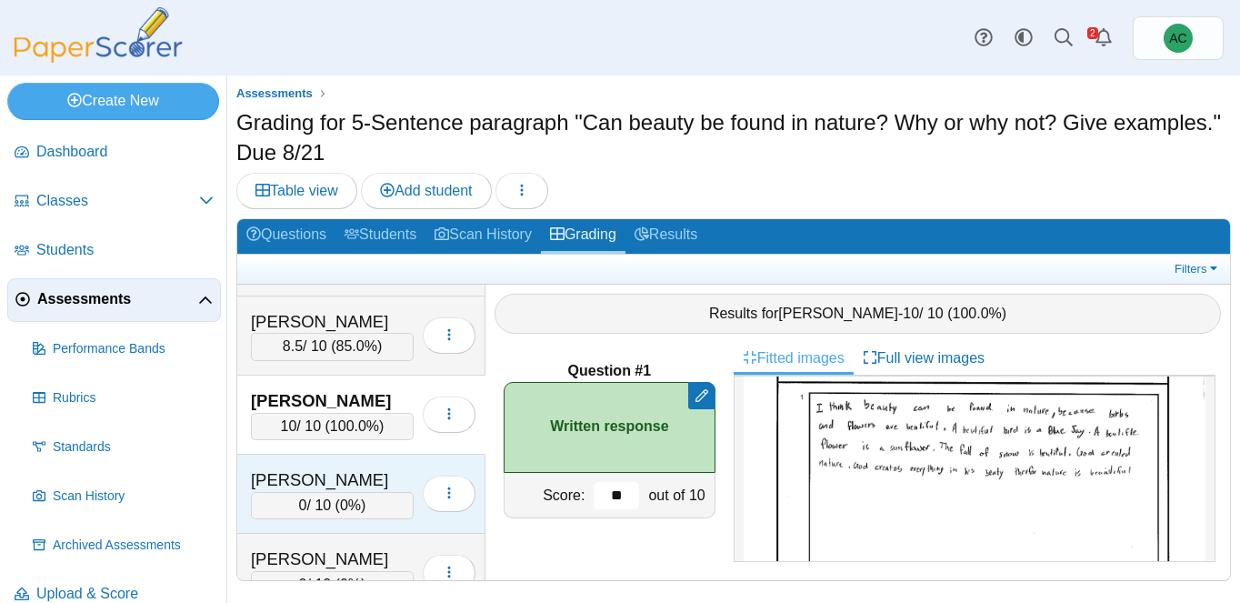
type input "**"
click at [307, 475] on div "Chandler, Audrey" at bounding box center [332, 480] width 163 height 24
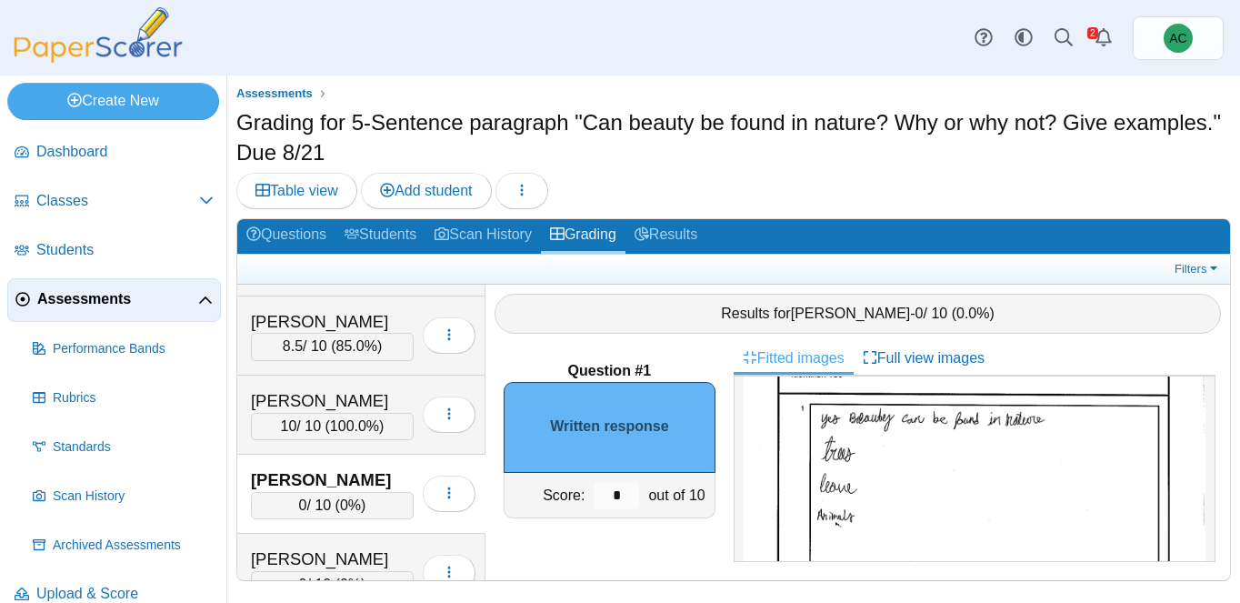
scroll to position [125, 0]
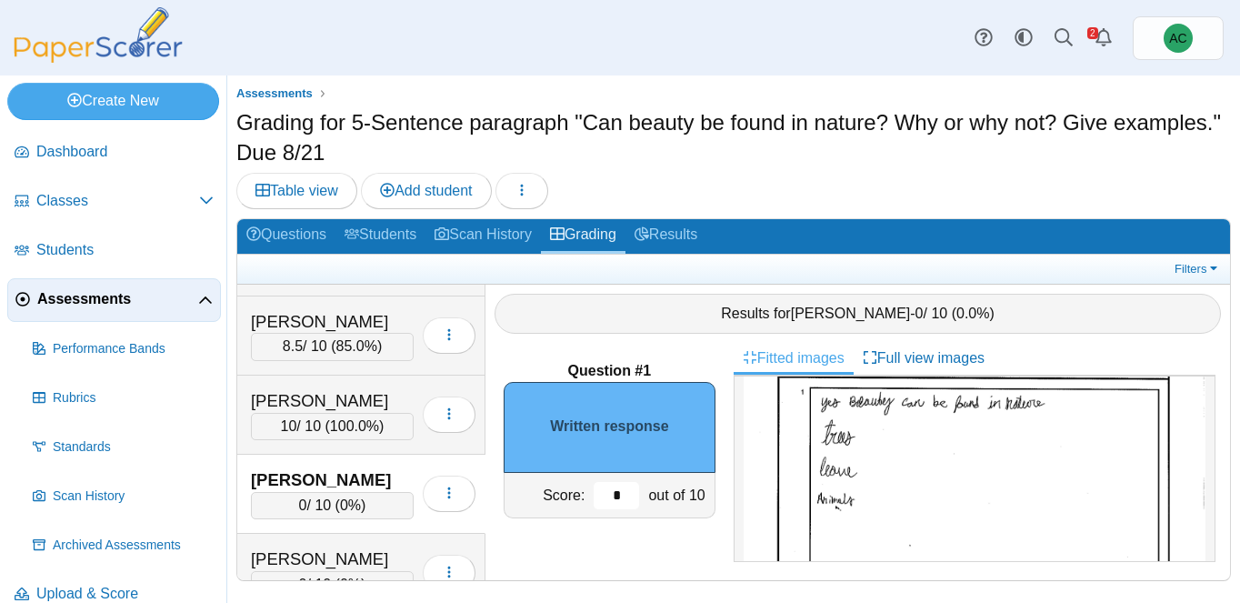
click at [622, 483] on input "*" at bounding box center [616, 495] width 45 height 27
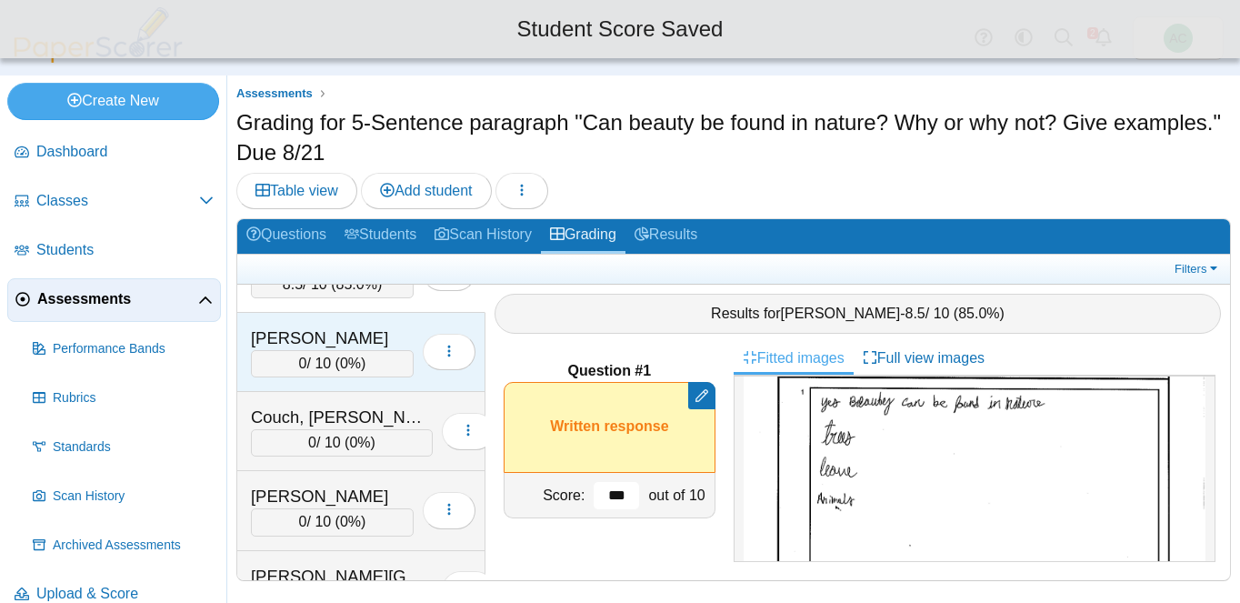
scroll to position [1636, 0]
type input "***"
click at [278, 349] on div "0 / 10 ( 0% )" at bounding box center [332, 362] width 163 height 27
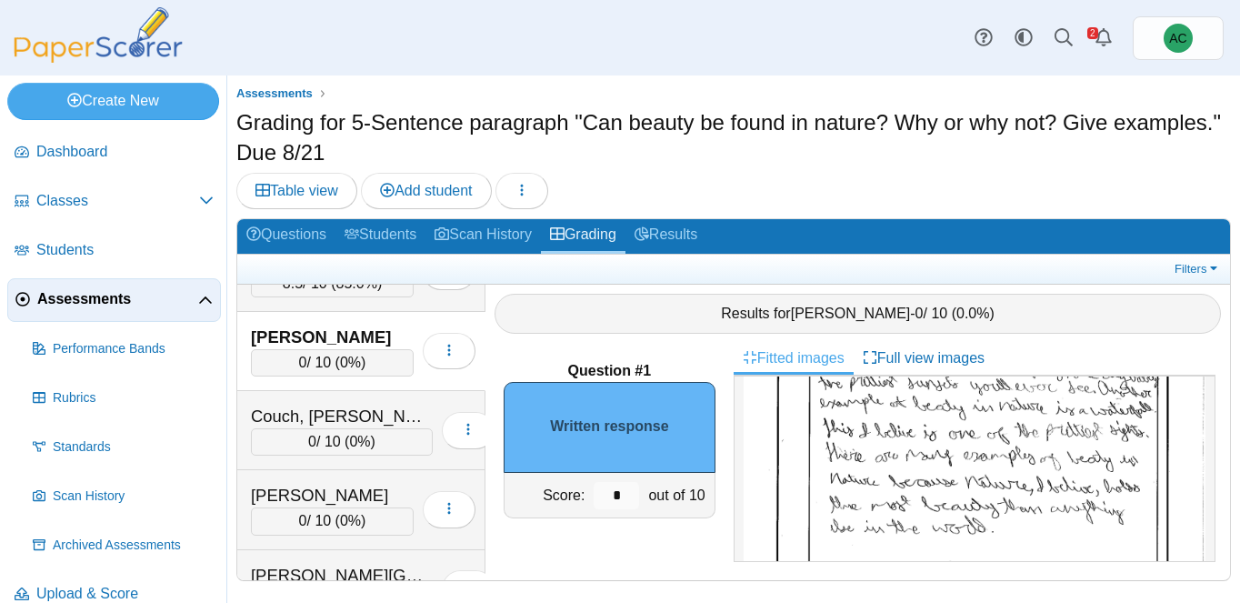
scroll to position [245, 0]
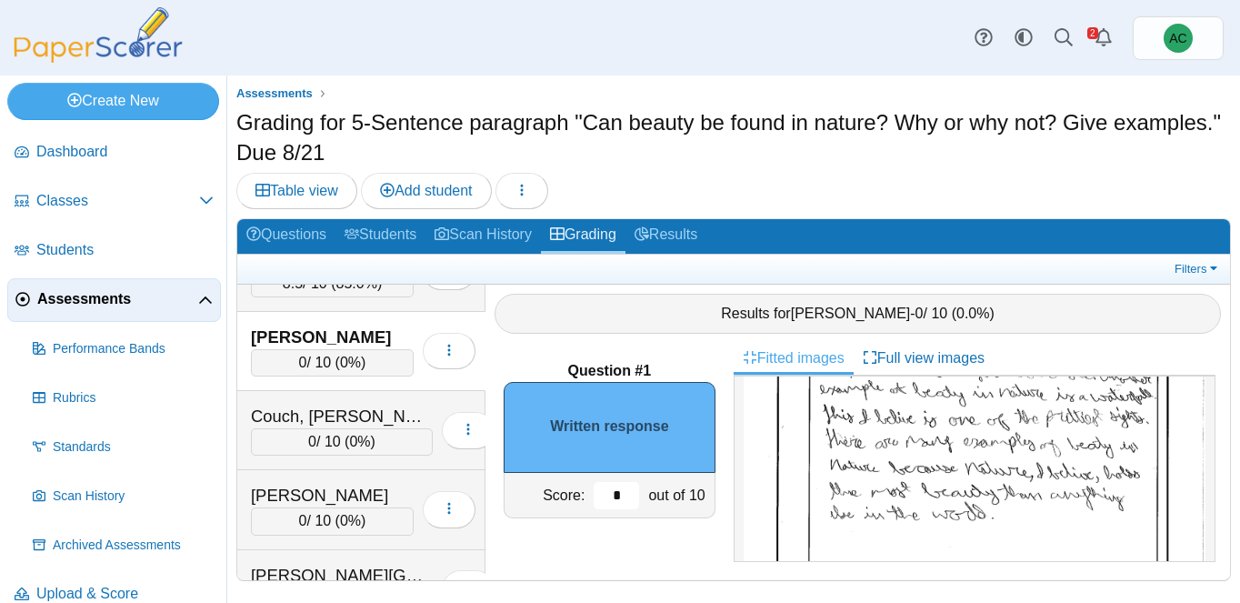
click at [626, 492] on input "*" at bounding box center [616, 495] width 45 height 27
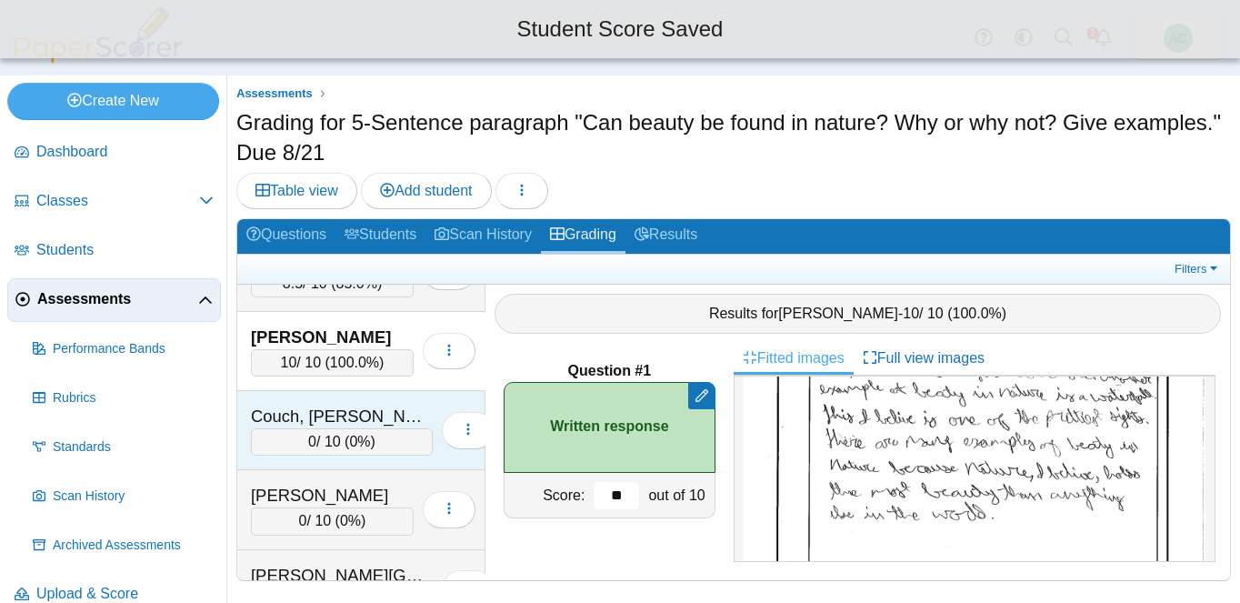
type input "**"
click at [311, 414] on div "Couch, Teagyn-Lynn" at bounding box center [342, 417] width 182 height 24
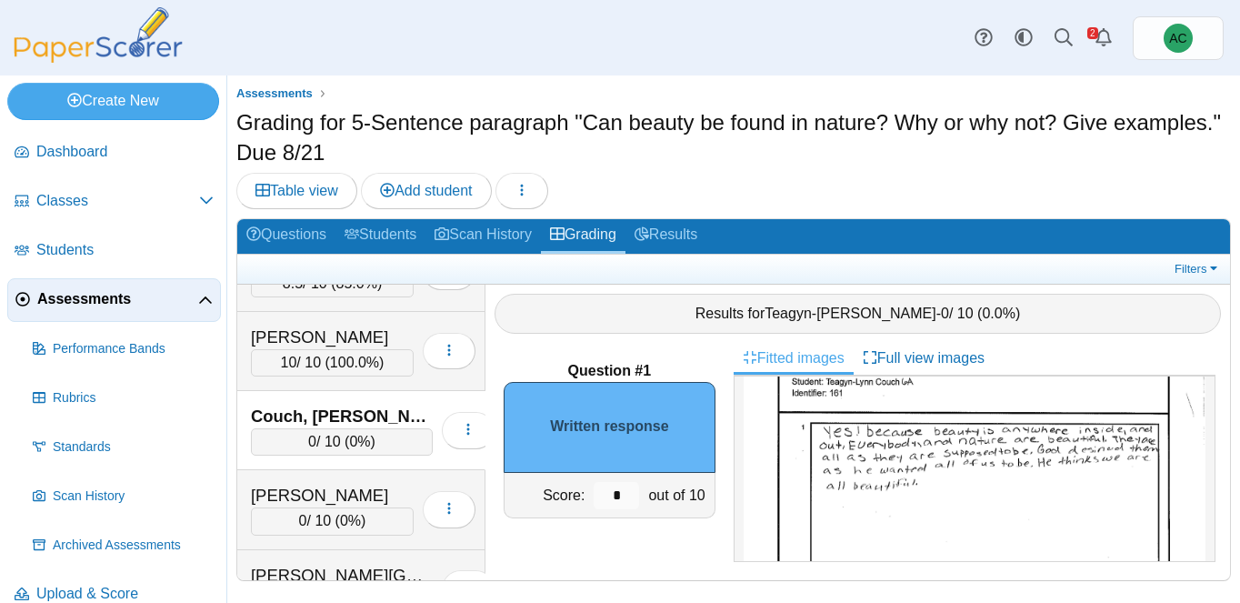
scroll to position [109, 0]
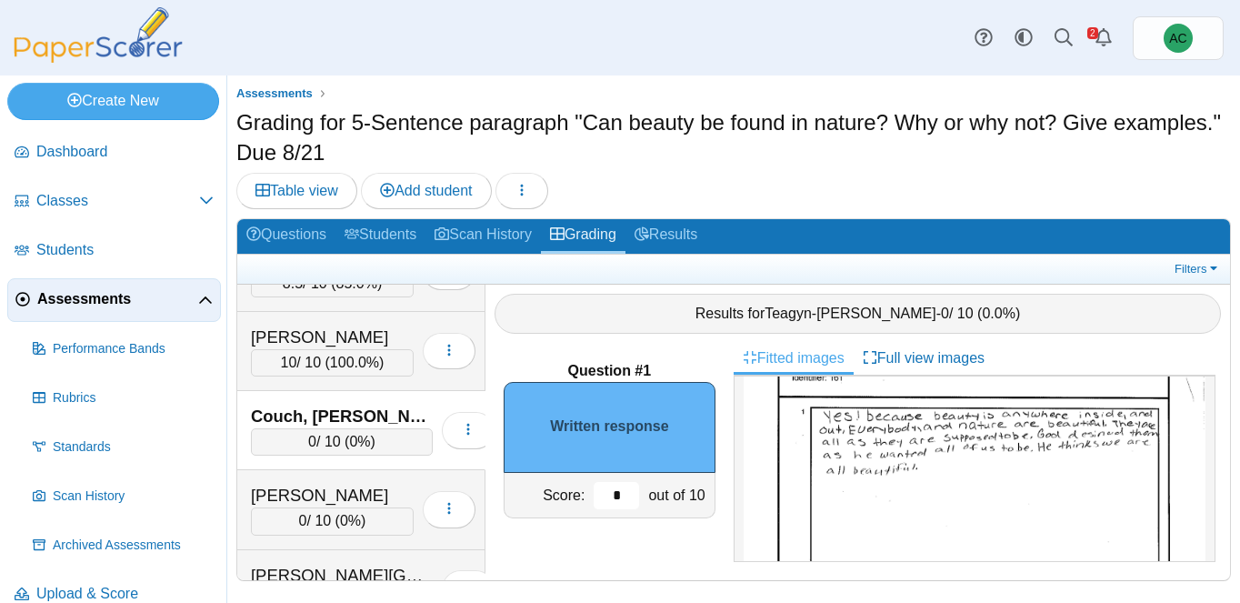
click at [626, 492] on input "*" at bounding box center [616, 495] width 45 height 27
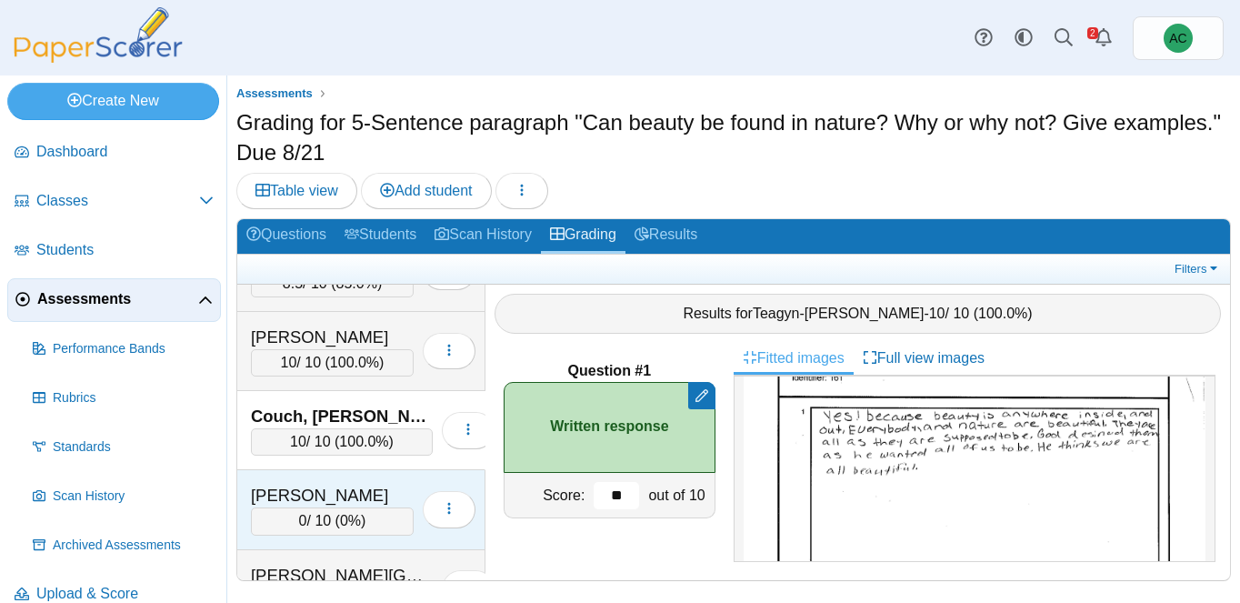
type input "**"
click at [343, 505] on div "Crowe, Bennett" at bounding box center [332, 496] width 163 height 24
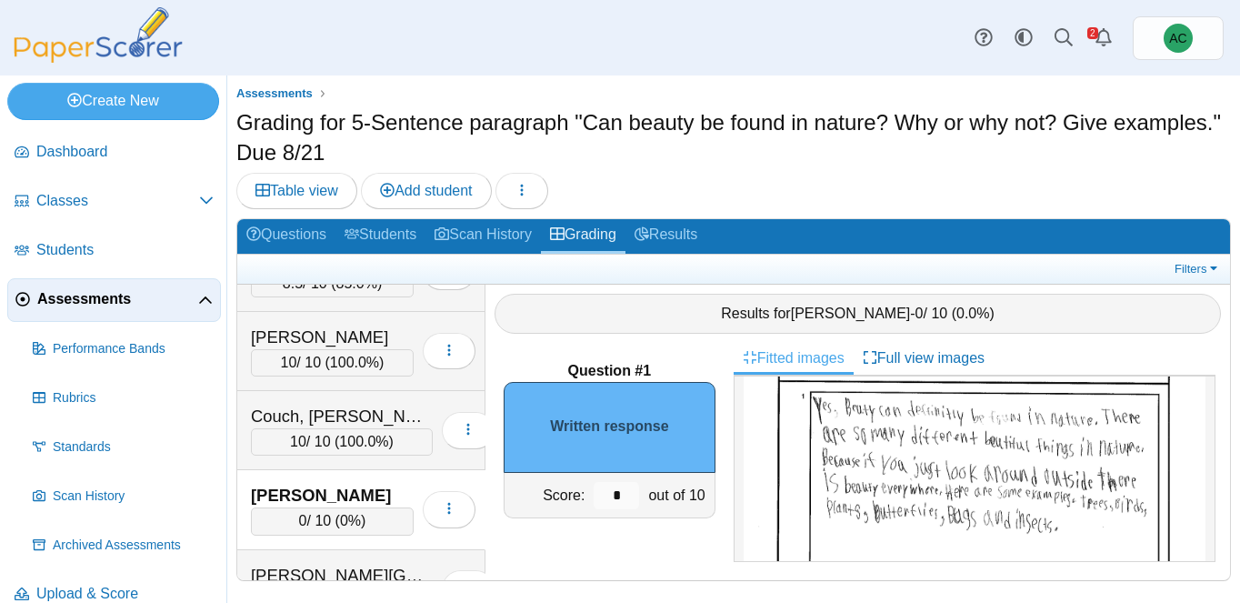
scroll to position [124, 0]
click at [625, 494] on input "*" at bounding box center [616, 495] width 45 height 27
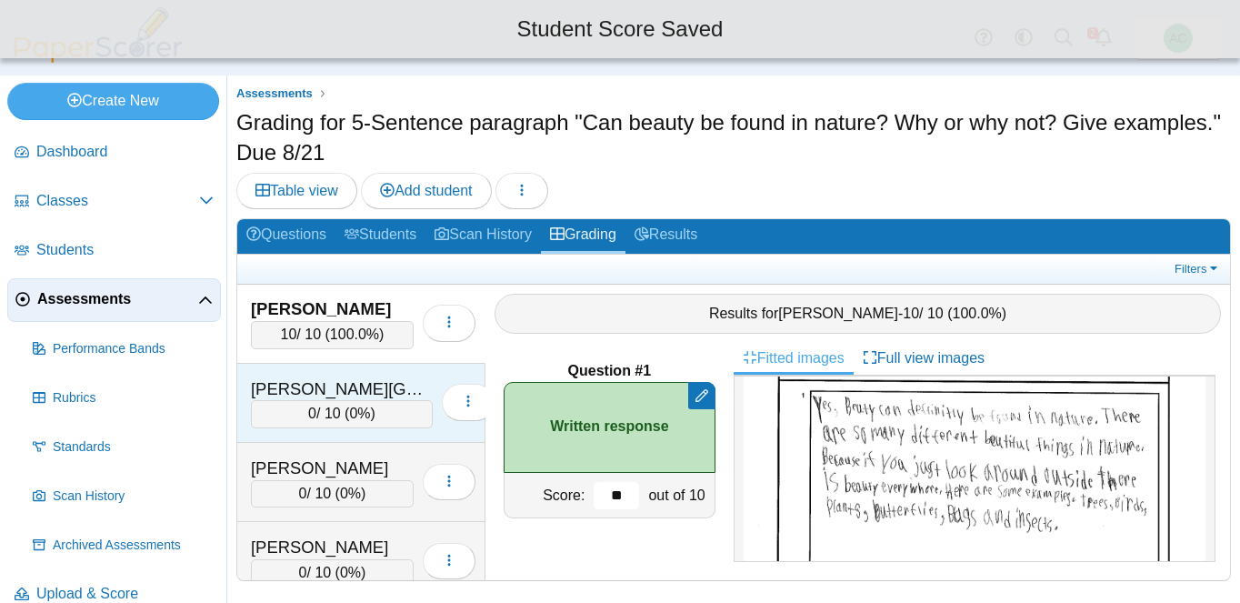
scroll to position [1825, 0]
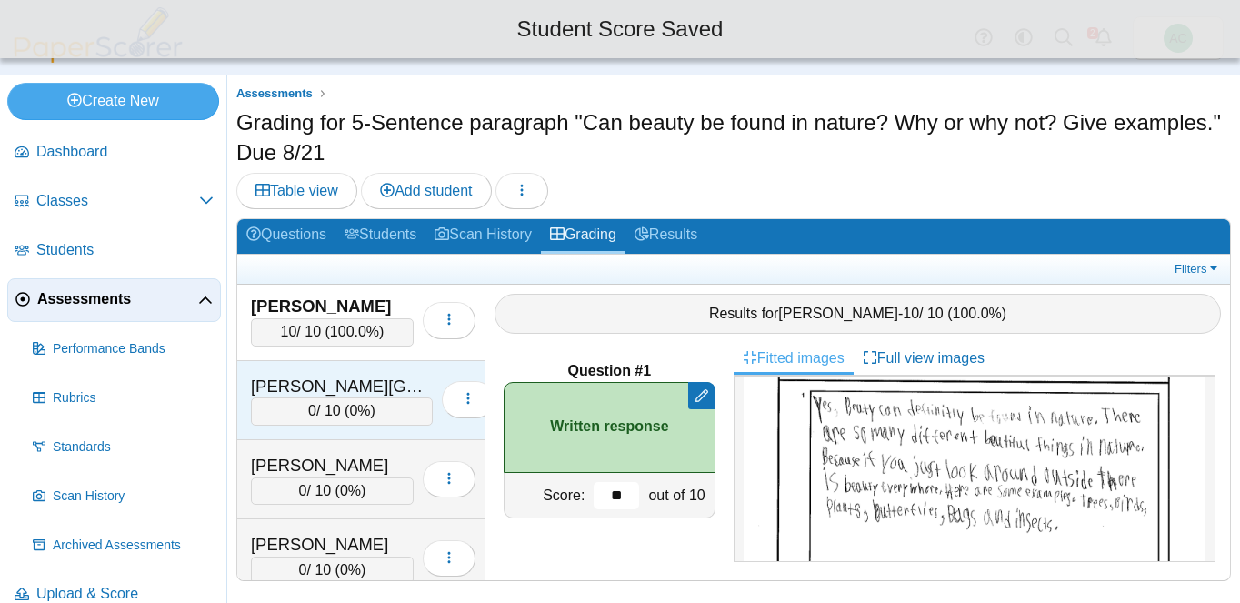
type input "**"
click at [285, 396] on div "Davies, Kinley" at bounding box center [342, 387] width 182 height 24
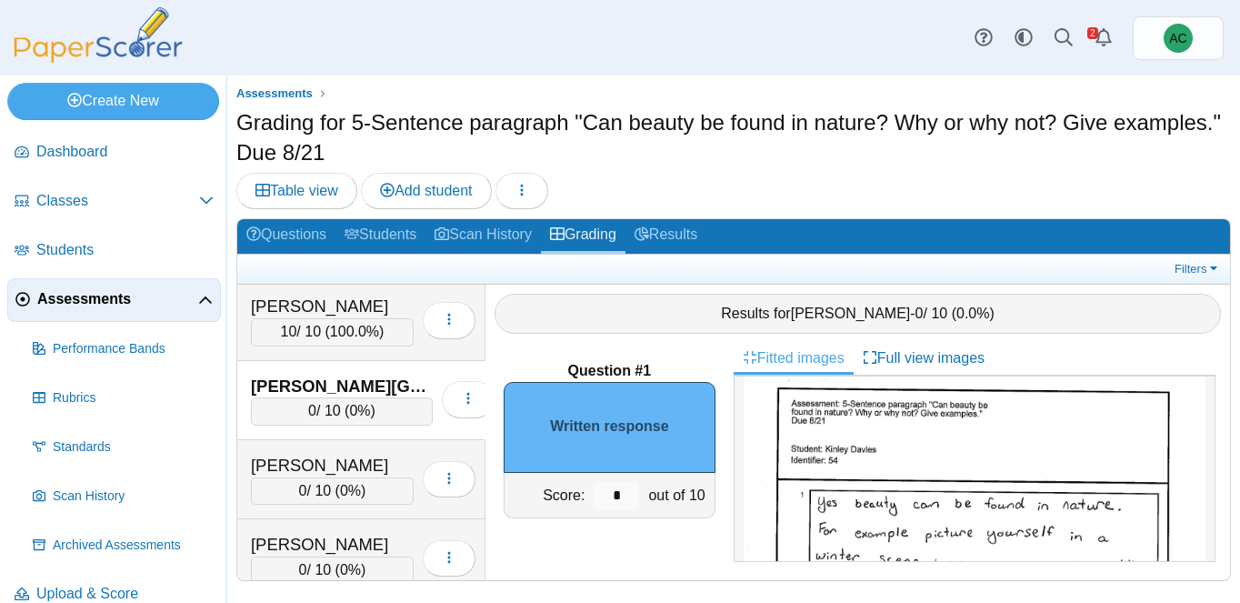
scroll to position [0, 0]
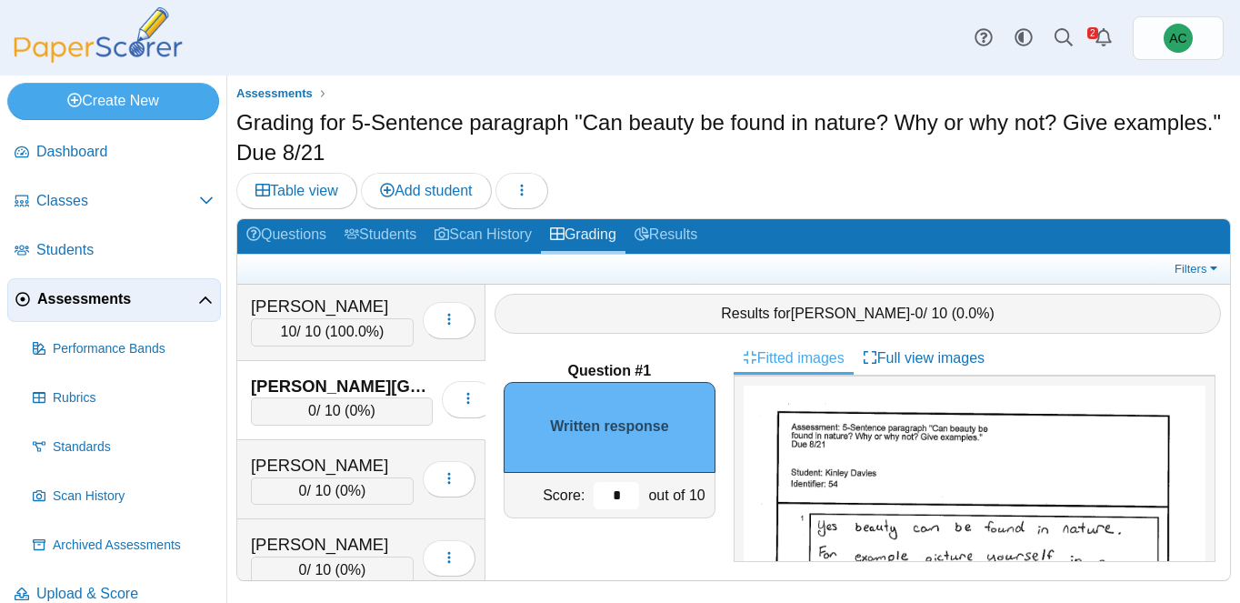
click at [637, 485] on input "*" at bounding box center [616, 495] width 45 height 27
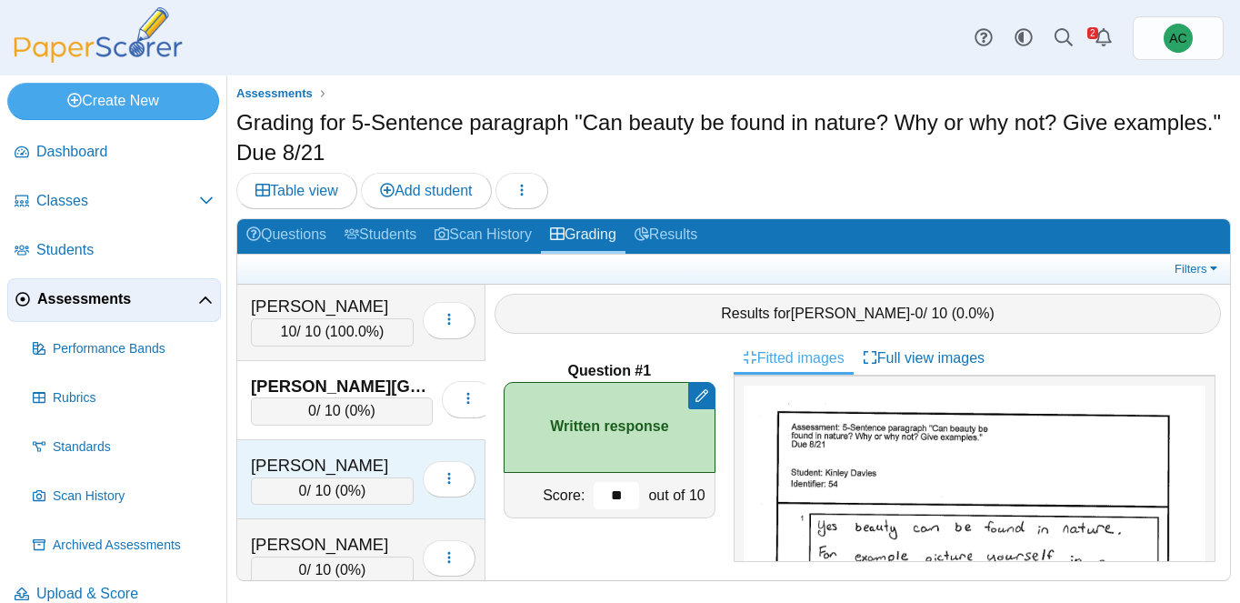
type input "**"
click at [319, 449] on div "Decker, Aubrey 0 / 10 ( 0% ) Loading…" at bounding box center [361, 479] width 248 height 79
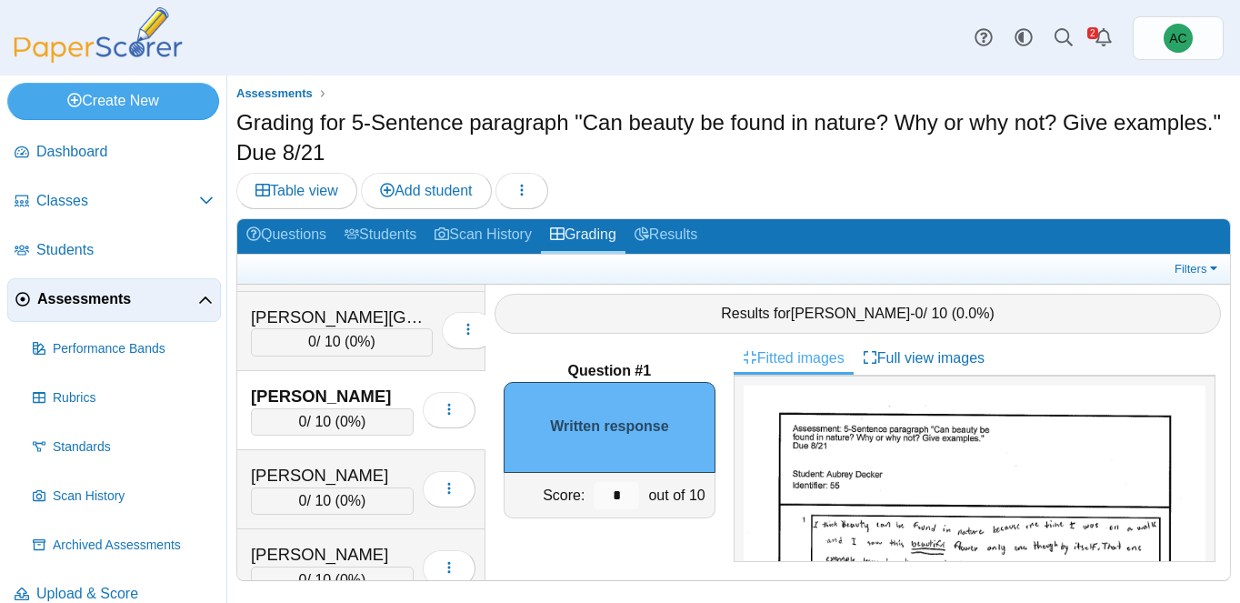
scroll to position [120, 0]
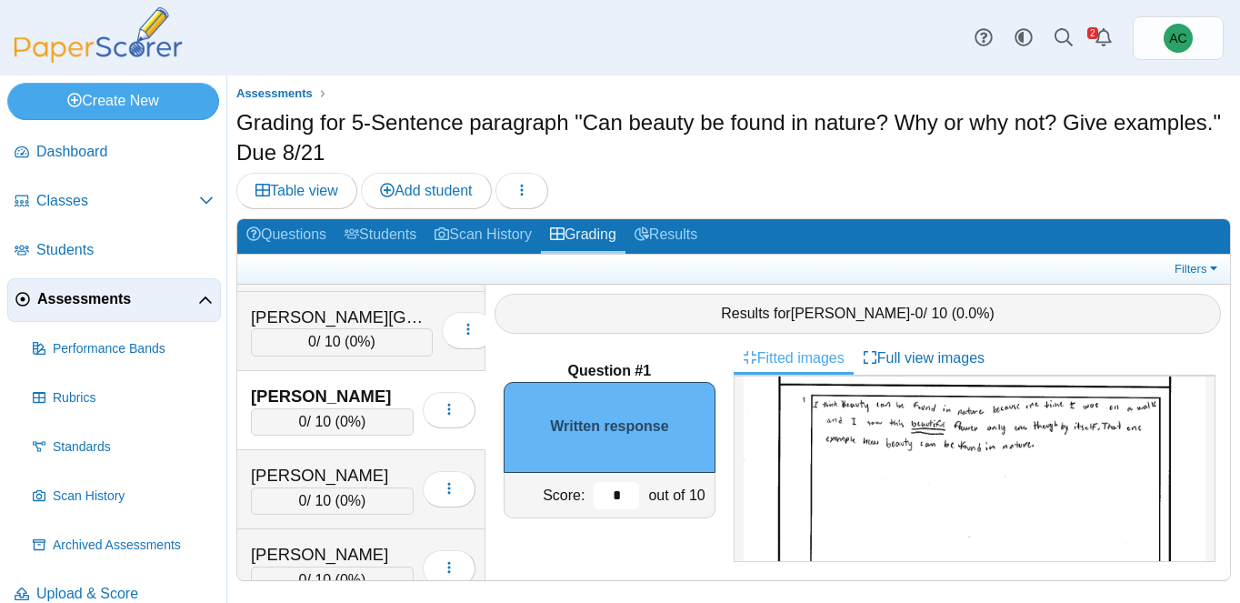
click at [624, 492] on input "*" at bounding box center [616, 495] width 45 height 27
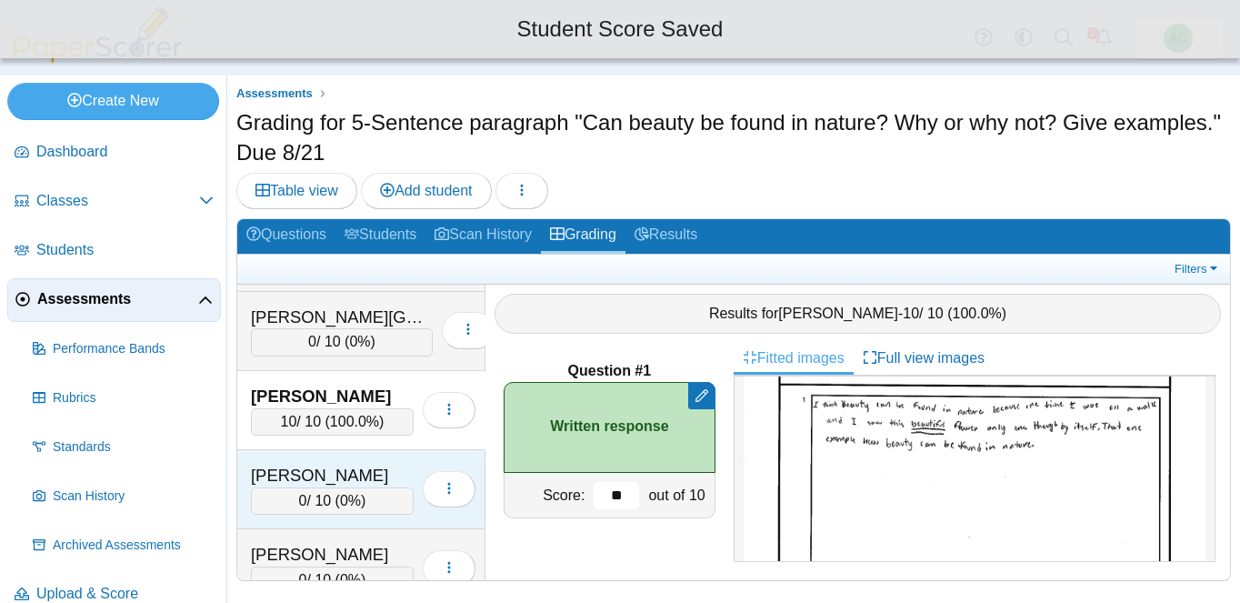
type input "**"
click at [333, 461] on div "Dinh, Vince 0 / 10 ( 0% ) Loading…" at bounding box center [361, 489] width 248 height 79
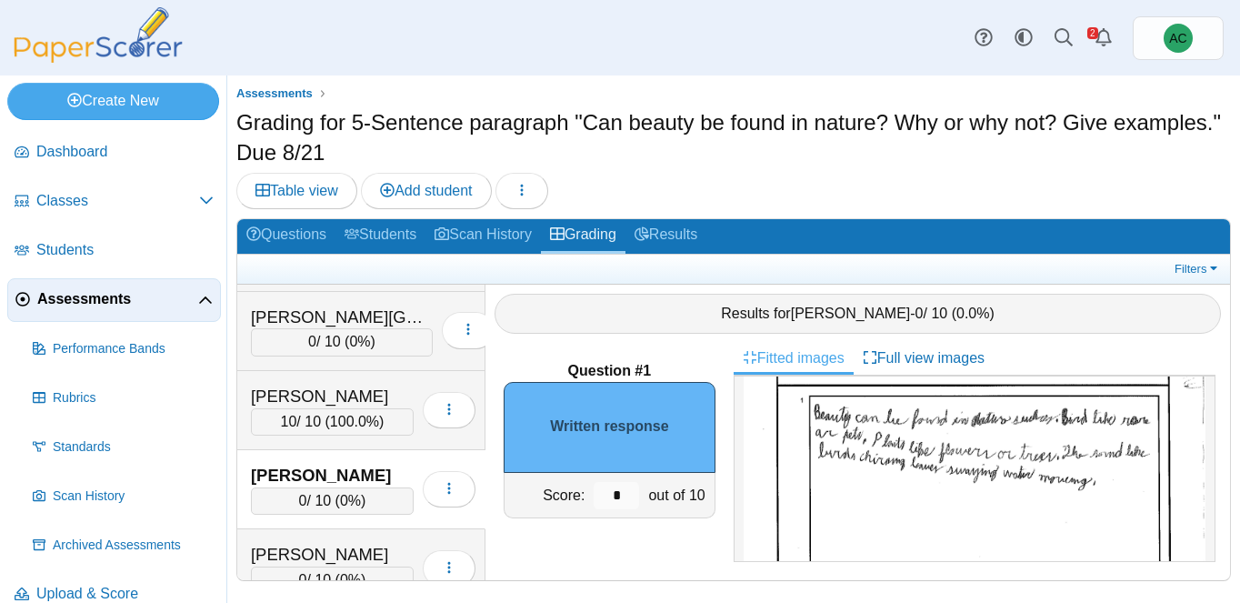
scroll to position [117, 0]
click at [299, 411] on div "10 / 10 ( 100.0% )" at bounding box center [332, 421] width 163 height 27
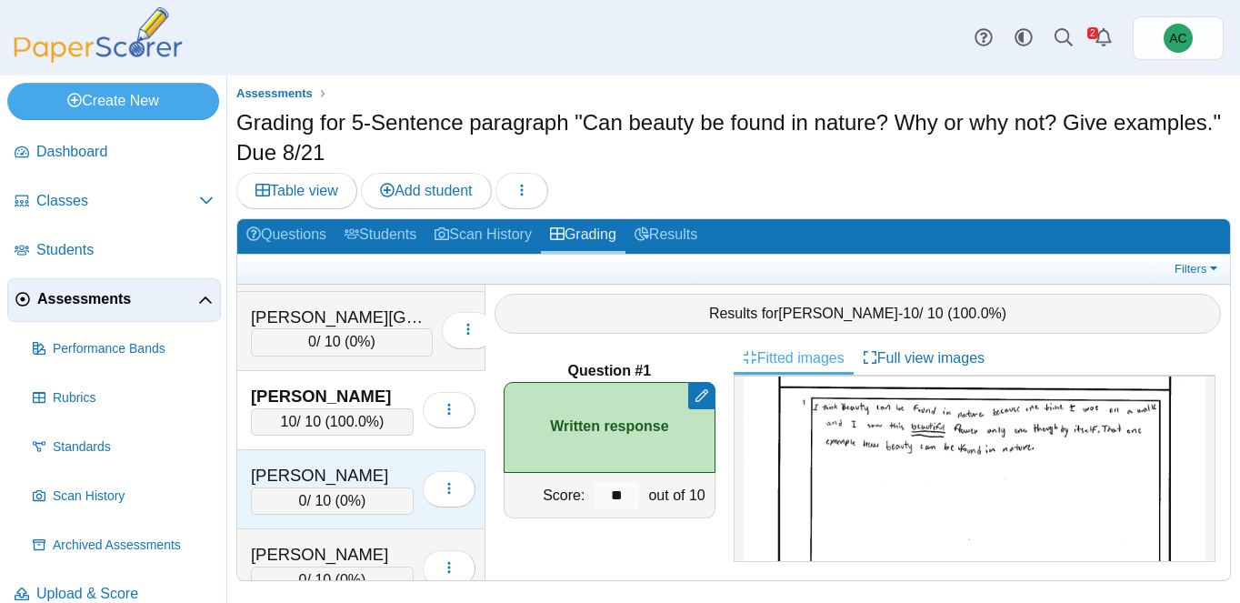
click at [299, 462] on div "Dinh, Vince 0 / 10 ( 0% ) Loading…" at bounding box center [361, 489] width 248 height 79
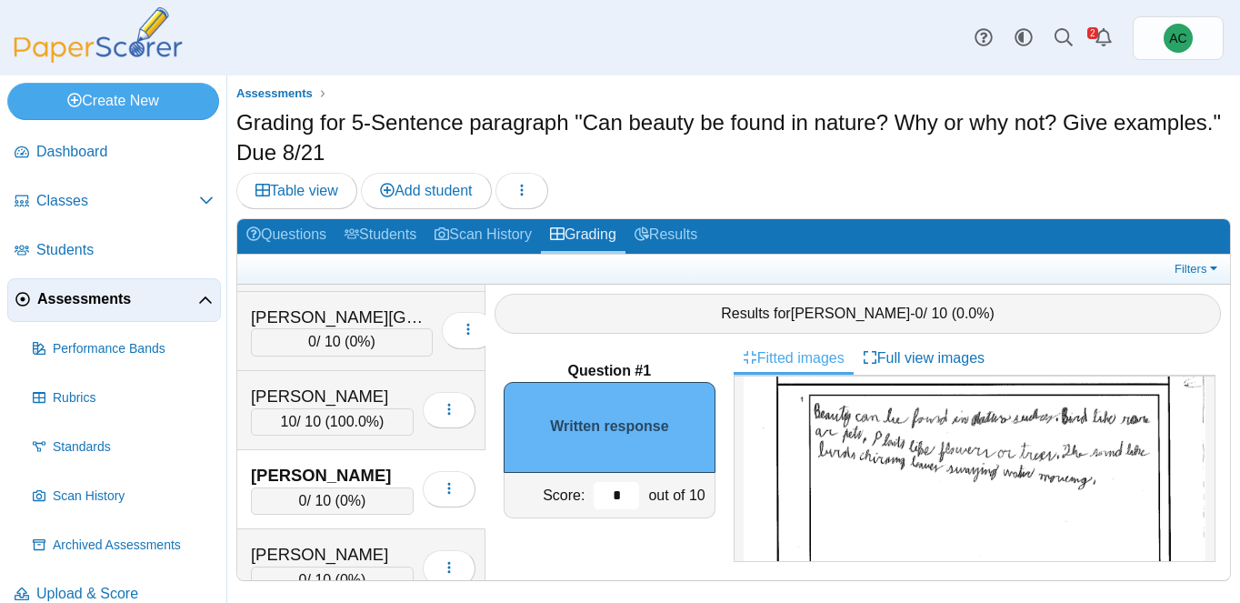
click at [624, 494] on input "*" at bounding box center [616, 495] width 45 height 27
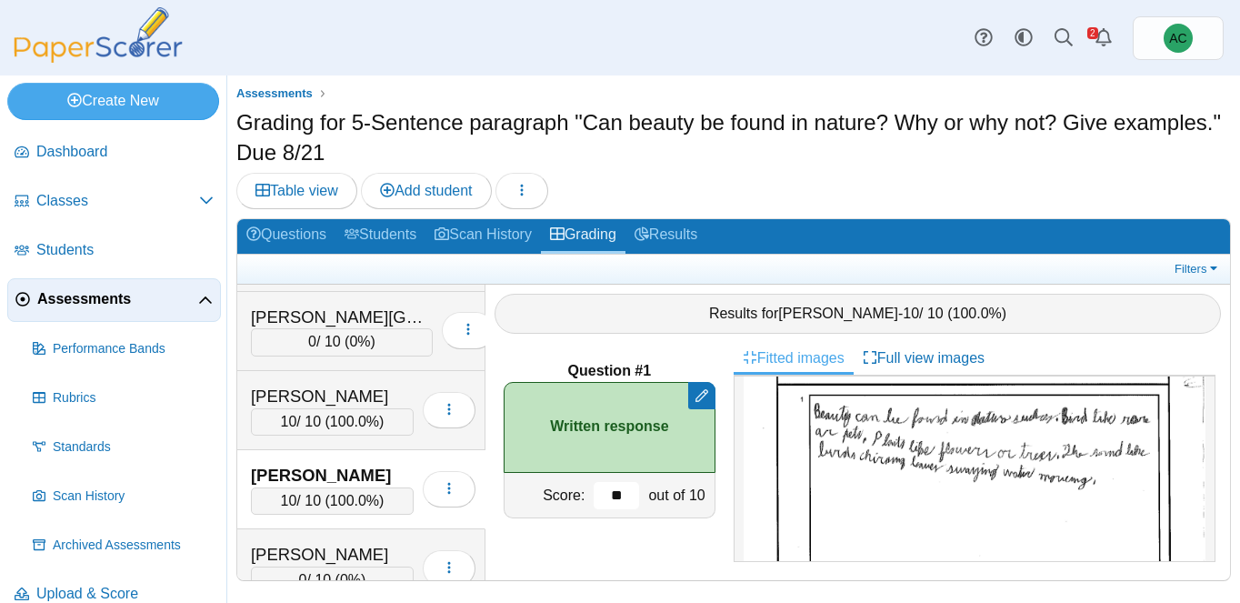
type input "*"
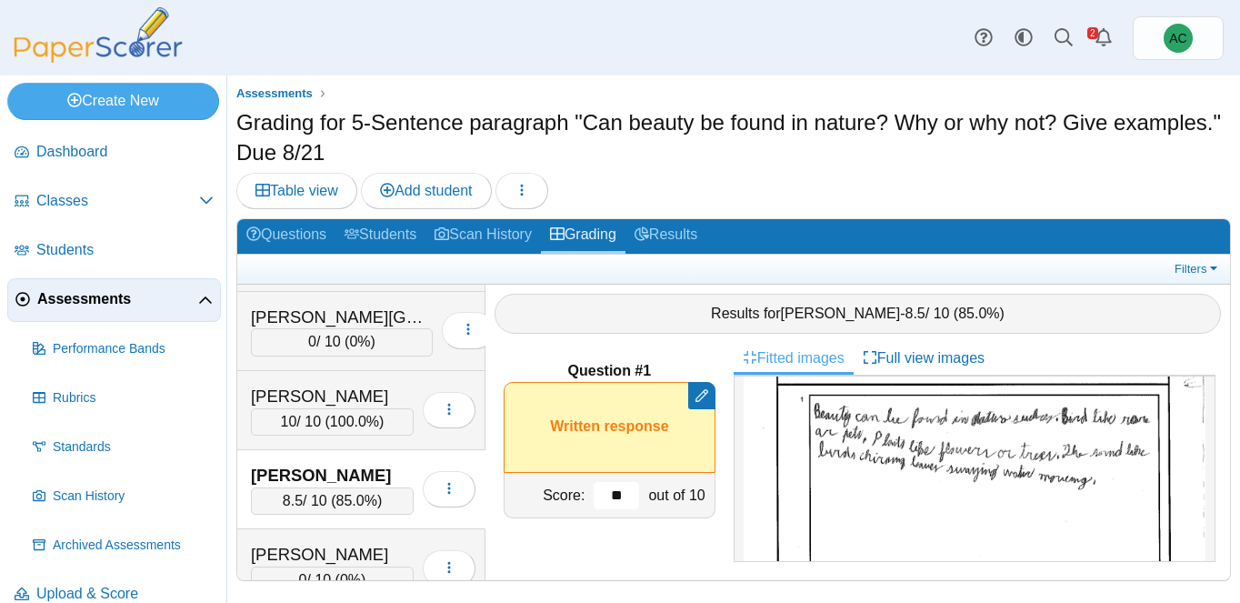
type input "*"
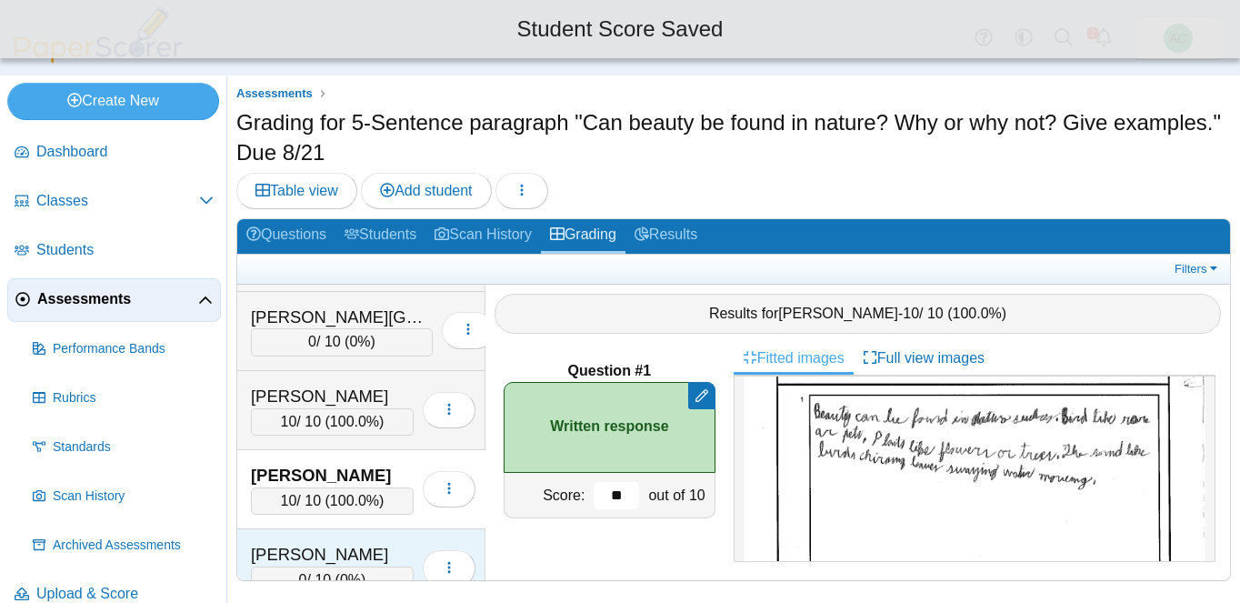
type input "**"
click at [273, 539] on div "Dougherty, Edwin 0 / 10 ( 0% ) Loading…" at bounding box center [361, 568] width 248 height 79
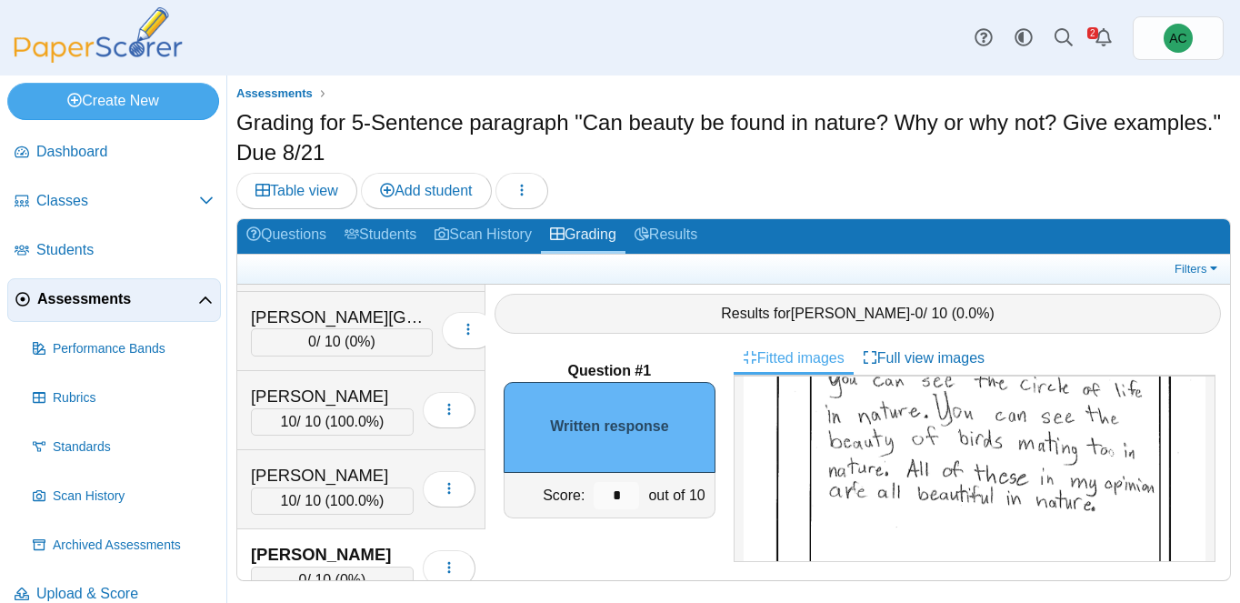
scroll to position [268, 0]
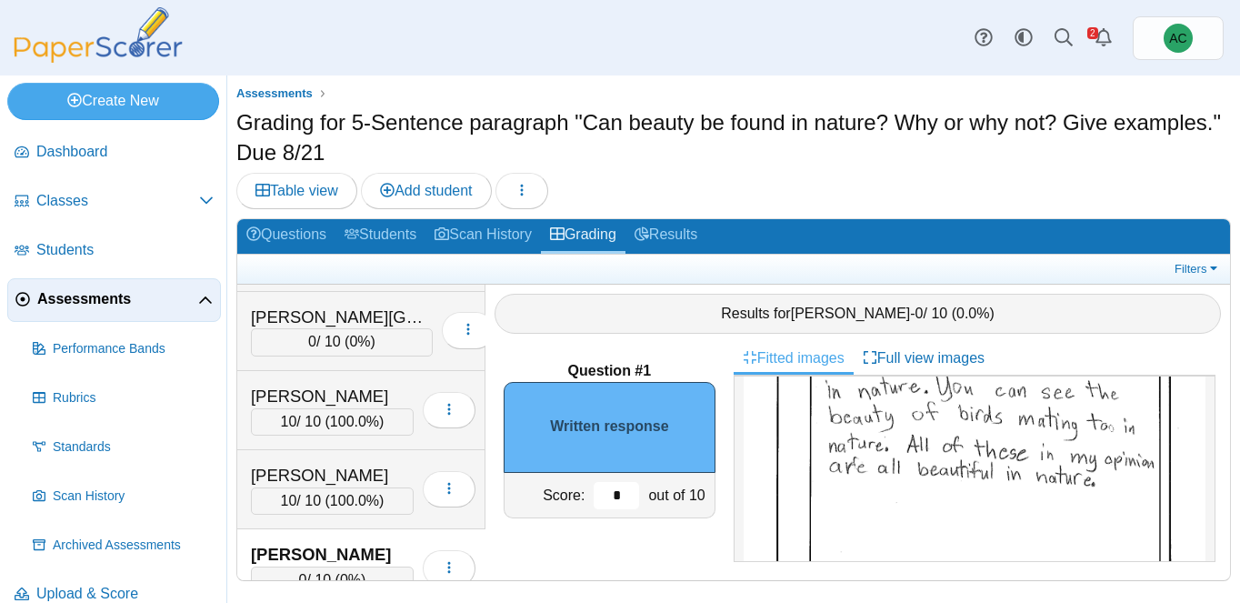
click at [626, 497] on input "*" at bounding box center [616, 495] width 45 height 27
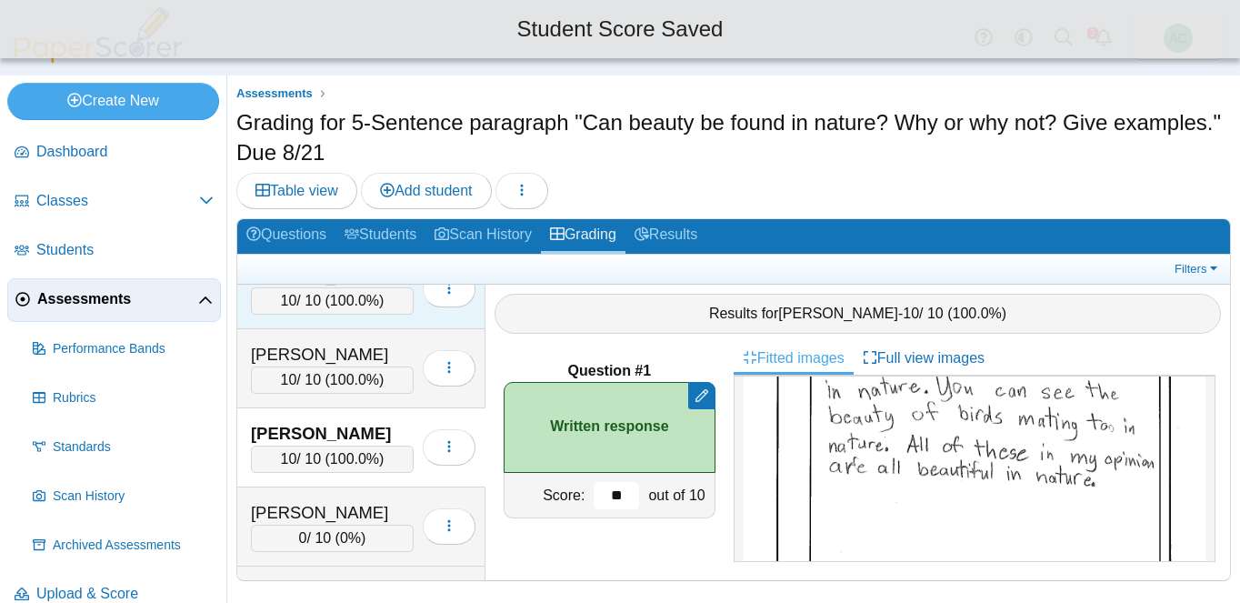
scroll to position [2020, 0]
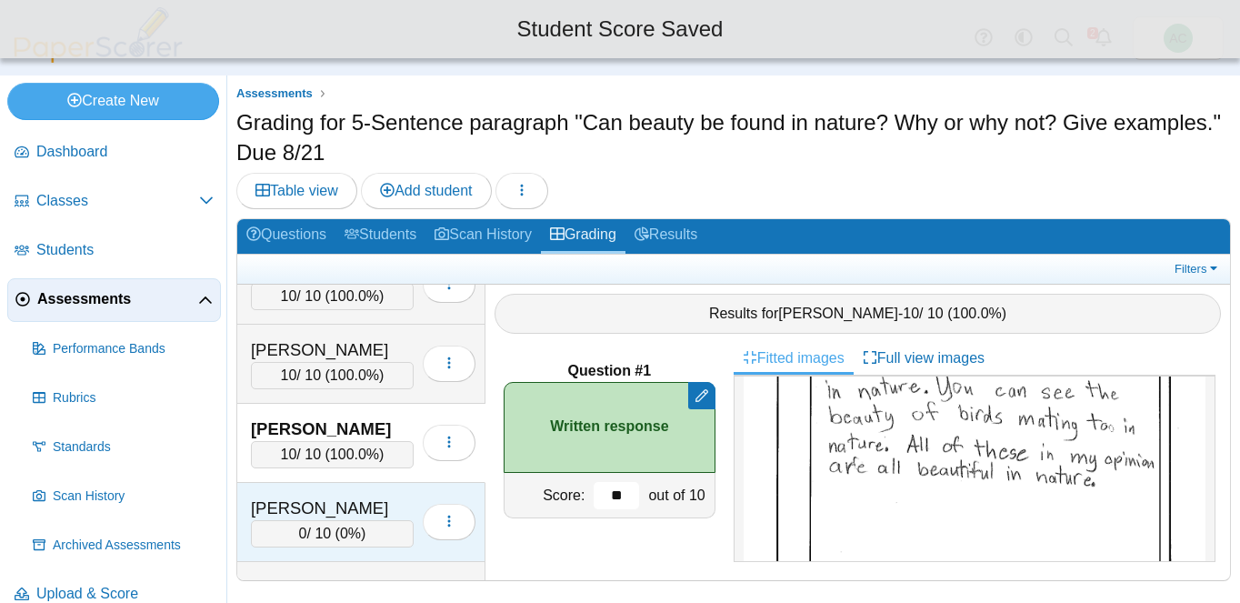
type input "**"
click at [323, 501] on div "Dunkin, Jeremiah" at bounding box center [332, 508] width 163 height 24
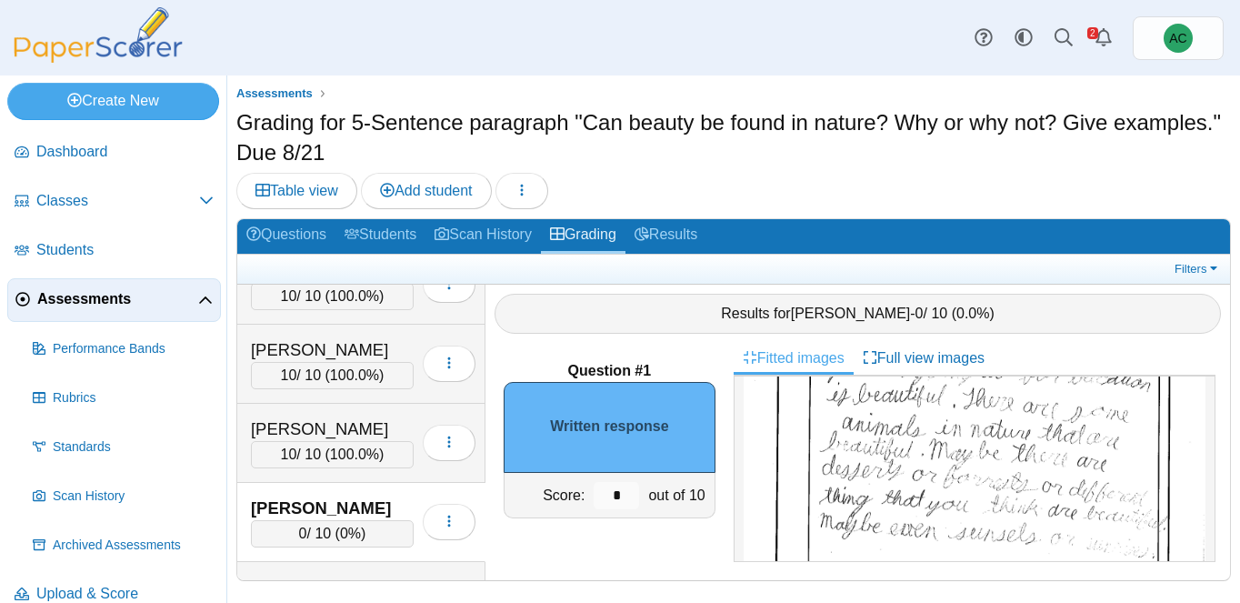
scroll to position [302, 0]
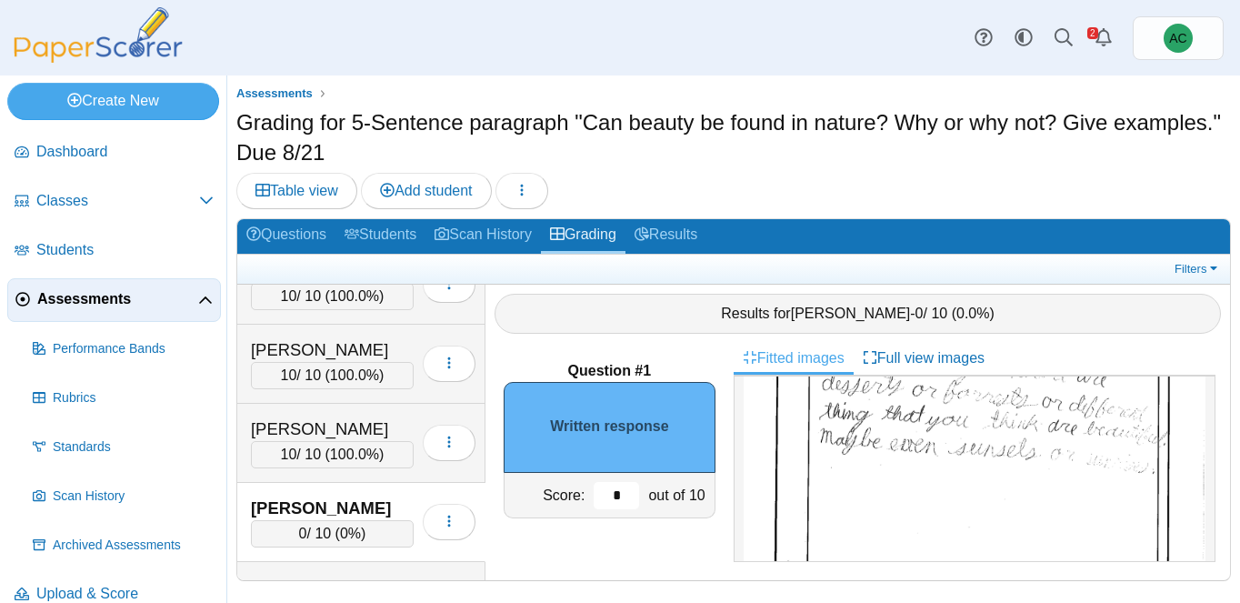
click at [629, 487] on input "*" at bounding box center [616, 495] width 45 height 27
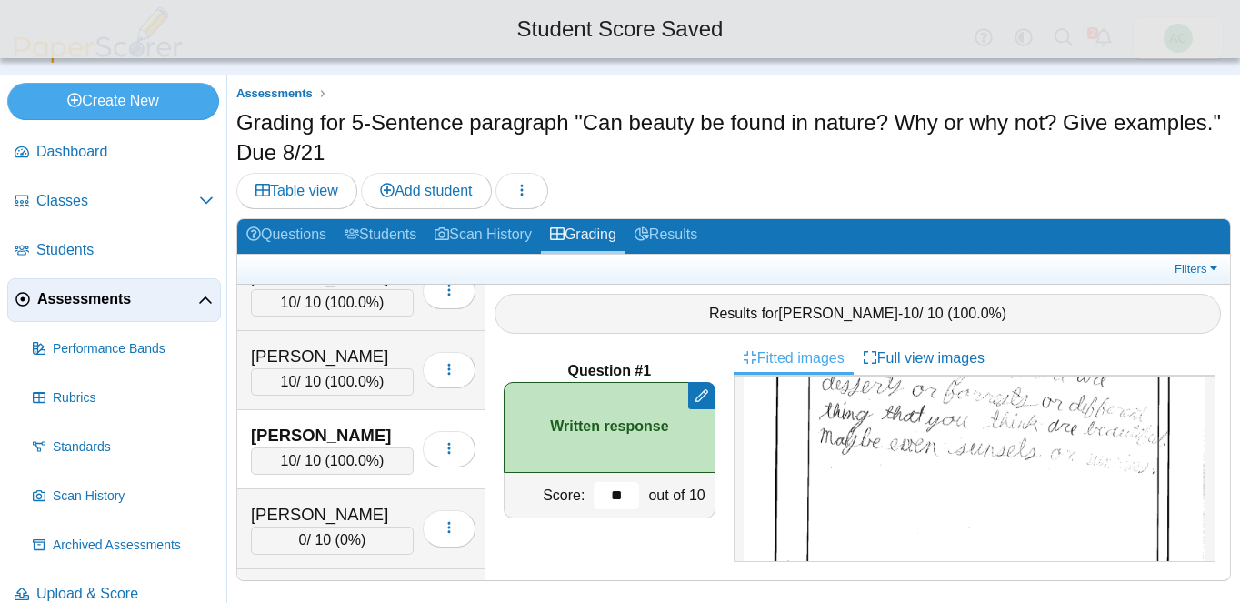
scroll to position [2094, 0]
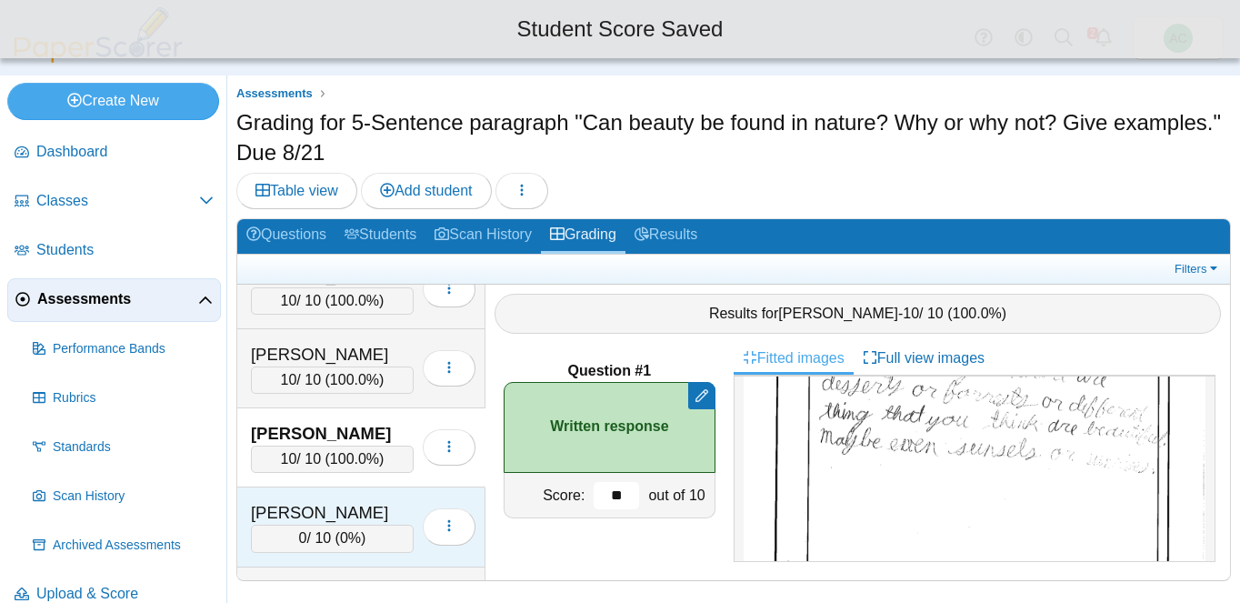
type input "**"
click at [325, 492] on div "Figueroa, Kadyn 0 / 10 ( 0% ) Loading…" at bounding box center [361, 526] width 248 height 79
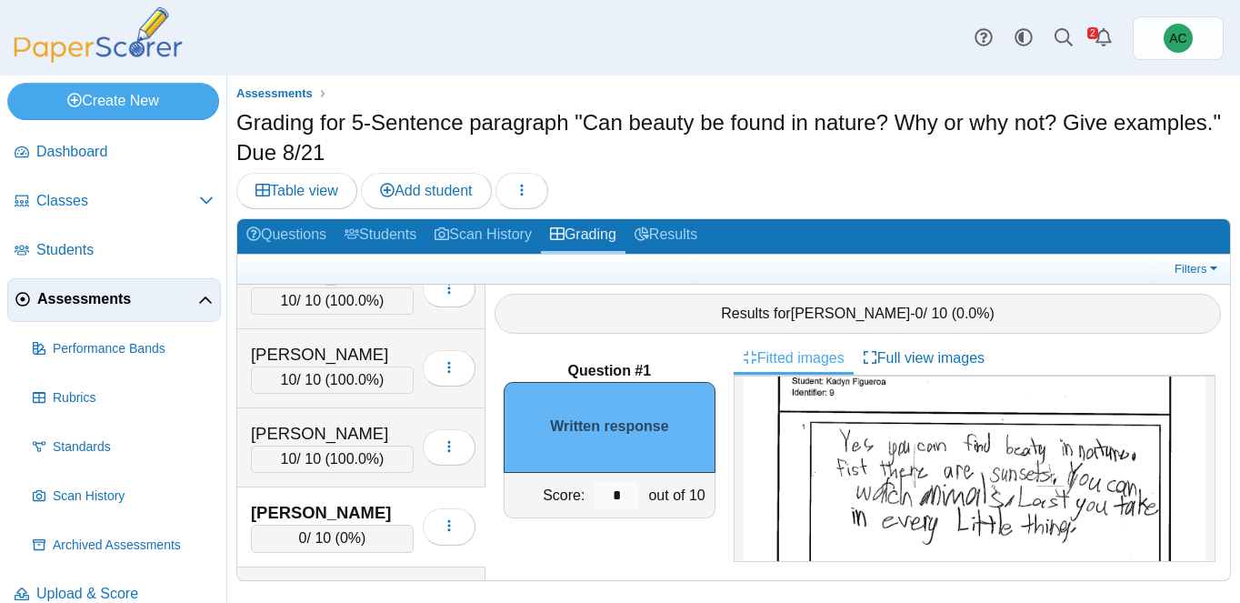
scroll to position [96, 0]
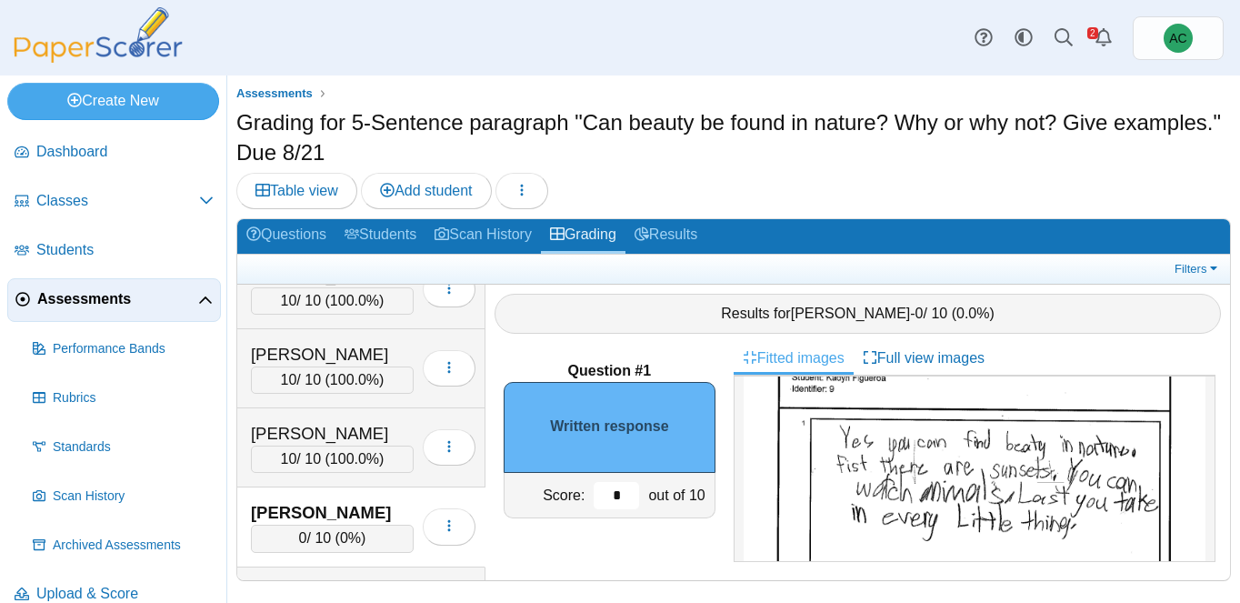
click at [625, 499] on input "*" at bounding box center [616, 495] width 45 height 27
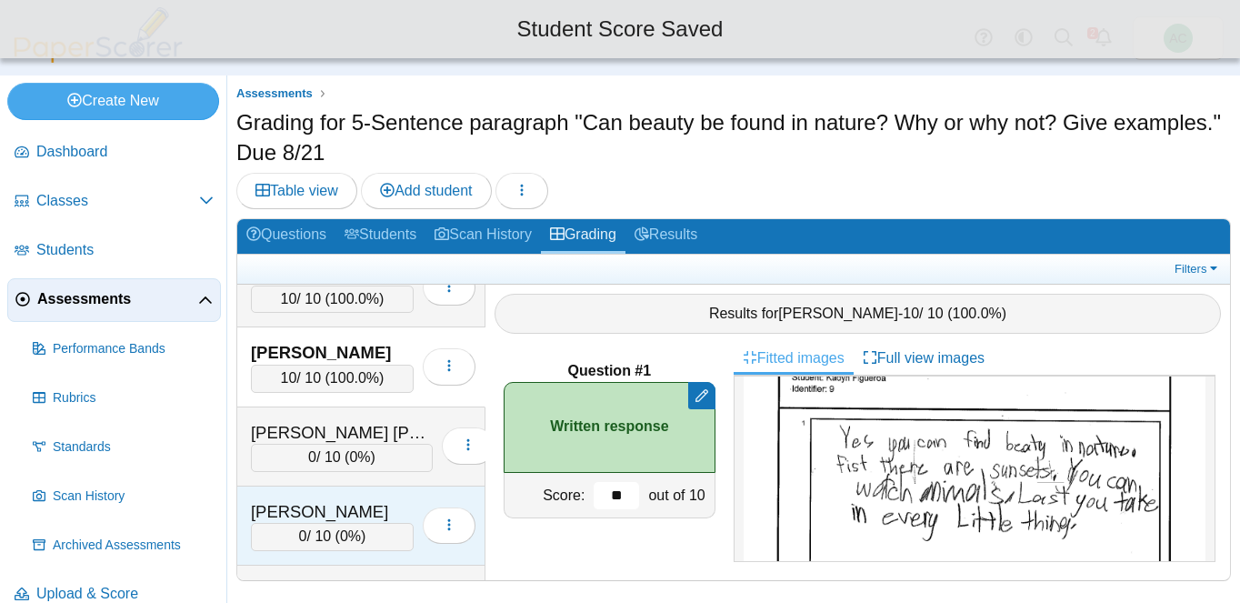
scroll to position [2272, 0]
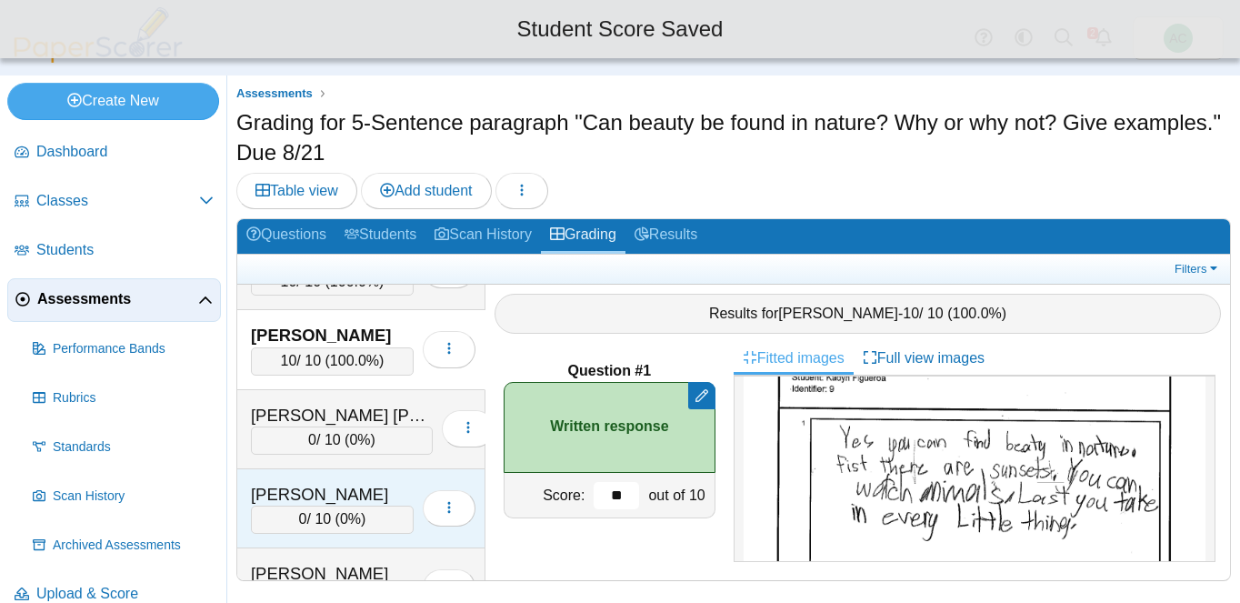
type input "**"
click at [317, 472] on div "Forseth, Brynn 0 / 10 ( 0% ) Loading…" at bounding box center [361, 508] width 248 height 79
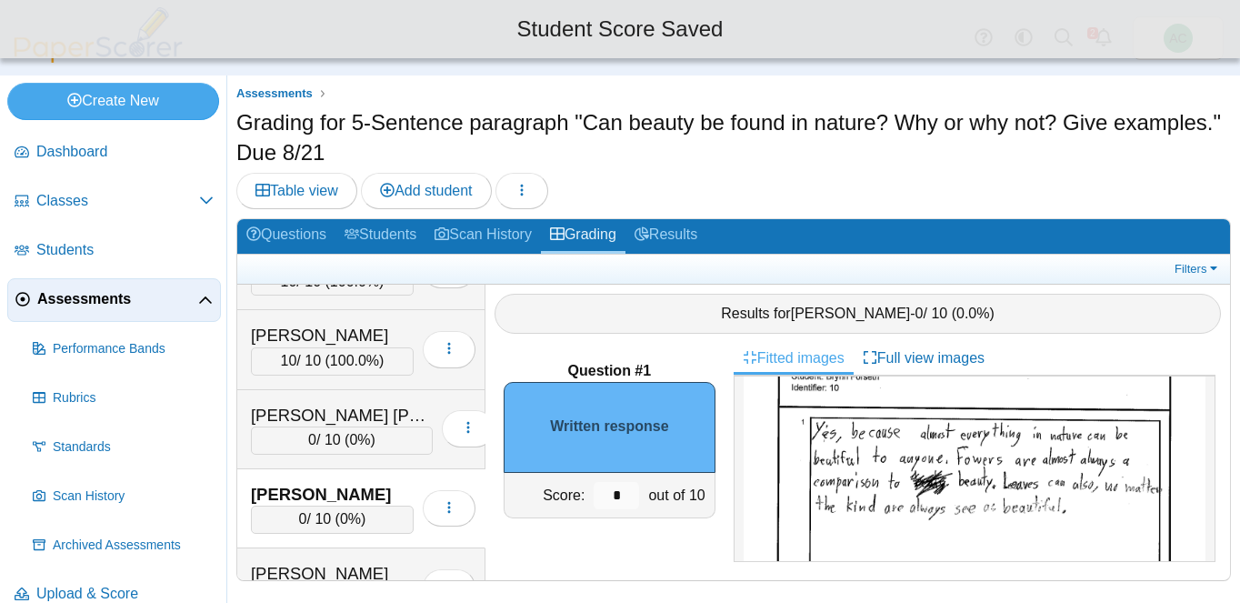
scroll to position [0, 0]
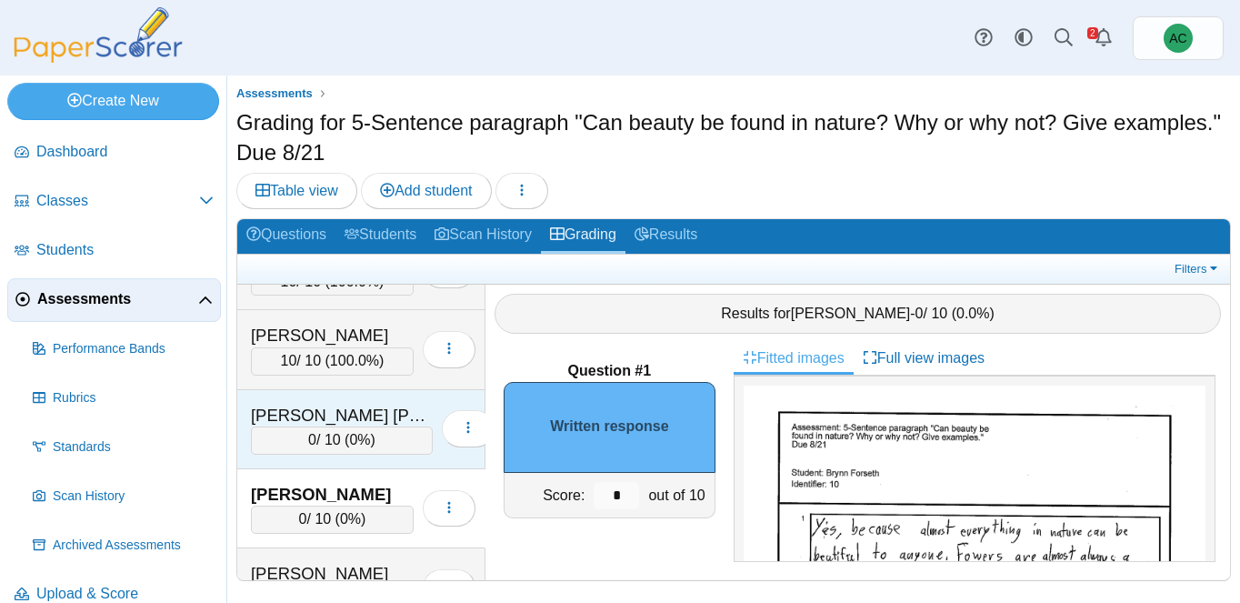
click at [315, 415] on div "Fisher Soza, Ivan" at bounding box center [342, 416] width 182 height 24
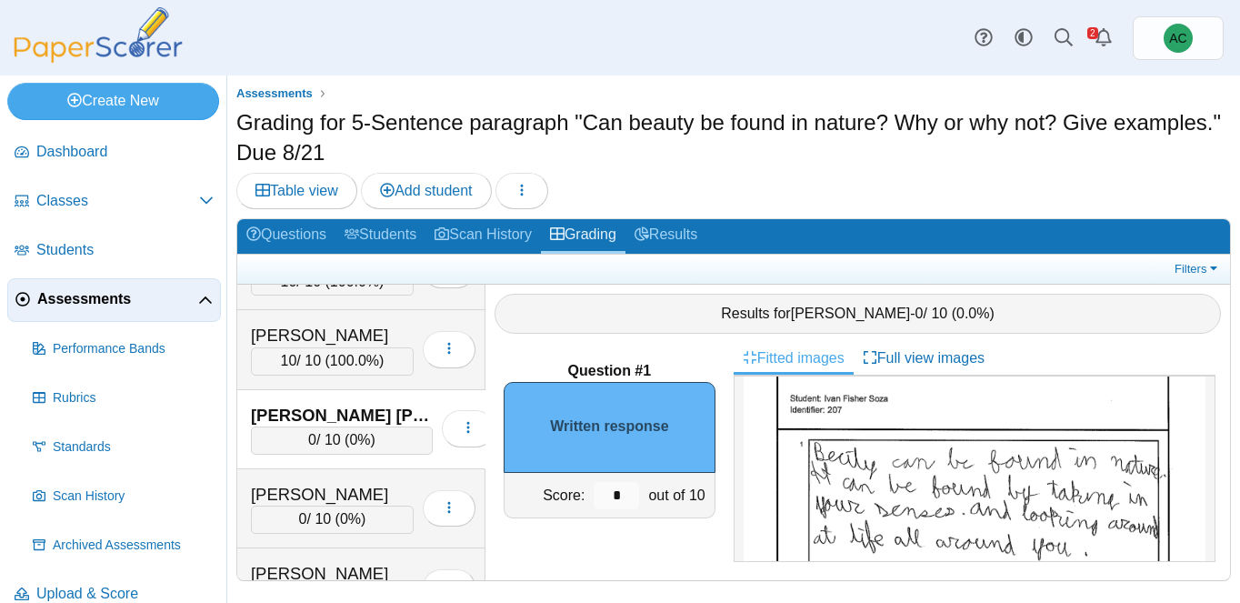
scroll to position [101, 0]
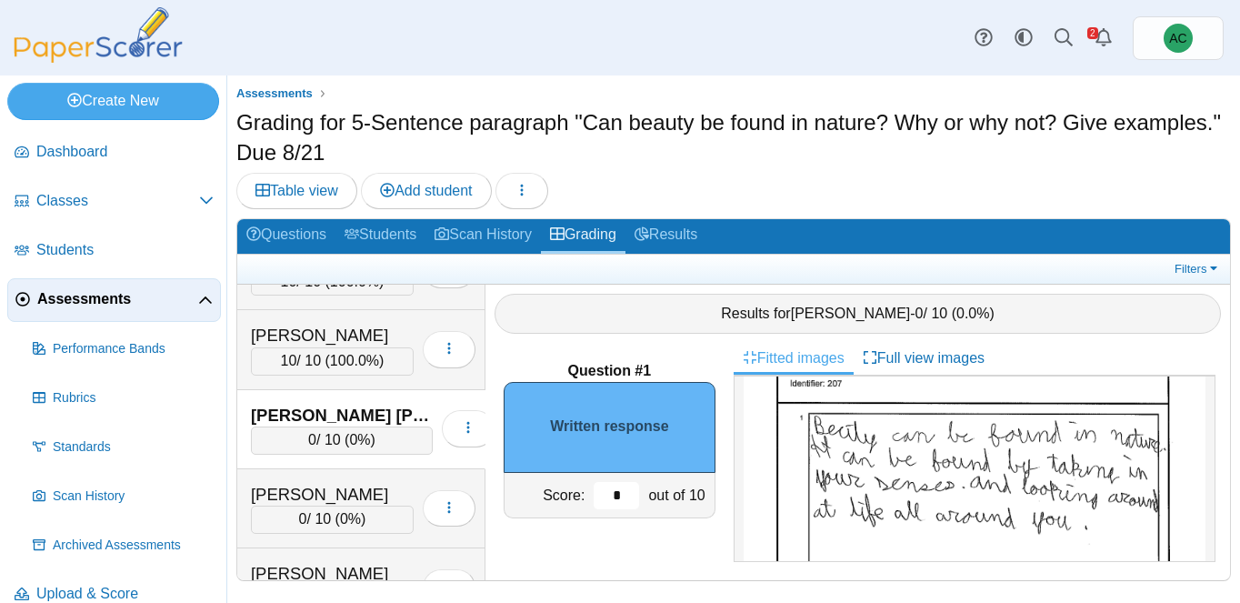
click at [623, 490] on input "*" at bounding box center [616, 495] width 45 height 27
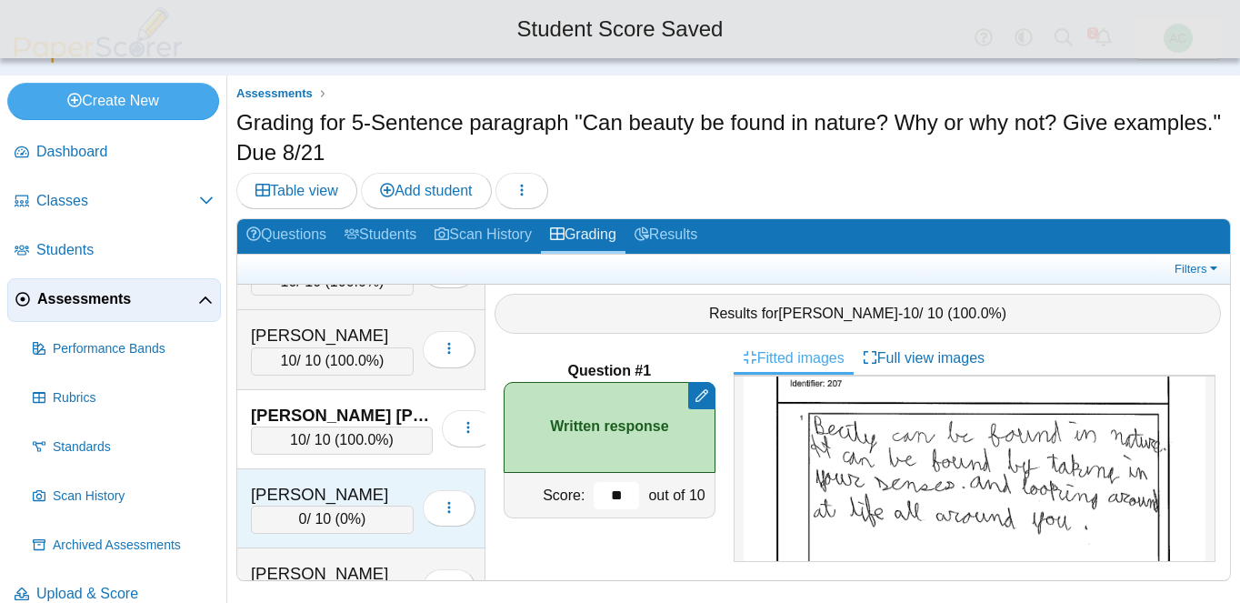
type input "**"
click at [352, 475] on div "Forseth, Brynn 0 / 10 ( 0% ) Loading…" at bounding box center [361, 508] width 248 height 79
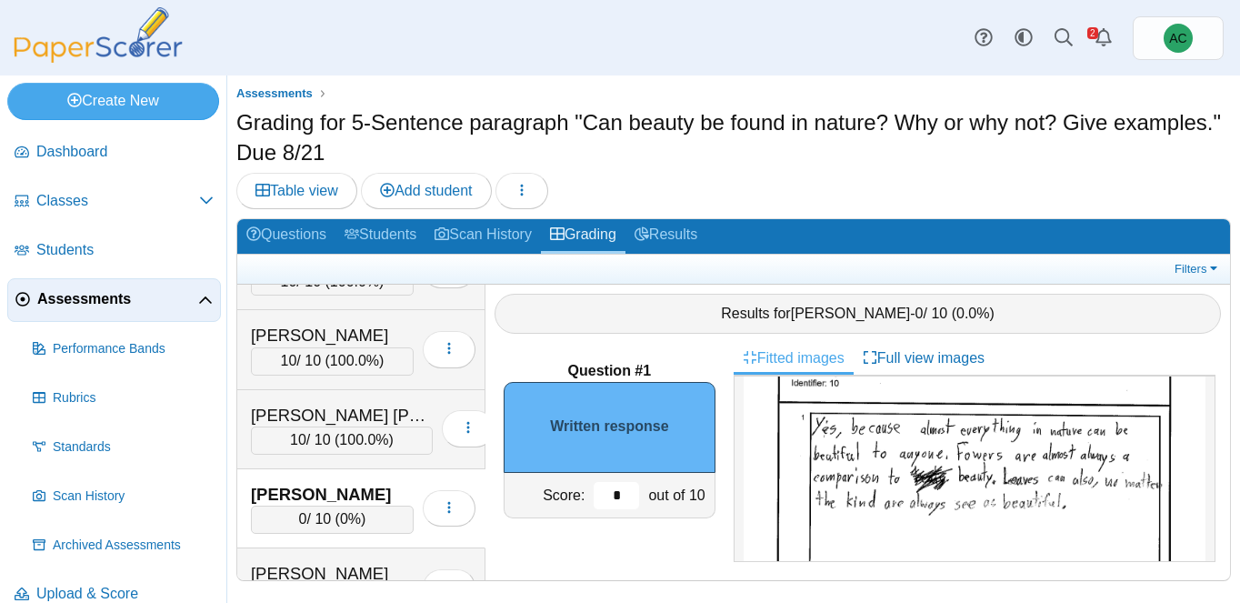
click at [621, 492] on input "*" at bounding box center [616, 495] width 45 height 27
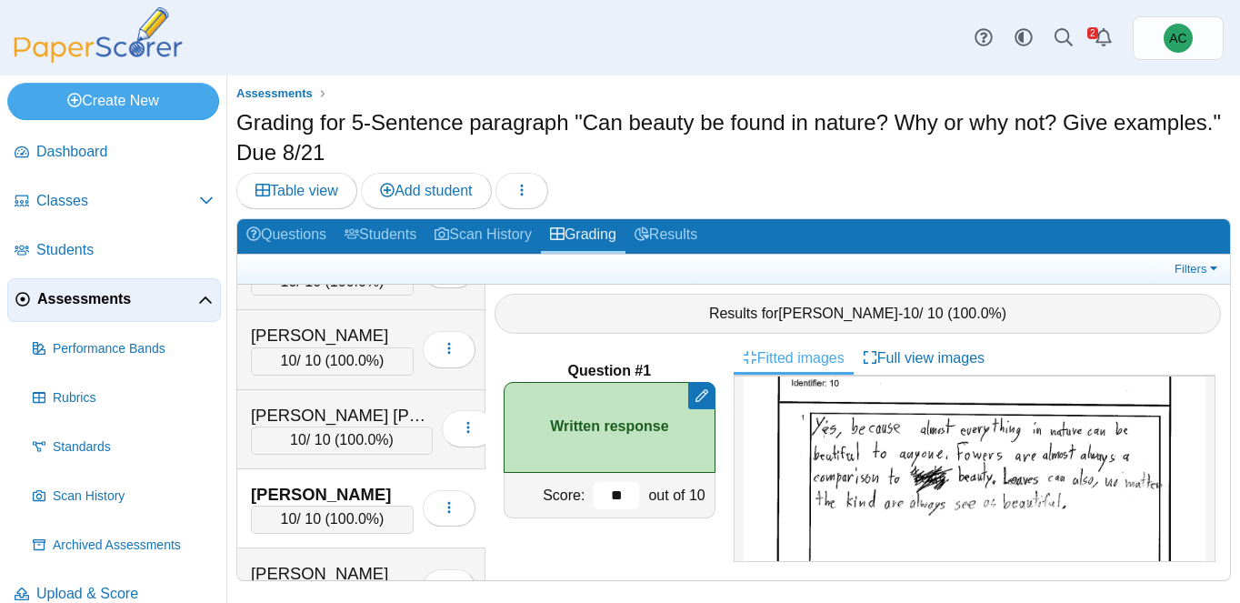
scroll to position [2348, 0]
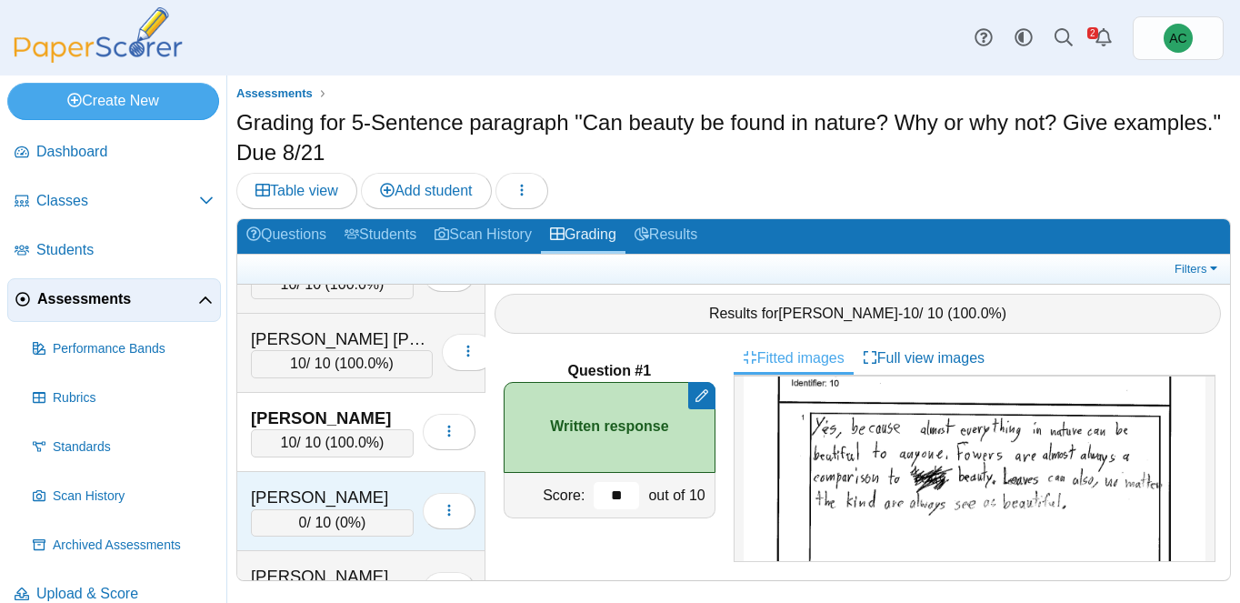
type input "**"
click at [308, 485] on div "Gohate, Mayukh" at bounding box center [332, 497] width 163 height 24
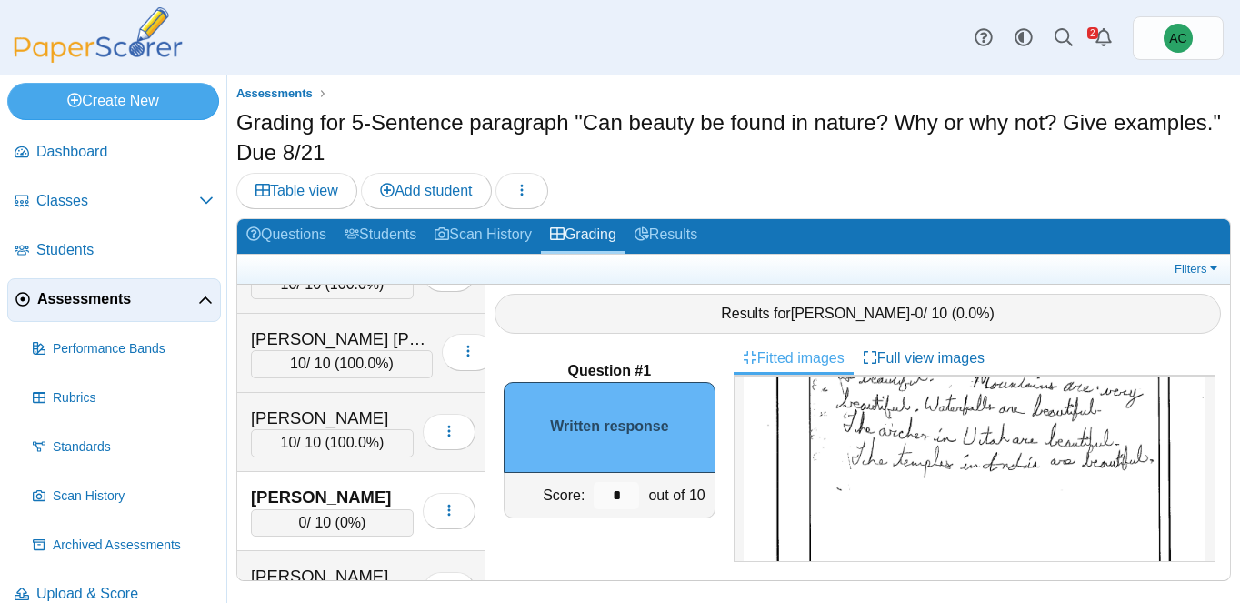
scroll to position [214, 0]
click at [628, 498] on input "*" at bounding box center [616, 495] width 45 height 27
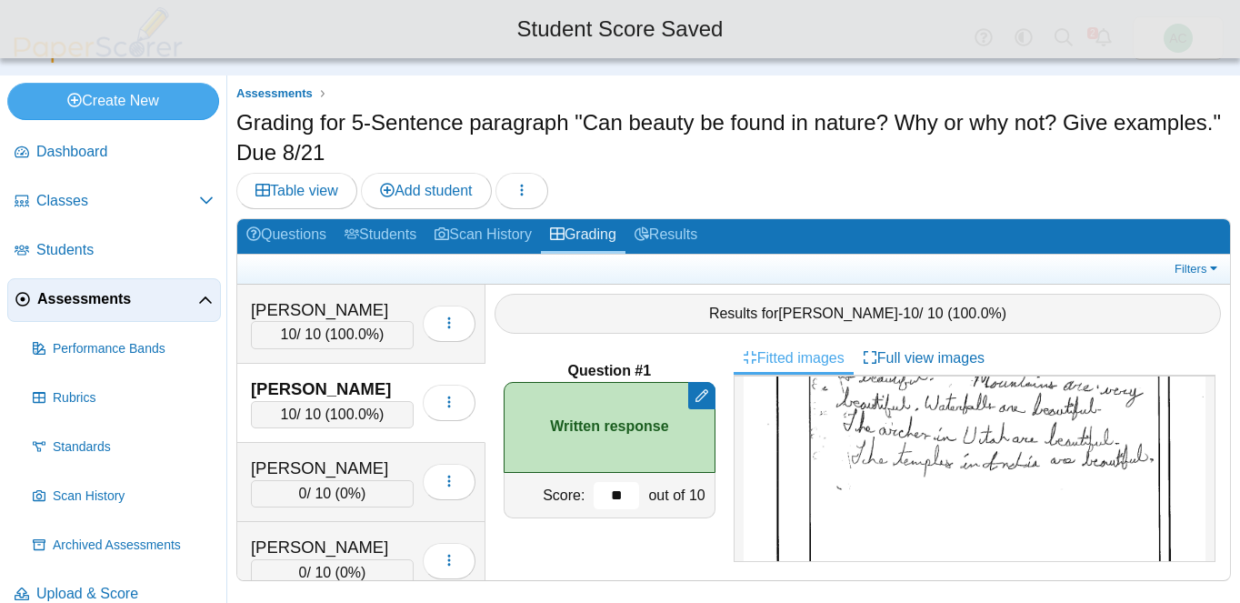
scroll to position [2470, 0]
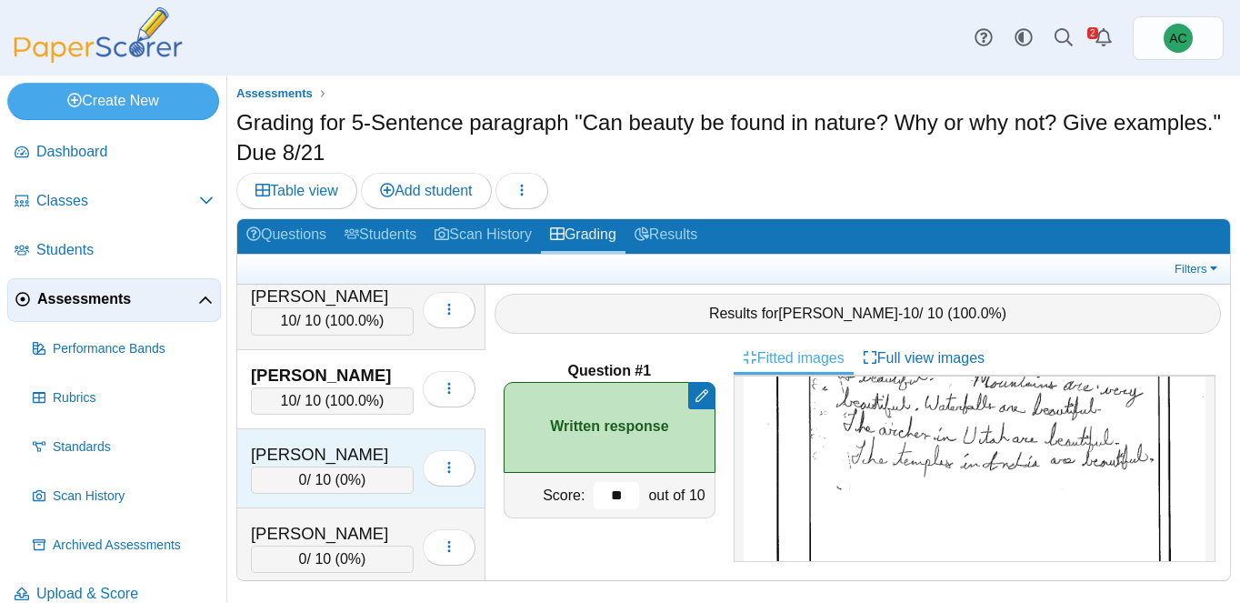
type input "**"
click at [312, 444] on div "Green, Ellie" at bounding box center [332, 455] width 163 height 24
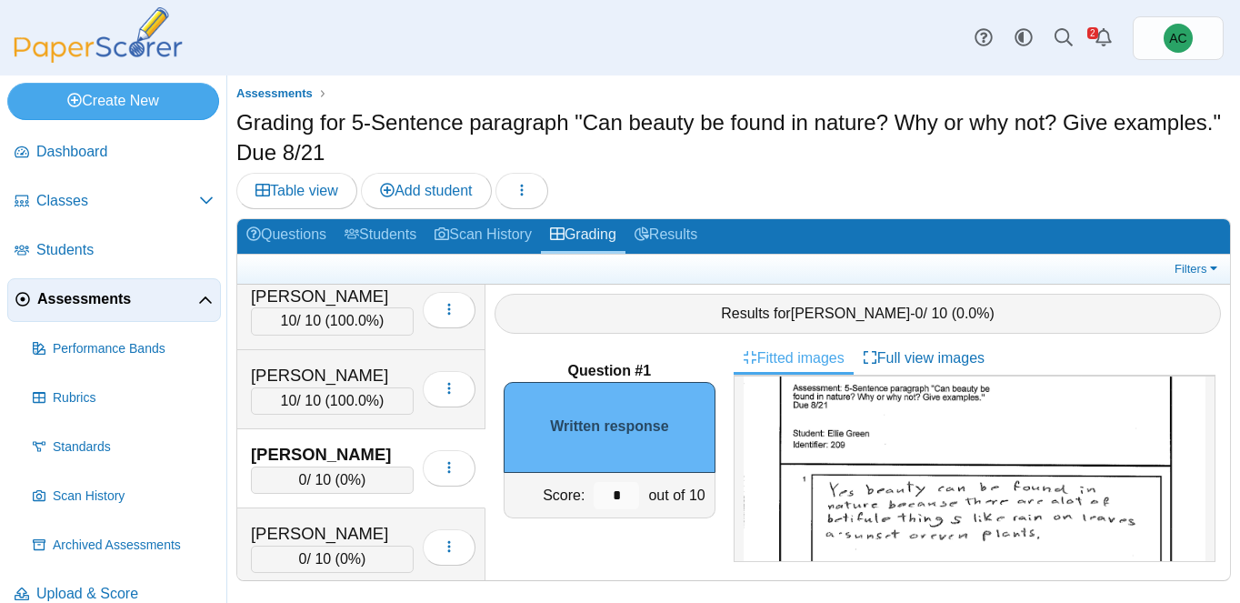
scroll to position [45, 0]
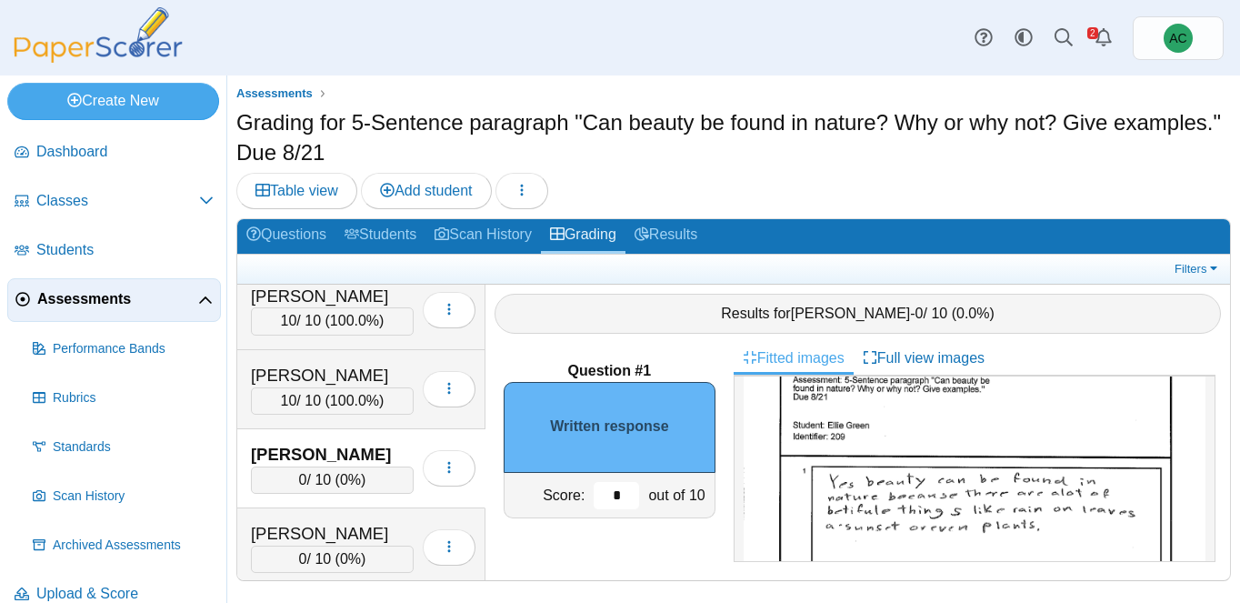
click at [625, 491] on input "*" at bounding box center [616, 495] width 45 height 27
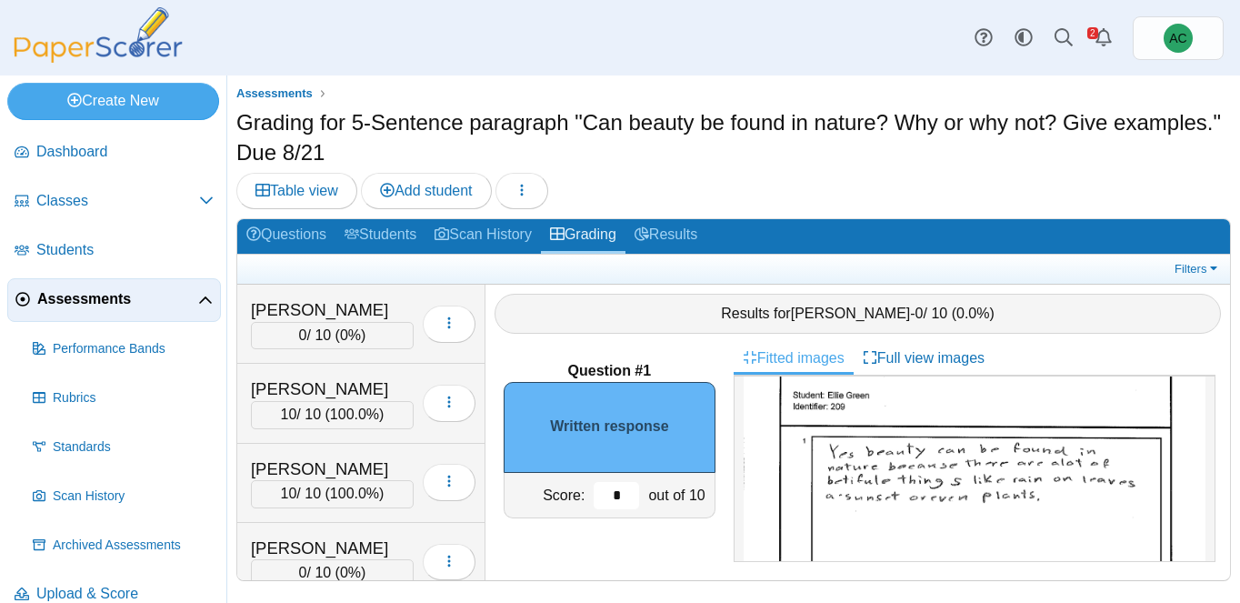
scroll to position [712, 0]
